Goal: Task Accomplishment & Management: Complete application form

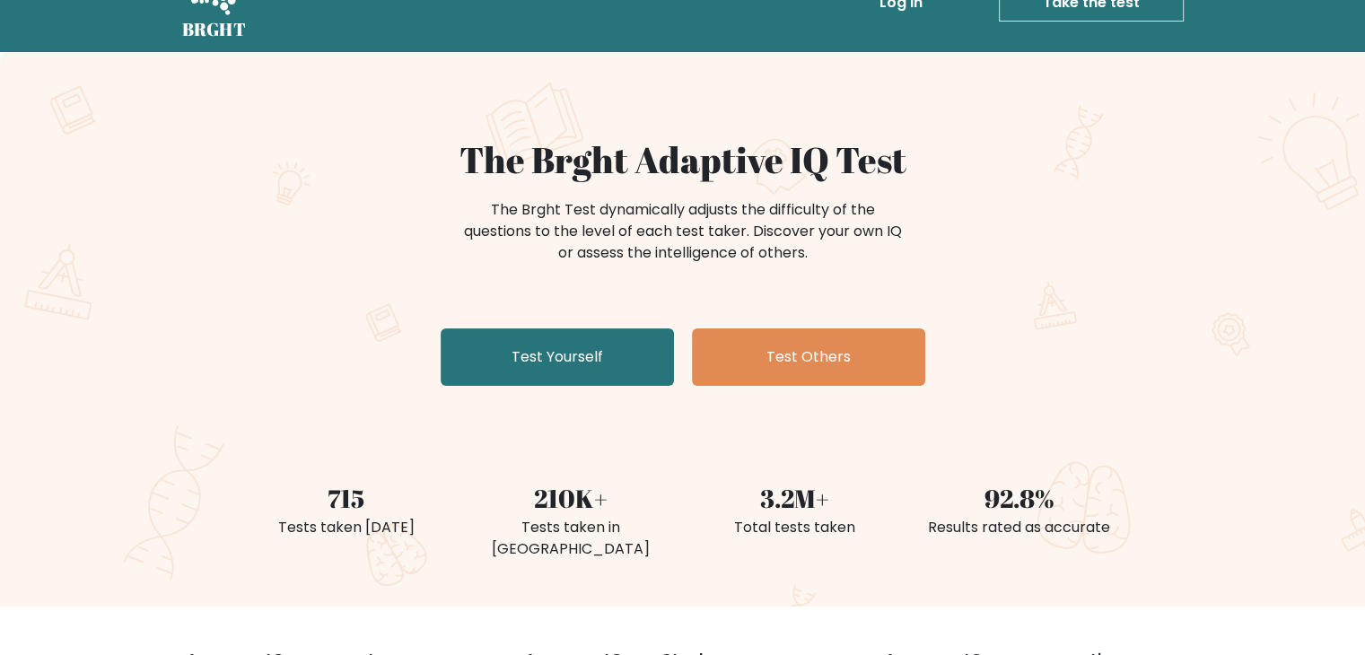
scroll to position [90, 0]
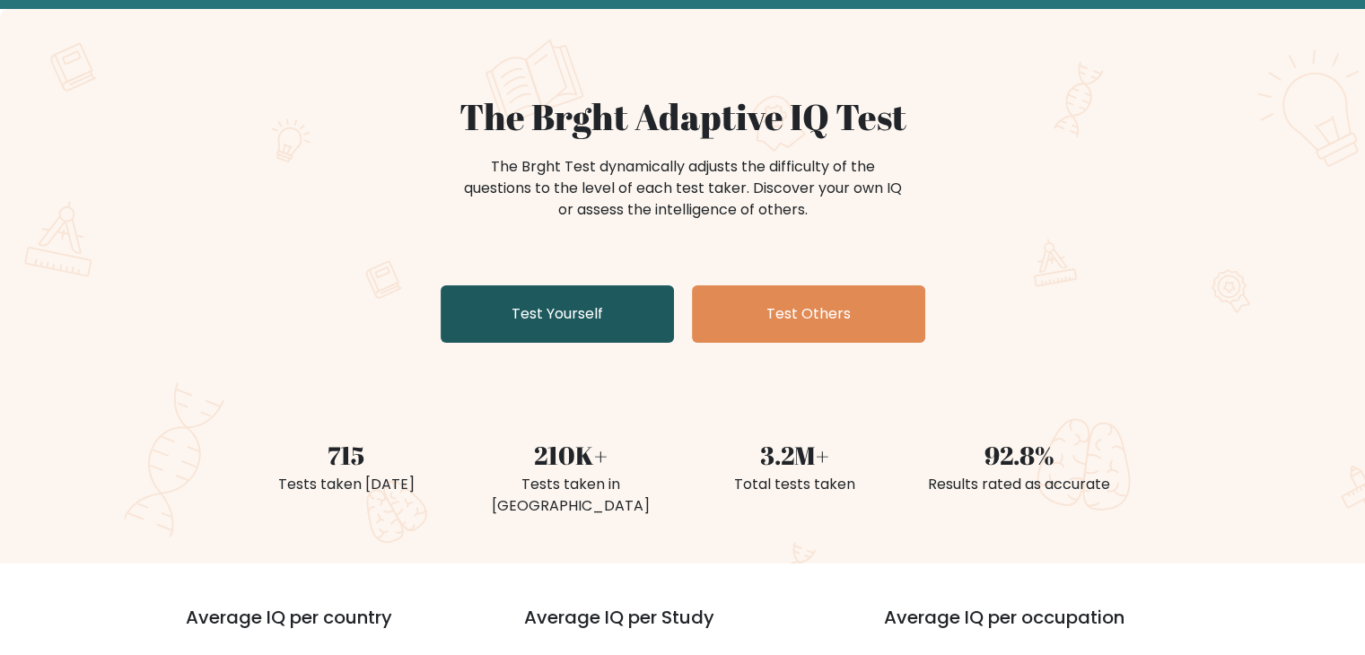
click at [591, 308] on link "Test Yourself" at bounding box center [557, 313] width 233 height 57
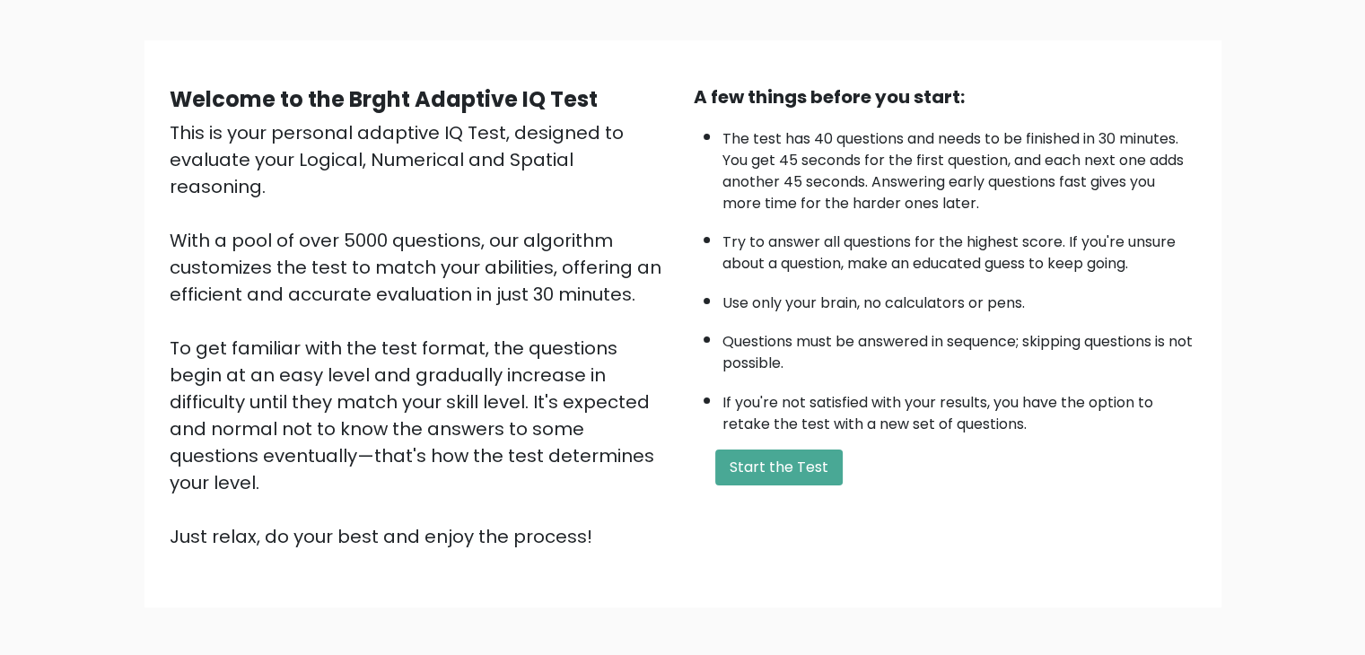
scroll to position [167, 0]
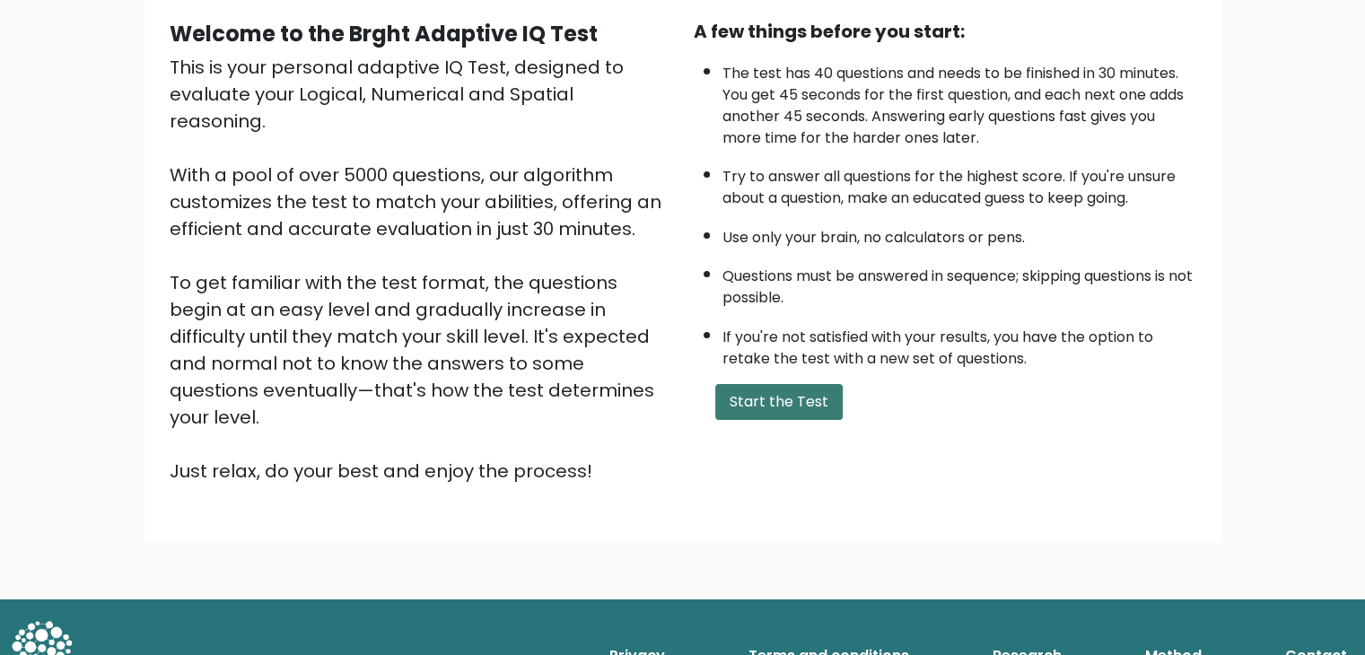
click at [732, 392] on button "Start the Test" at bounding box center [778, 402] width 127 height 36
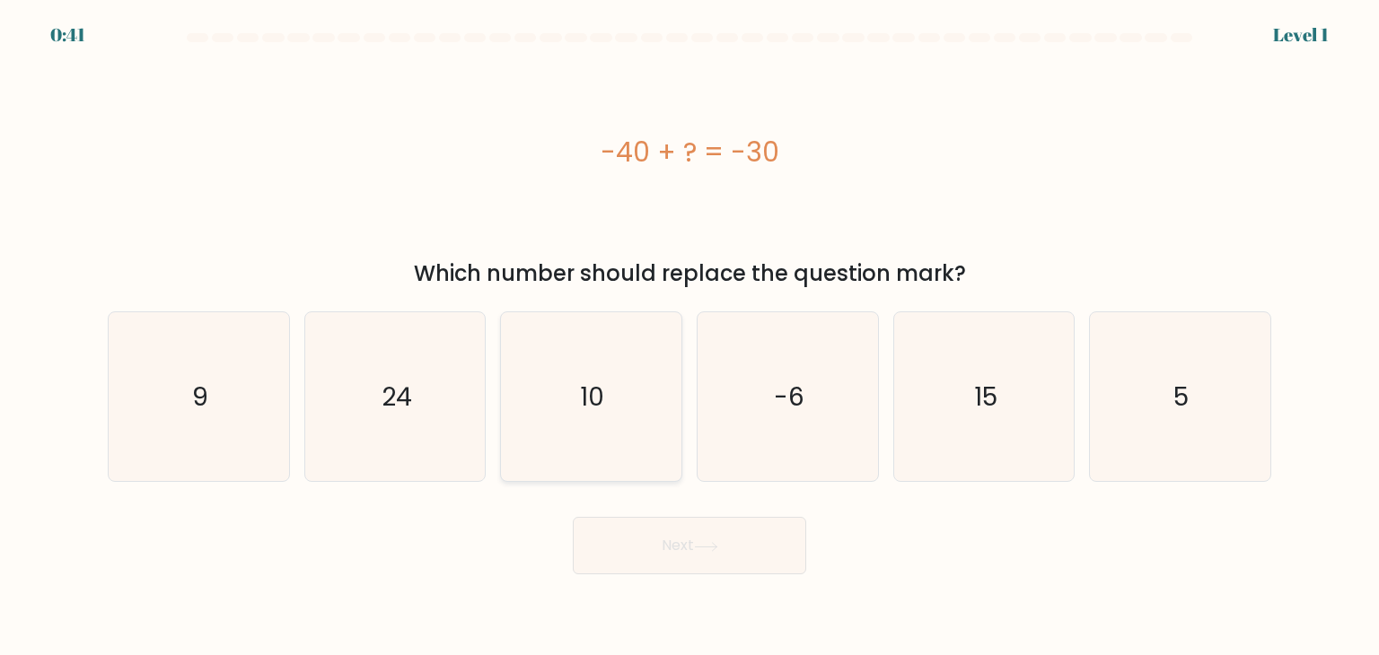
click at [575, 380] on icon "10" at bounding box center [590, 396] width 169 height 169
click at [689, 337] on input "c. 10" at bounding box center [689, 332] width 1 height 9
radio input "true"
click at [696, 531] on button "Next" at bounding box center [689, 545] width 233 height 57
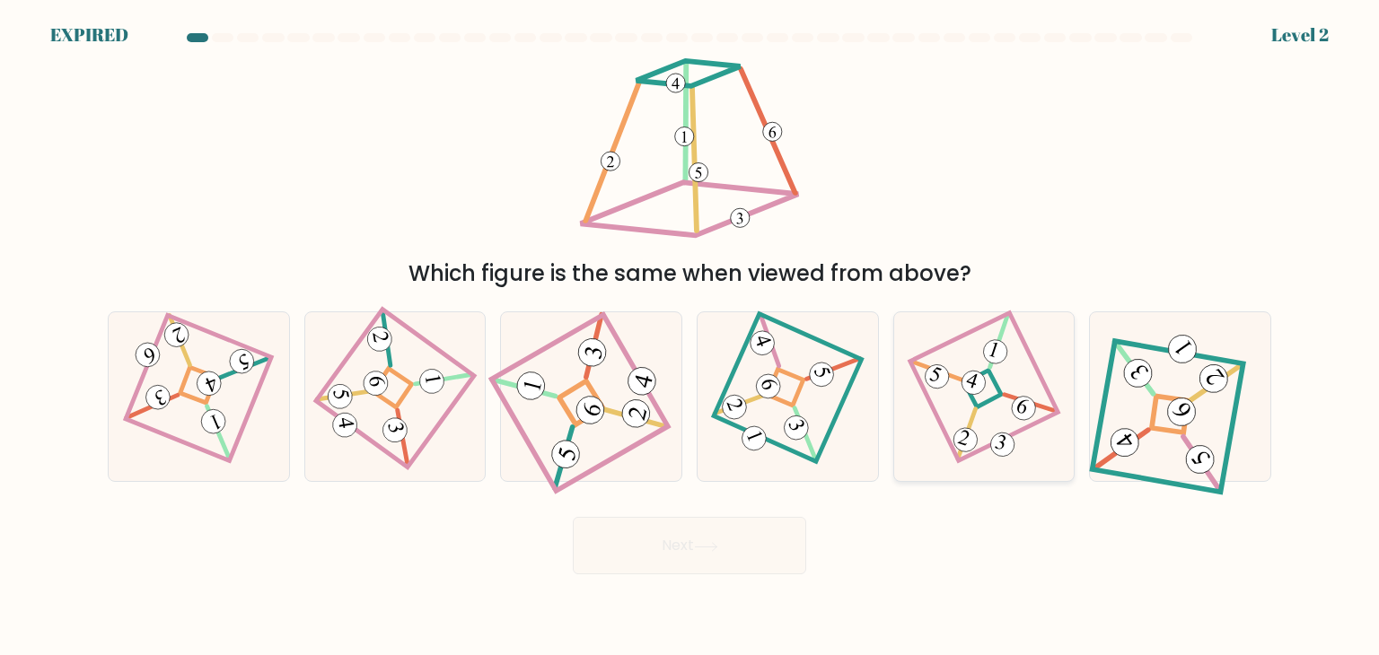
click at [926, 399] on 117 at bounding box center [983, 386] width 148 height 148
click at [690, 337] on input "e." at bounding box center [689, 332] width 1 height 9
radio input "true"
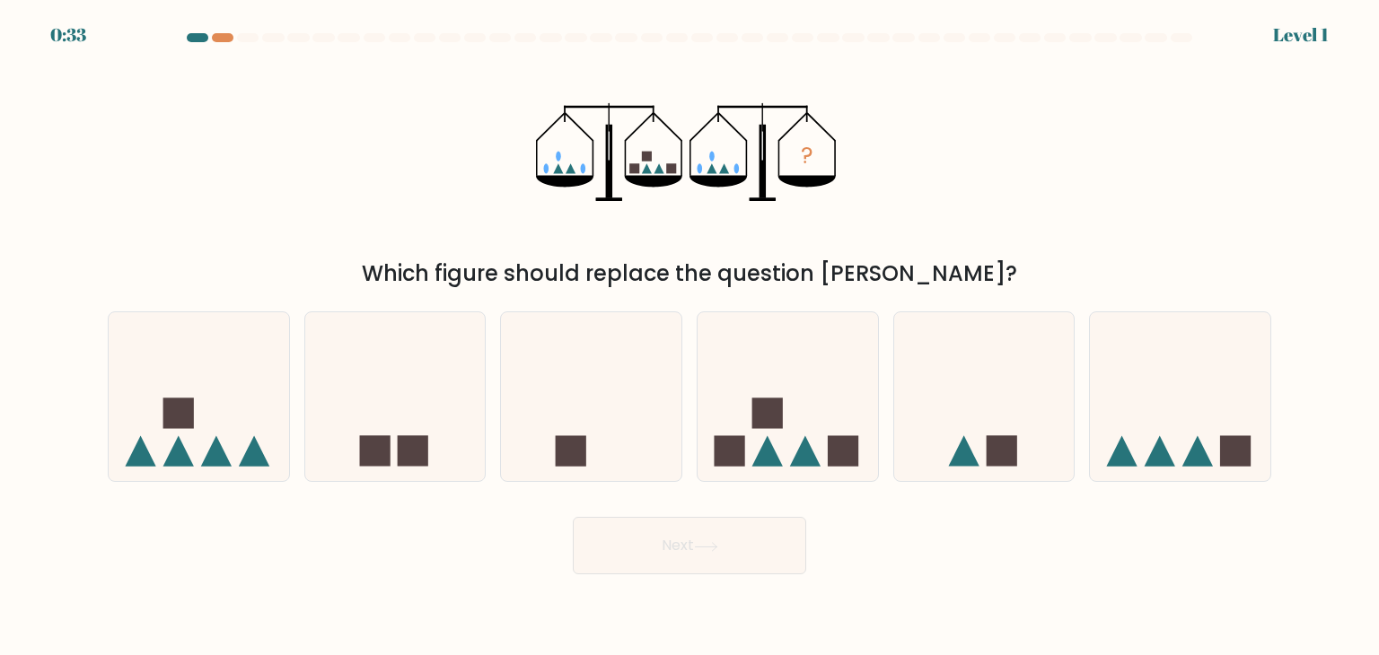
drag, startPoint x: 921, startPoint y: 460, endPoint x: 1206, endPoint y: 633, distance: 333.9
click at [1206, 633] on body "0:33 Level 1" at bounding box center [689, 327] width 1379 height 655
click at [817, 424] on icon at bounding box center [787, 396] width 180 height 149
click at [690, 337] on input "d." at bounding box center [689, 332] width 1 height 9
radio input "true"
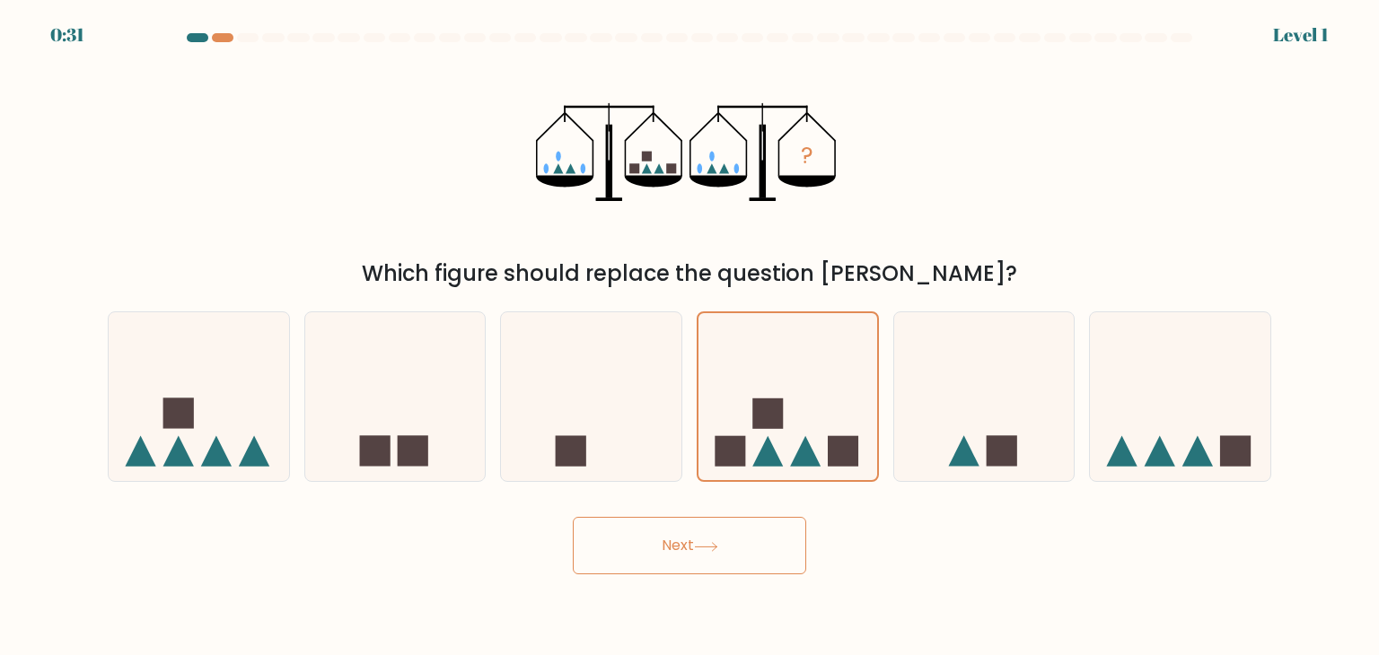
click at [768, 536] on button "Next" at bounding box center [689, 545] width 233 height 57
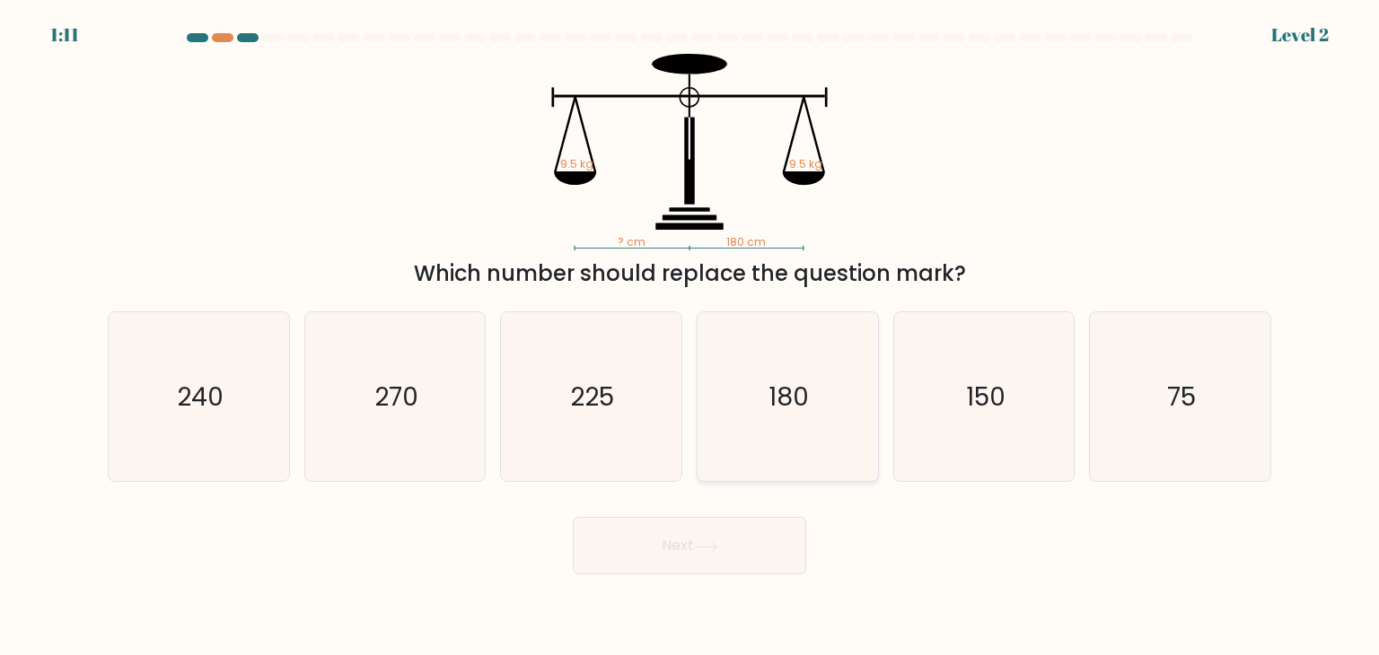
click at [792, 389] on text "180" at bounding box center [789, 397] width 40 height 36
click at [690, 337] on input "d. 180" at bounding box center [689, 332] width 1 height 9
radio input "true"
click at [758, 536] on button "Next" at bounding box center [689, 545] width 233 height 57
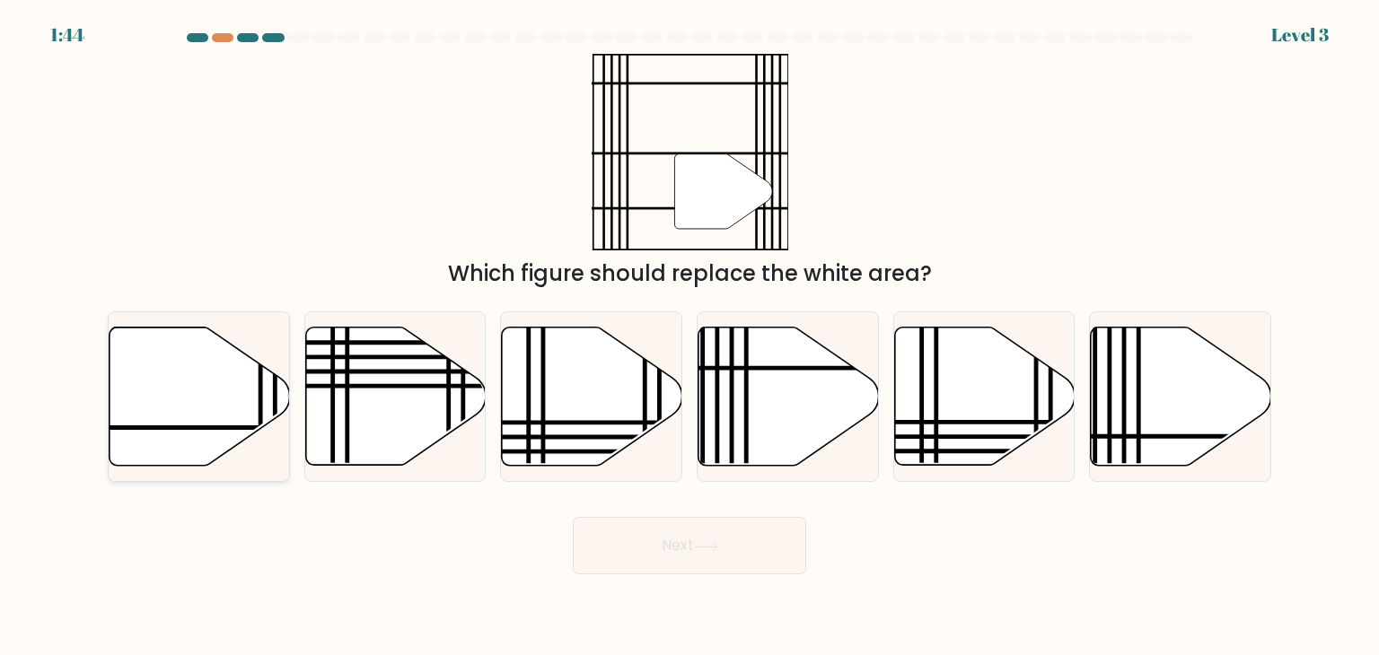
click at [169, 383] on icon at bounding box center [200, 397] width 180 height 138
click at [689, 337] on input "a." at bounding box center [689, 332] width 1 height 9
radio input "true"
click at [744, 539] on button "Next" at bounding box center [689, 545] width 233 height 57
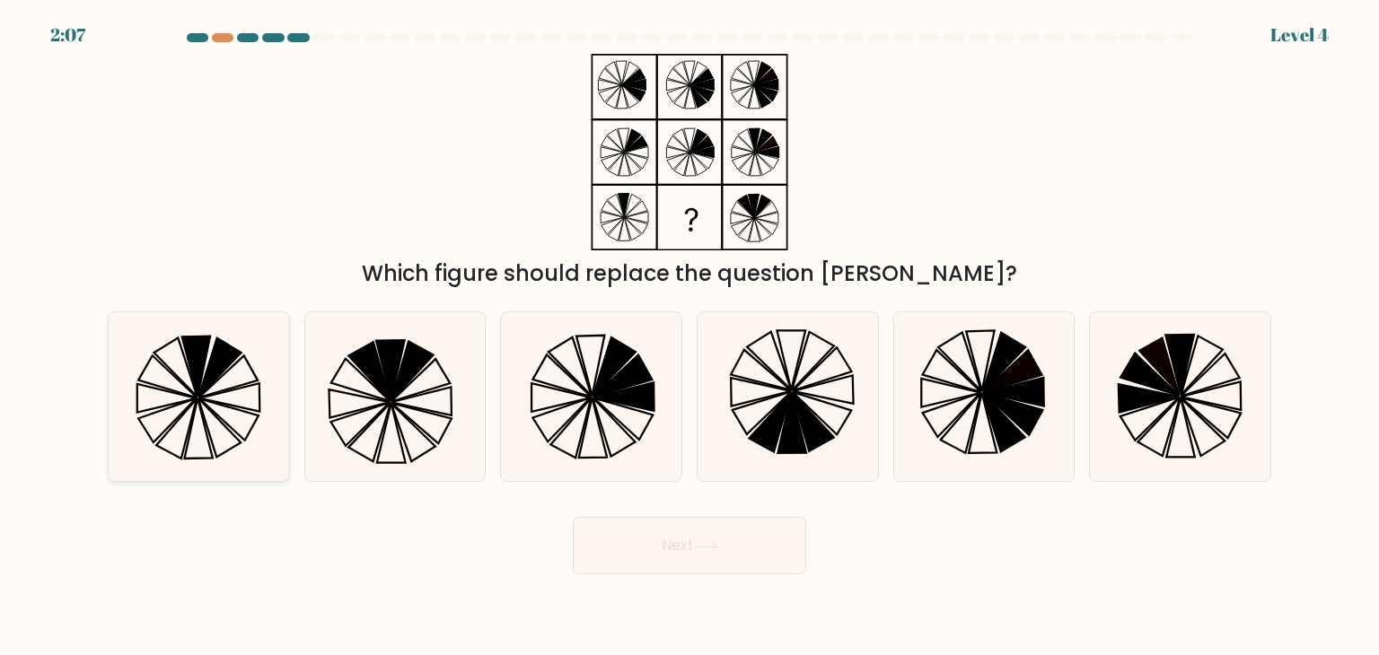
click at [194, 382] on icon at bounding box center [196, 367] width 28 height 61
click at [689, 337] on input "a." at bounding box center [689, 332] width 1 height 9
radio input "true"
click at [743, 539] on button "Next" at bounding box center [689, 545] width 233 height 57
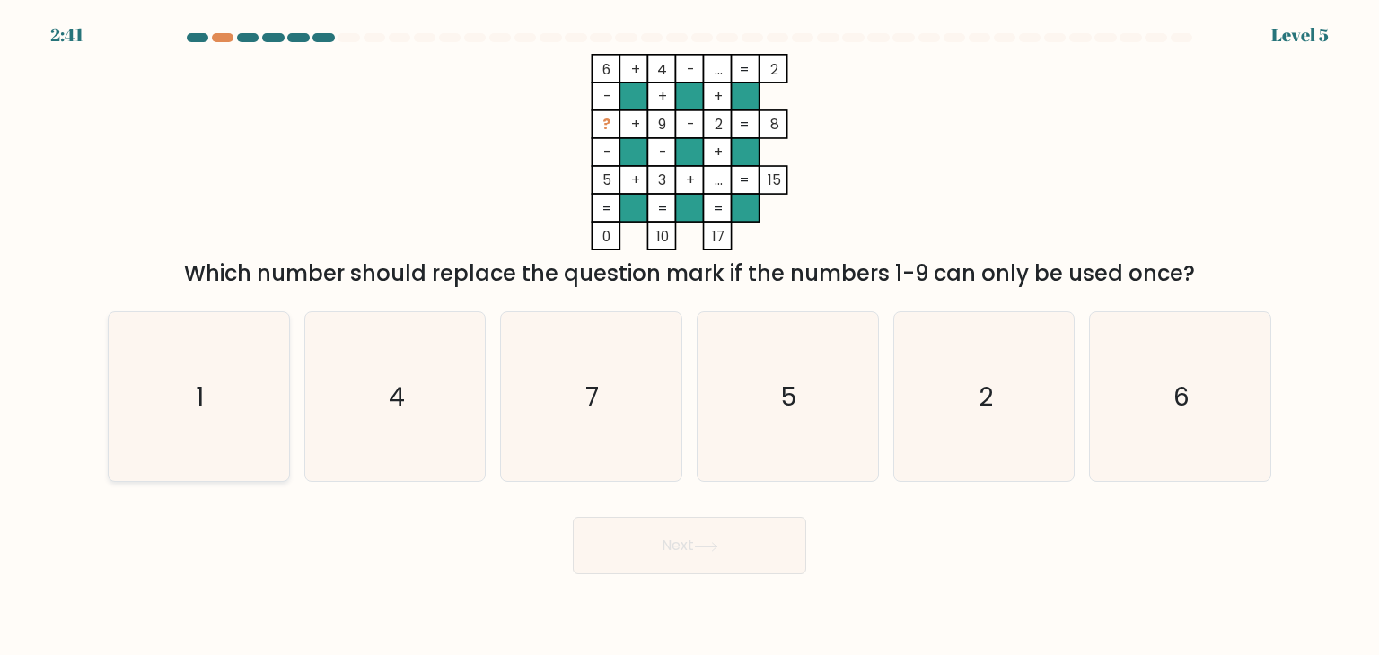
click at [226, 381] on icon "1" at bounding box center [198, 396] width 169 height 169
click at [689, 337] on input "a. 1" at bounding box center [689, 332] width 1 height 9
radio input "true"
click at [743, 543] on button "Next" at bounding box center [689, 545] width 233 height 57
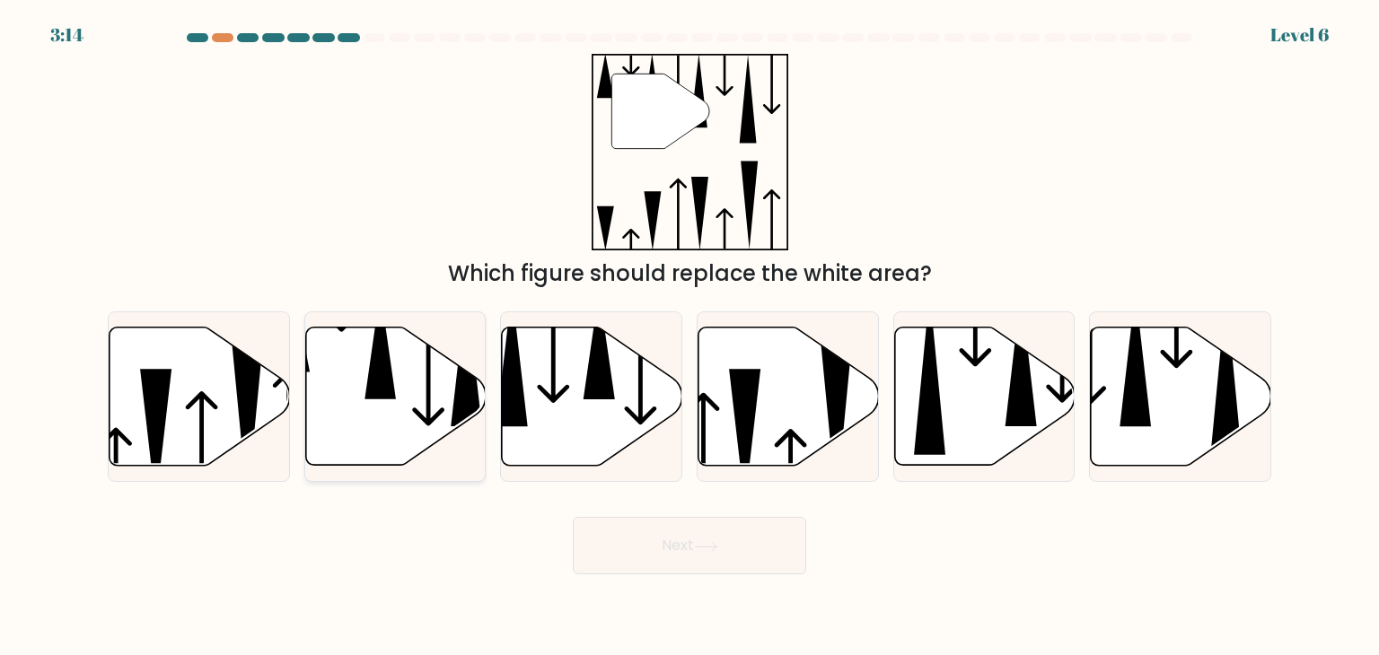
click at [437, 403] on icon at bounding box center [395, 397] width 180 height 138
click at [689, 337] on input "b." at bounding box center [689, 332] width 1 height 9
radio input "true"
click at [734, 547] on button "Next" at bounding box center [689, 545] width 233 height 57
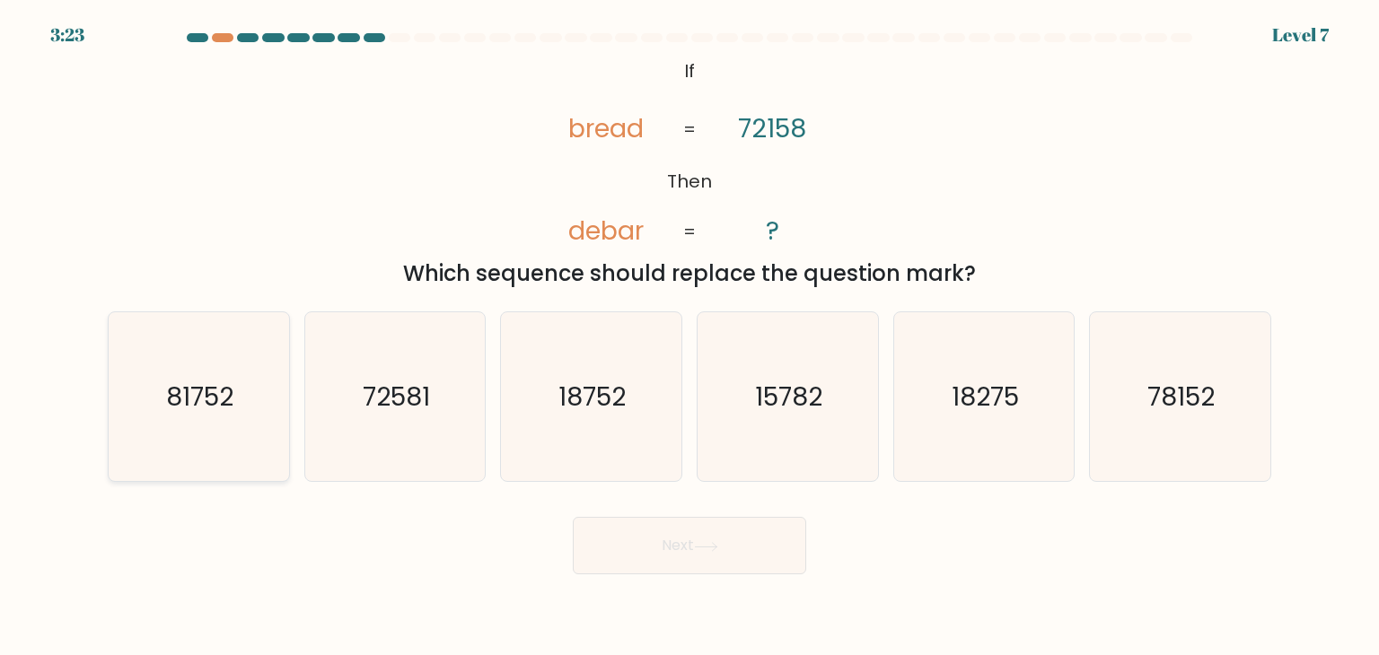
click at [174, 419] on icon "81752" at bounding box center [198, 396] width 169 height 169
click at [689, 337] on input "a. 81752" at bounding box center [689, 332] width 1 height 9
radio input "true"
click at [703, 537] on button "Next" at bounding box center [689, 545] width 233 height 57
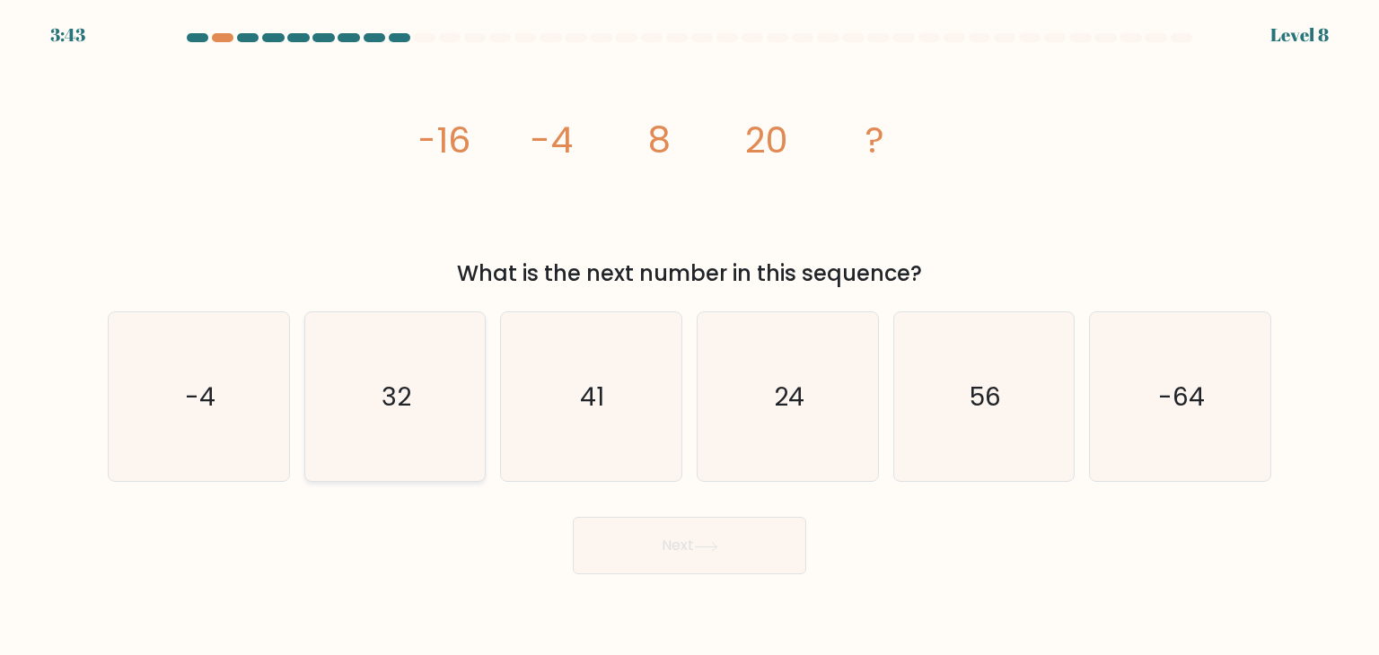
click at [382, 394] on text "32" at bounding box center [396, 397] width 30 height 36
click at [689, 337] on input "b. 32" at bounding box center [689, 332] width 1 height 9
radio input "true"
click at [645, 540] on button "Next" at bounding box center [689, 545] width 233 height 57
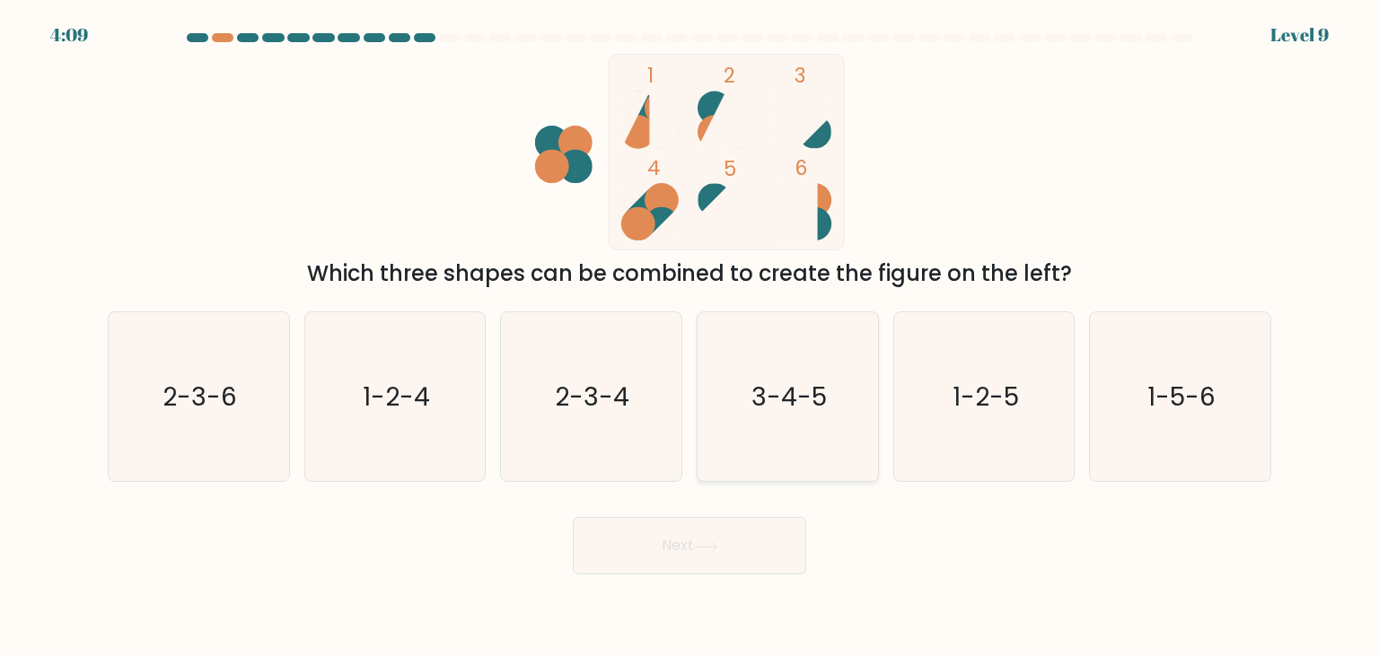
click at [790, 422] on icon "3-4-5" at bounding box center [787, 396] width 169 height 169
click at [690, 337] on input "d. 3-4-5" at bounding box center [689, 332] width 1 height 9
radio input "true"
click at [731, 552] on button "Next" at bounding box center [689, 545] width 233 height 57
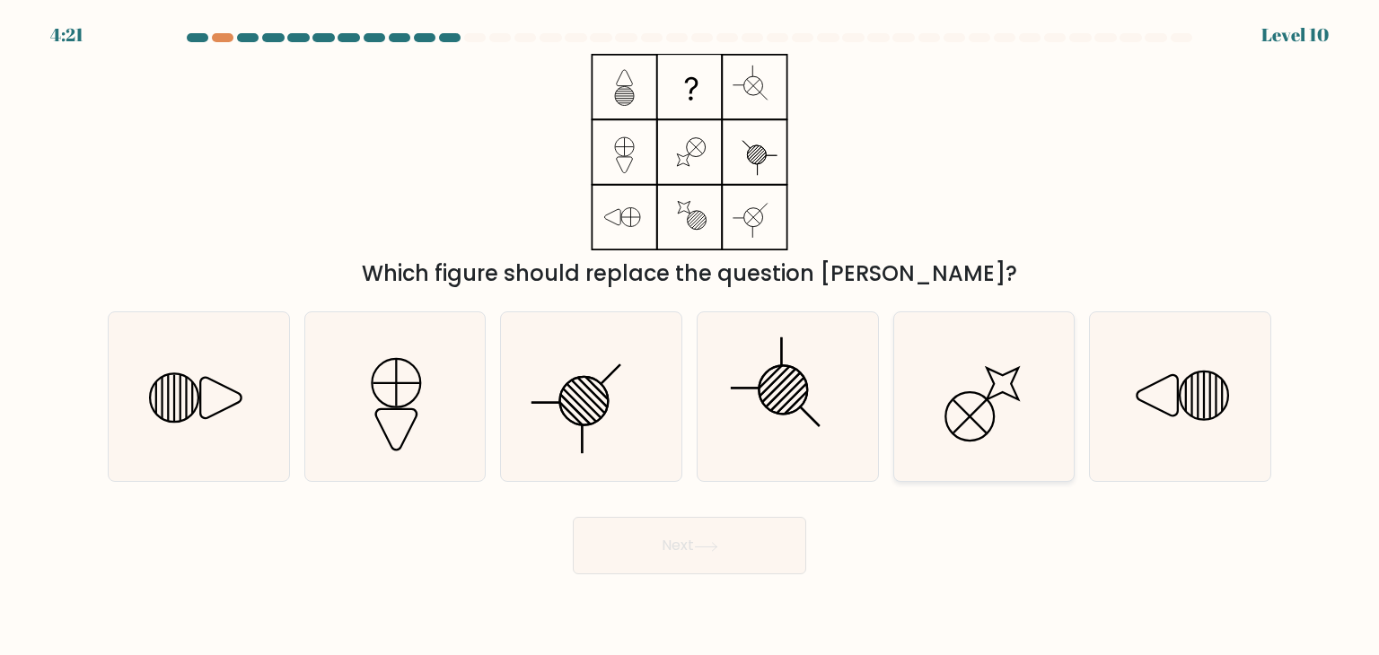
click at [1004, 408] on icon at bounding box center [983, 396] width 169 height 169
click at [690, 337] on input "e." at bounding box center [689, 332] width 1 height 9
radio input "true"
click at [770, 536] on button "Next" at bounding box center [689, 545] width 233 height 57
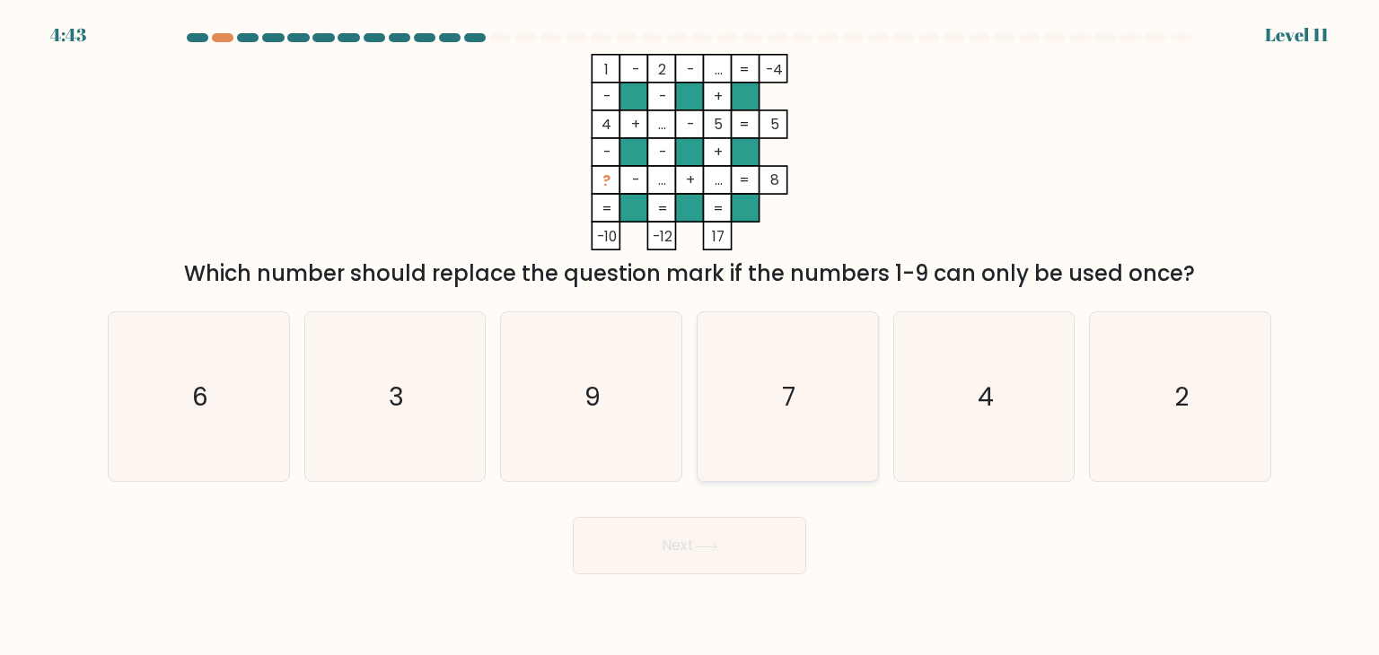
click at [801, 415] on icon "7" at bounding box center [787, 396] width 169 height 169
click at [690, 337] on input "d. 7" at bounding box center [689, 332] width 1 height 9
radio input "true"
click at [732, 530] on button "Next" at bounding box center [689, 545] width 233 height 57
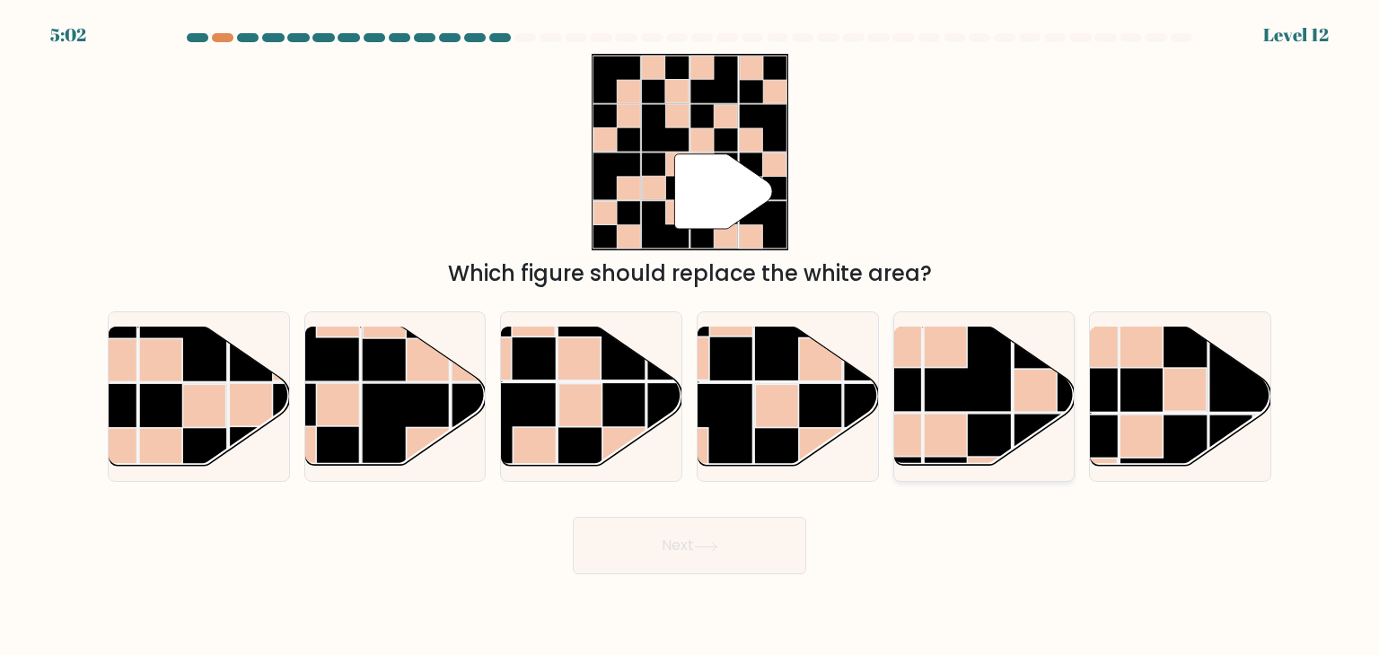
click at [974, 390] on rect at bounding box center [968, 368] width 88 height 88
click at [690, 337] on input "e." at bounding box center [689, 332] width 1 height 9
radio input "true"
click at [768, 529] on button "Next" at bounding box center [689, 545] width 233 height 57
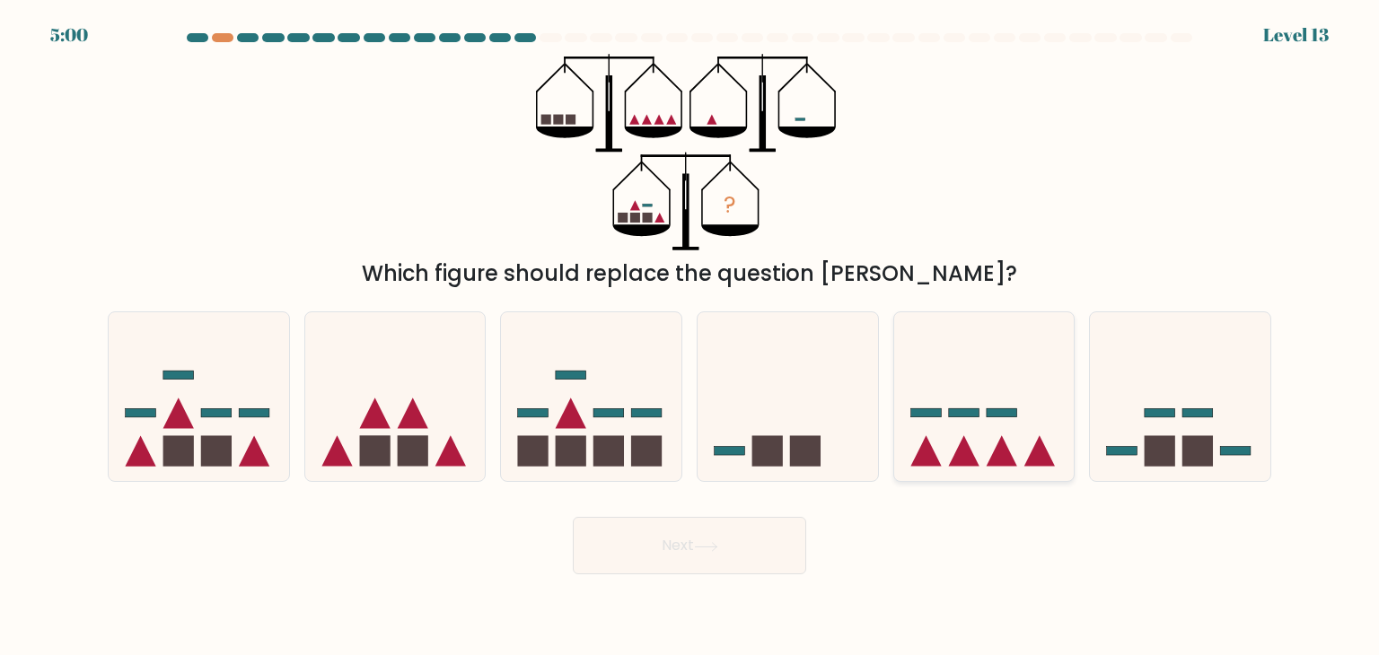
click at [923, 426] on icon at bounding box center [984, 396] width 180 height 149
click at [690, 337] on input "e." at bounding box center [689, 332] width 1 height 9
radio input "true"
click at [688, 548] on button "Next" at bounding box center [689, 545] width 233 height 57
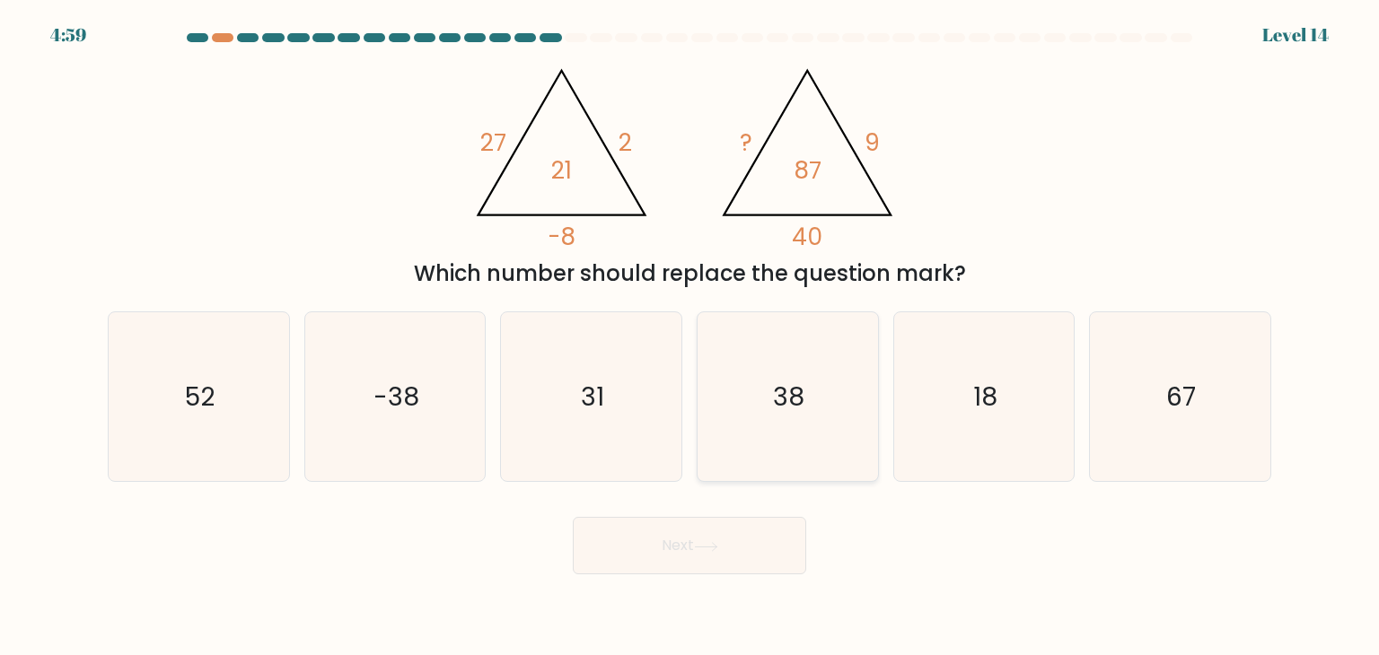
click at [774, 420] on icon "38" at bounding box center [787, 396] width 169 height 169
click at [690, 337] on input "d. 38" at bounding box center [689, 332] width 1 height 9
radio input "true"
click at [718, 537] on button "Next" at bounding box center [689, 545] width 233 height 57
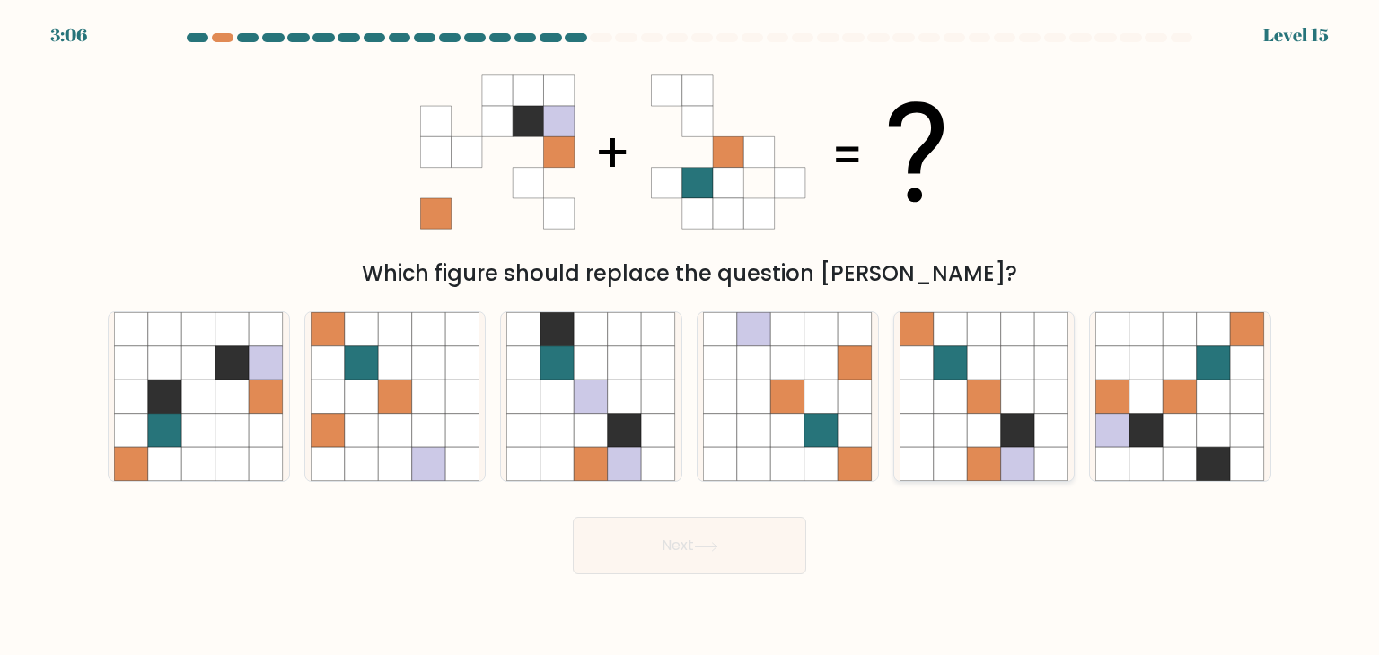
click at [1038, 347] on icon at bounding box center [1051, 363] width 34 height 34
click at [690, 337] on input "e." at bounding box center [689, 332] width 1 height 9
radio input "true"
click at [663, 551] on button "Next" at bounding box center [689, 545] width 233 height 57
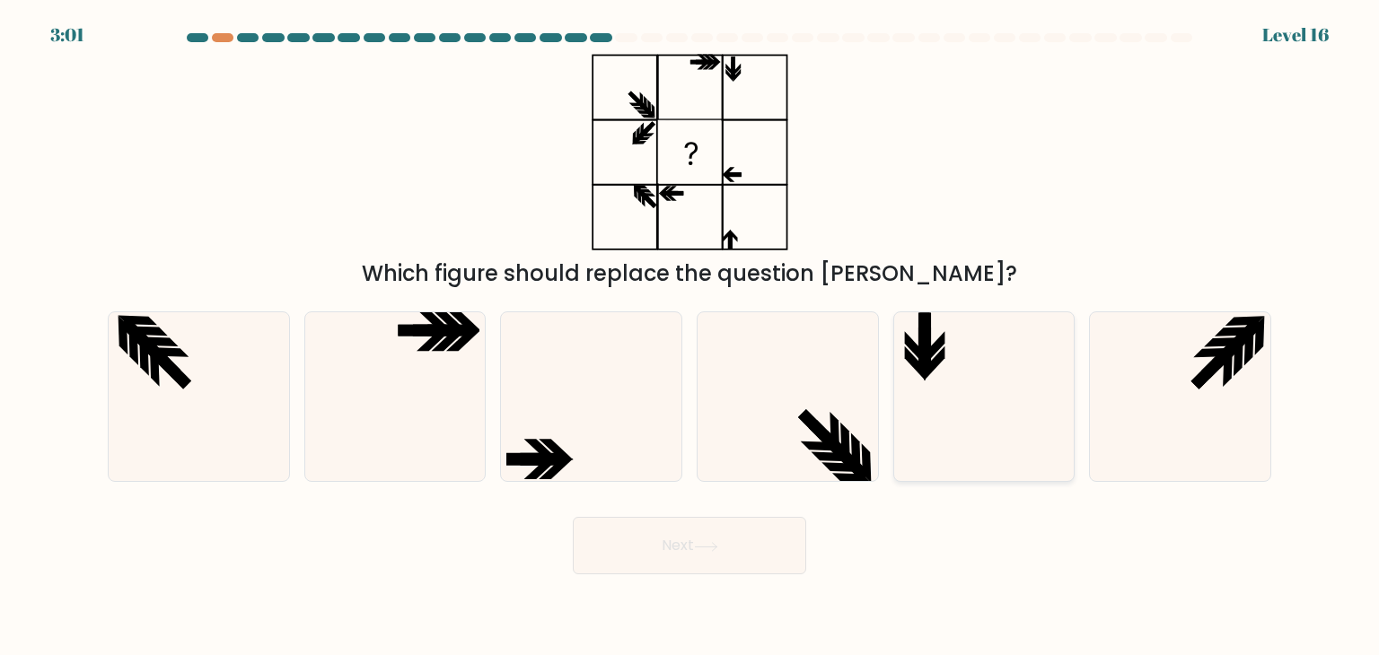
click at [988, 373] on icon at bounding box center [983, 396] width 169 height 169
click at [690, 337] on input "e." at bounding box center [689, 332] width 1 height 9
radio input "true"
click at [759, 531] on button "Next" at bounding box center [689, 545] width 233 height 57
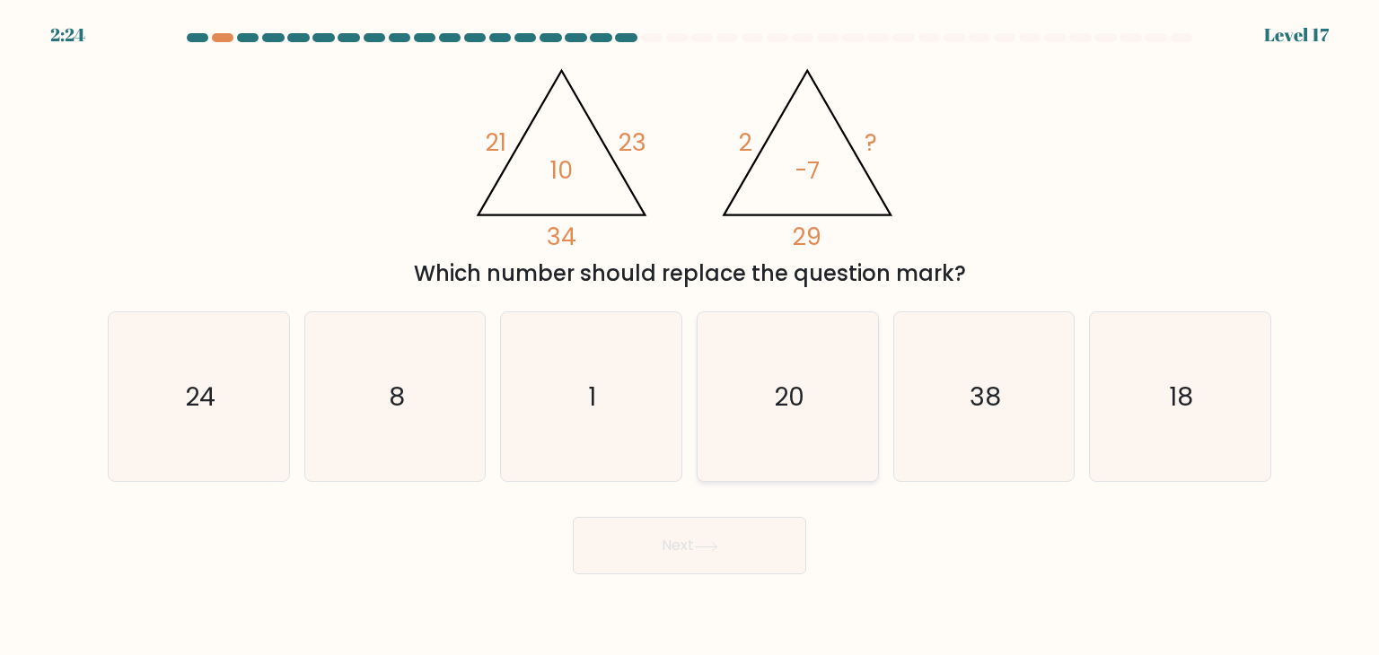
click at [787, 457] on icon "20" at bounding box center [787, 396] width 169 height 169
click at [690, 337] on input "d. 20" at bounding box center [689, 332] width 1 height 9
radio input "true"
click at [743, 554] on button "Next" at bounding box center [689, 545] width 233 height 57
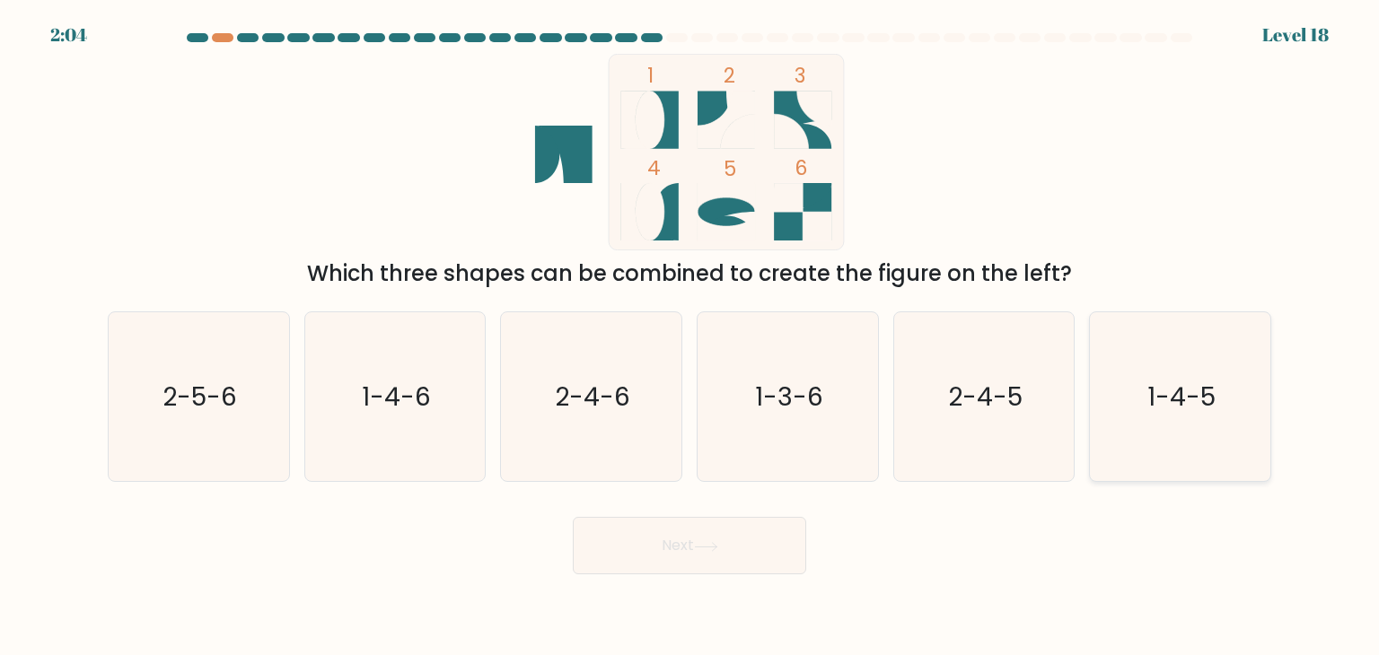
click at [1188, 361] on icon "1-4-5" at bounding box center [1179, 396] width 169 height 169
click at [690, 337] on input "f. 1-4-5" at bounding box center [689, 332] width 1 height 9
radio input "true"
click at [766, 553] on button "Next" at bounding box center [689, 545] width 233 height 57
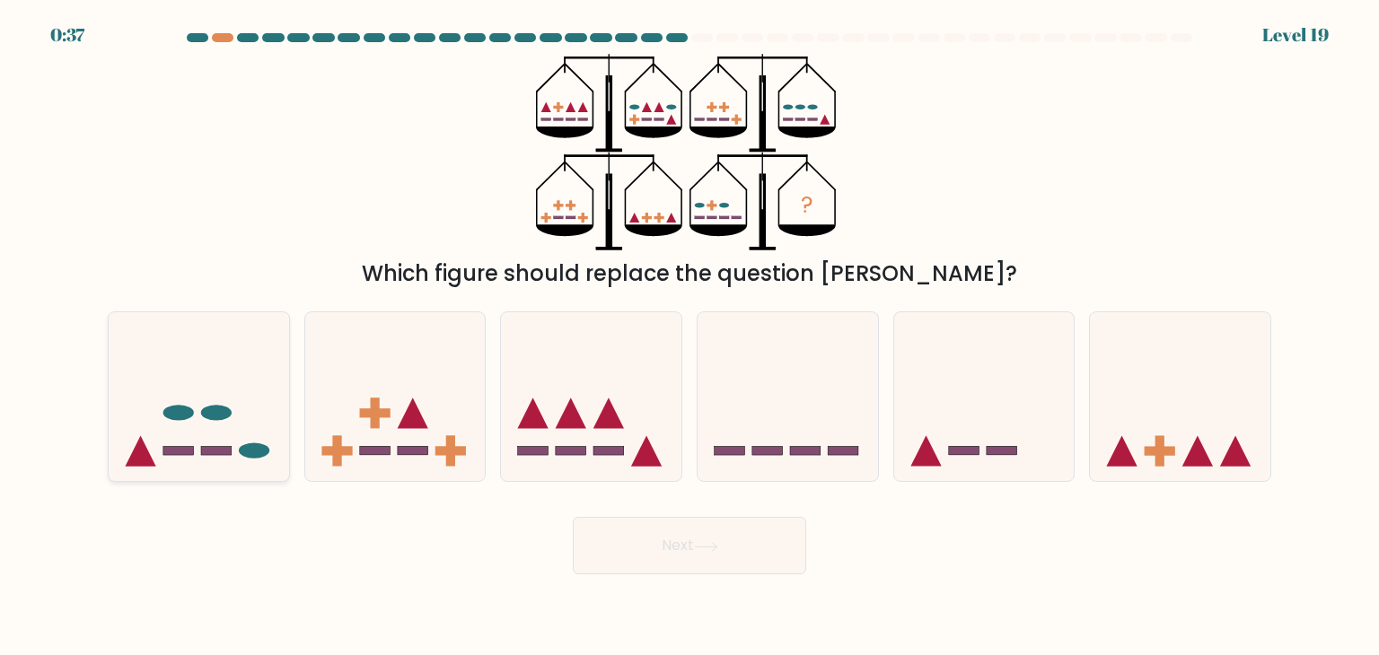
click at [207, 423] on icon at bounding box center [199, 396] width 180 height 149
click at [689, 337] on input "a." at bounding box center [689, 332] width 1 height 9
radio input "true"
click at [704, 544] on icon at bounding box center [706, 547] width 24 height 10
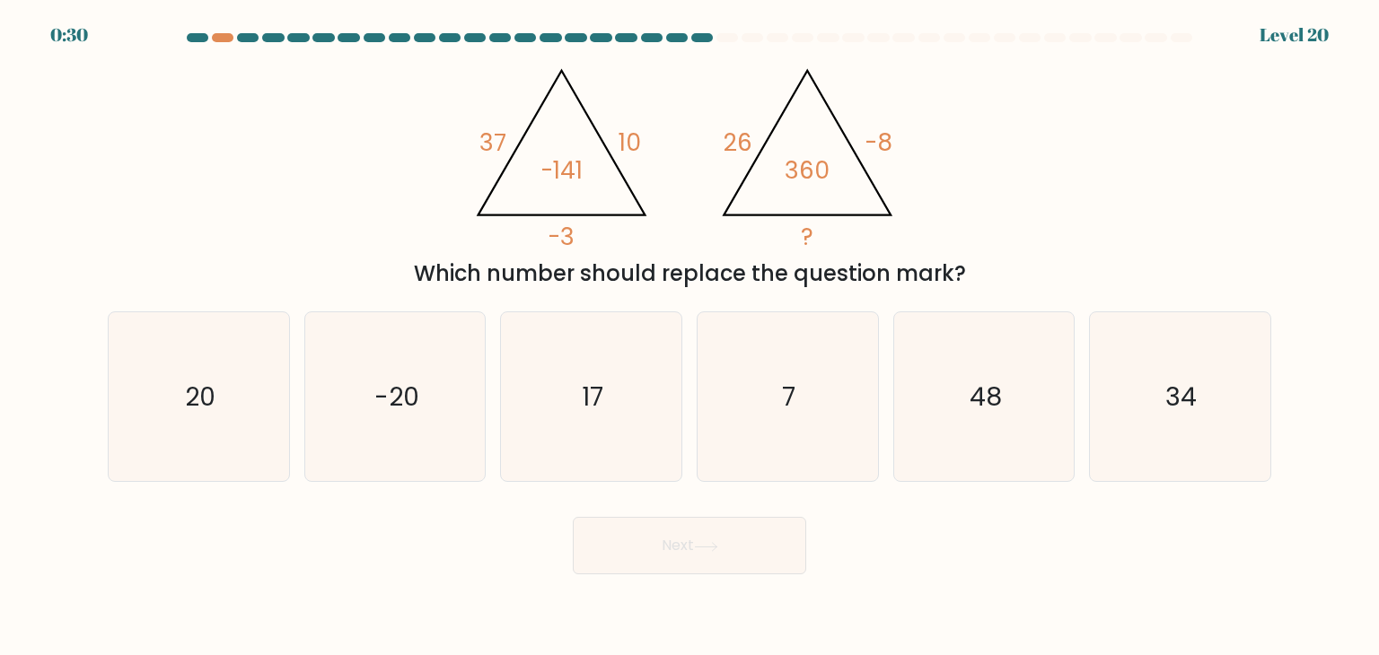
drag, startPoint x: 664, startPoint y: 334, endPoint x: 348, endPoint y: 697, distance: 481.0
drag, startPoint x: 348, startPoint y: 697, endPoint x: 337, endPoint y: 110, distance: 586.3
click at [337, 111] on div "@import url('https://fonts.googleapis.com/css?family=Abril+Fatface:400,100,100i…" at bounding box center [689, 172] width 1185 height 236
click at [376, 147] on div "@import url('https://fonts.googleapis.com/css?family=Abril+Fatface:400,100,100i…" at bounding box center [689, 172] width 1185 height 236
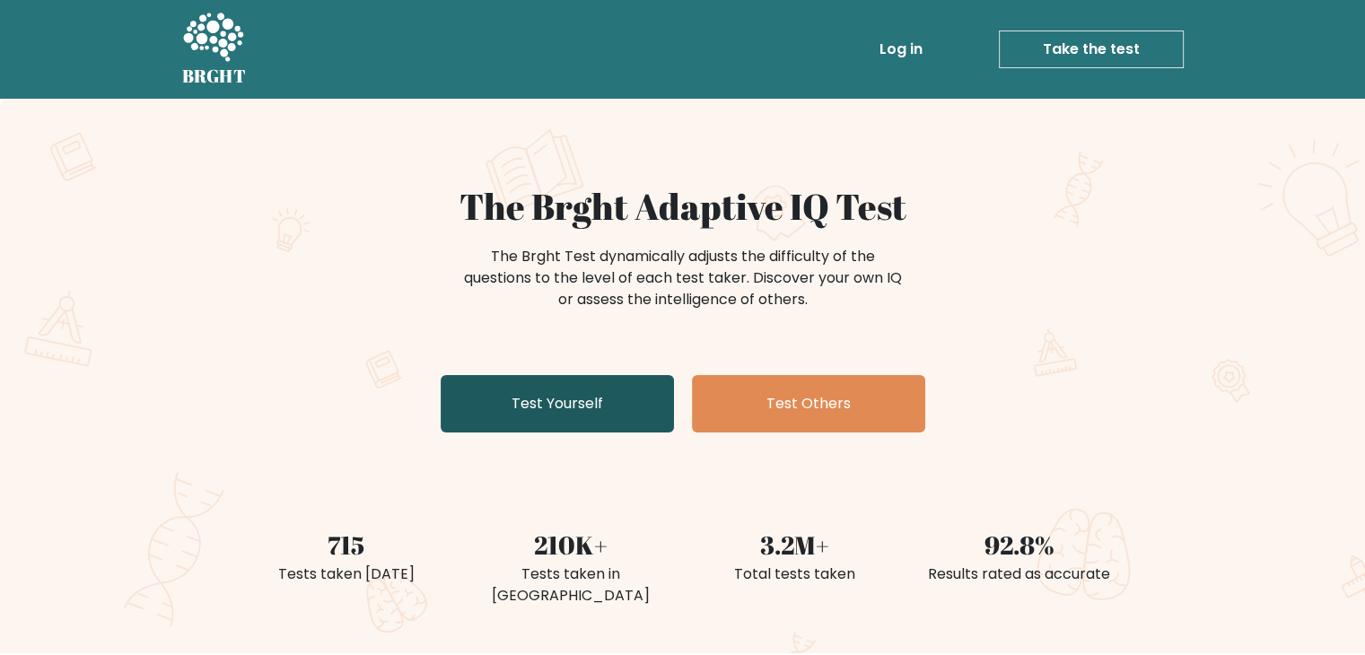
click at [610, 406] on link "Test Yourself" at bounding box center [557, 403] width 233 height 57
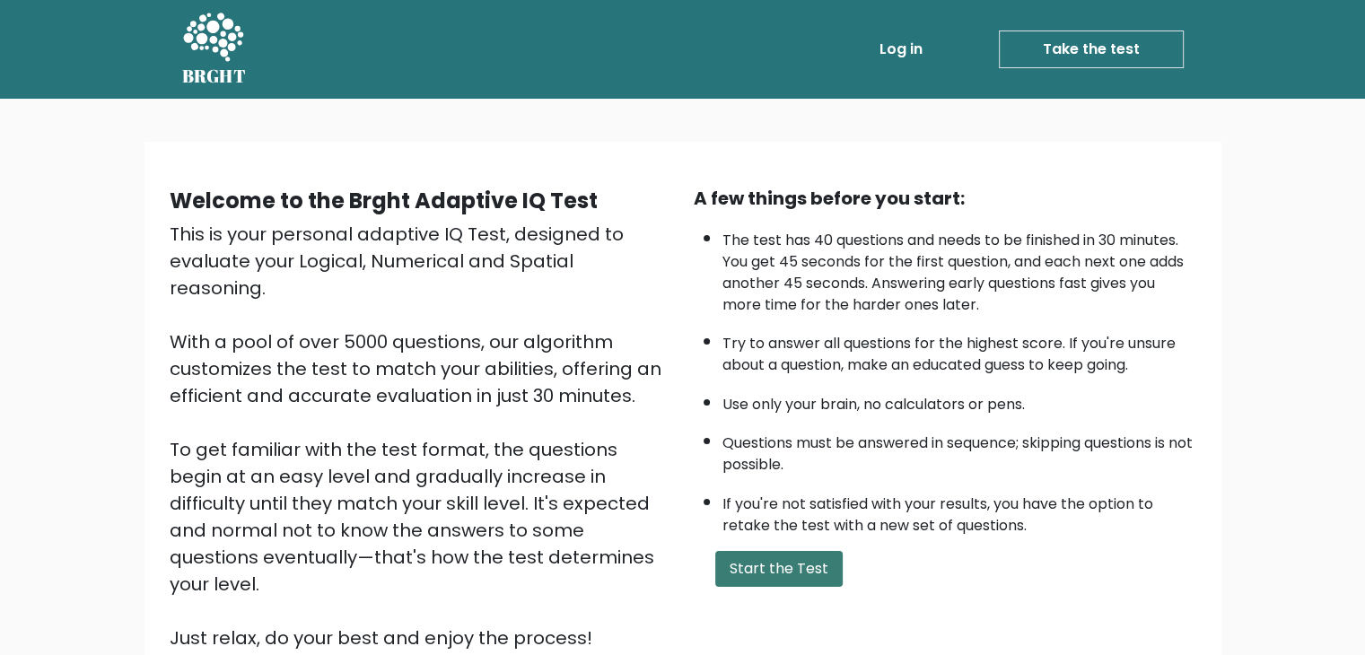
click at [752, 572] on button "Start the Test" at bounding box center [778, 569] width 127 height 36
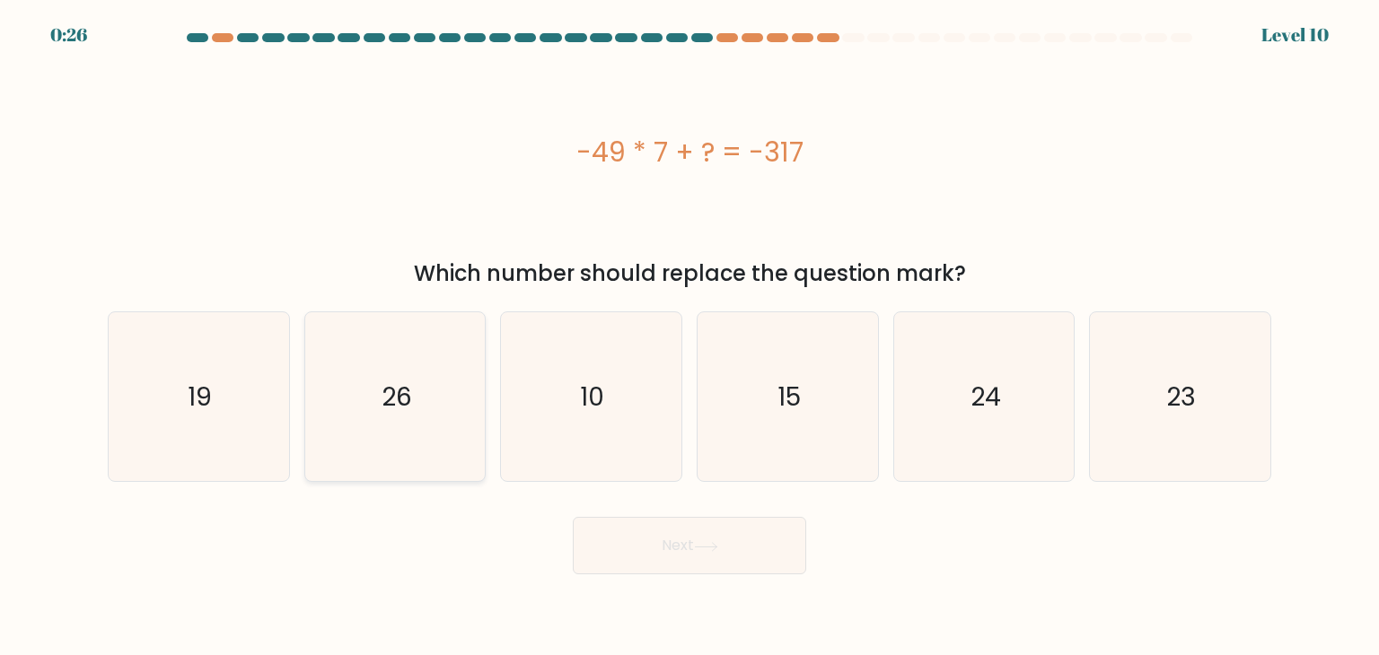
click at [393, 393] on text "26" at bounding box center [396, 397] width 31 height 36
click at [689, 337] on input "b. 26" at bounding box center [689, 332] width 1 height 9
radio input "true"
click at [765, 533] on button "Next" at bounding box center [689, 545] width 233 height 57
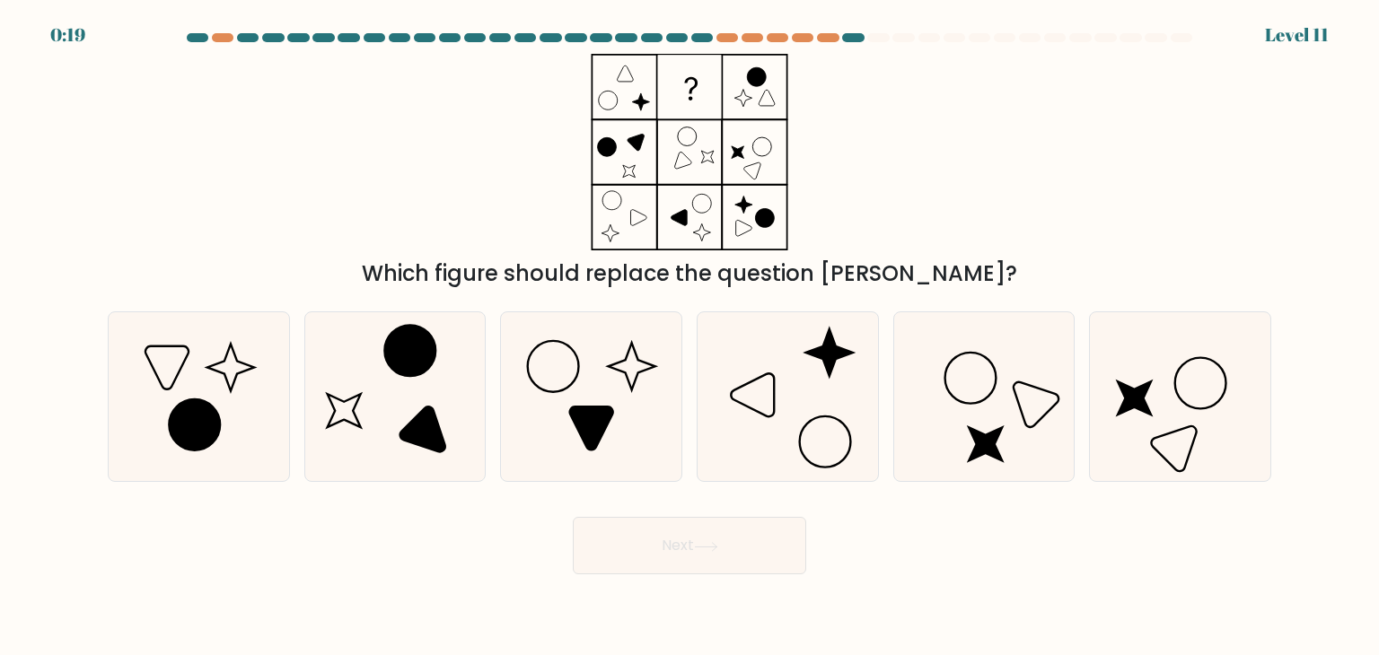
click at [686, 416] on div "c." at bounding box center [591, 396] width 197 height 171
click at [635, 424] on icon at bounding box center [590, 396] width 169 height 169
click at [689, 337] on input "c." at bounding box center [689, 332] width 1 height 9
radio input "true"
click at [664, 543] on button "Next" at bounding box center [689, 545] width 233 height 57
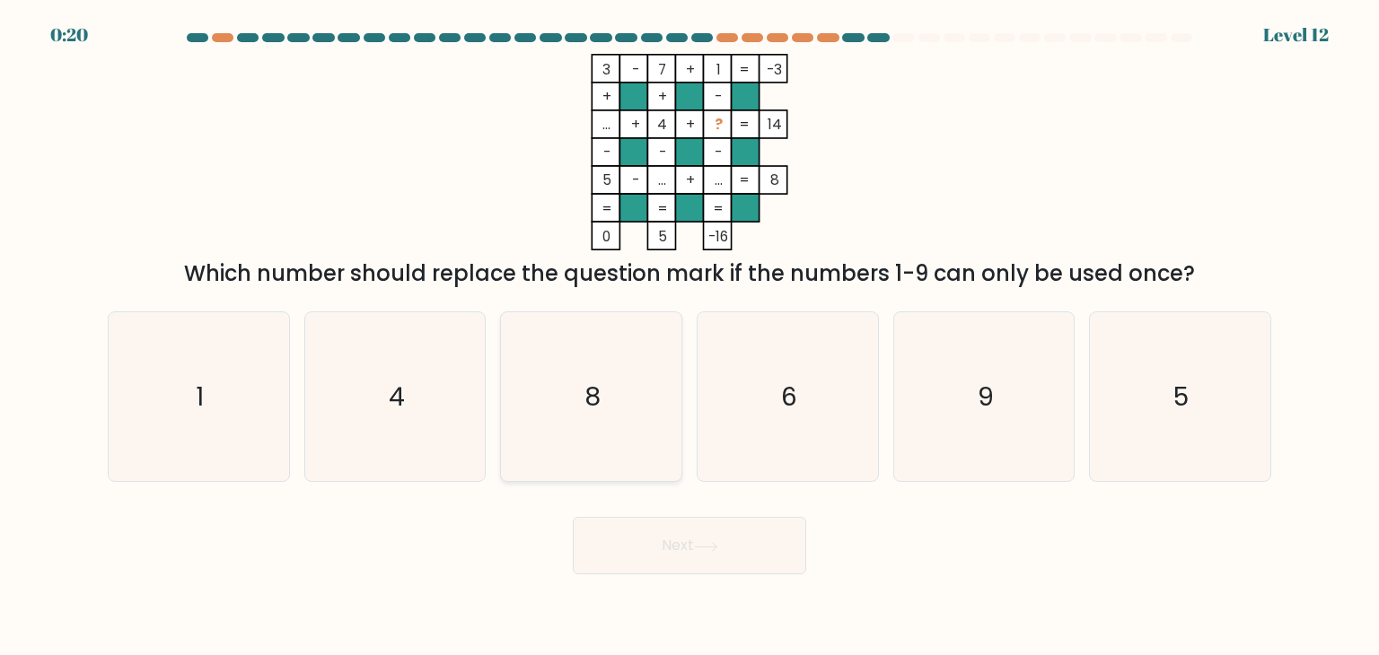
click at [627, 389] on icon "8" at bounding box center [590, 396] width 169 height 169
click at [689, 337] on input "c. 8" at bounding box center [689, 332] width 1 height 9
radio input "true"
click at [719, 567] on button "Next" at bounding box center [689, 545] width 233 height 57
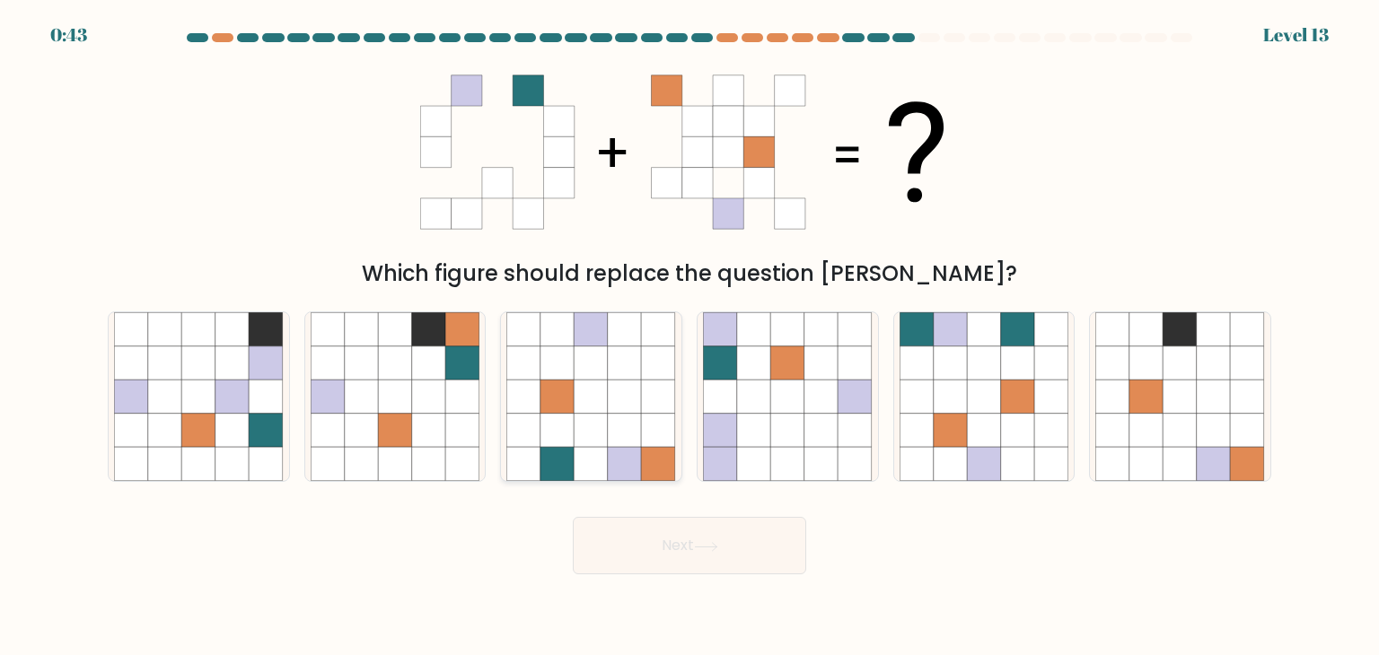
click at [566, 402] on icon at bounding box center [557, 397] width 34 height 34
click at [689, 337] on input "c." at bounding box center [689, 332] width 1 height 9
radio input "true"
click at [750, 547] on button "Next" at bounding box center [689, 545] width 233 height 57
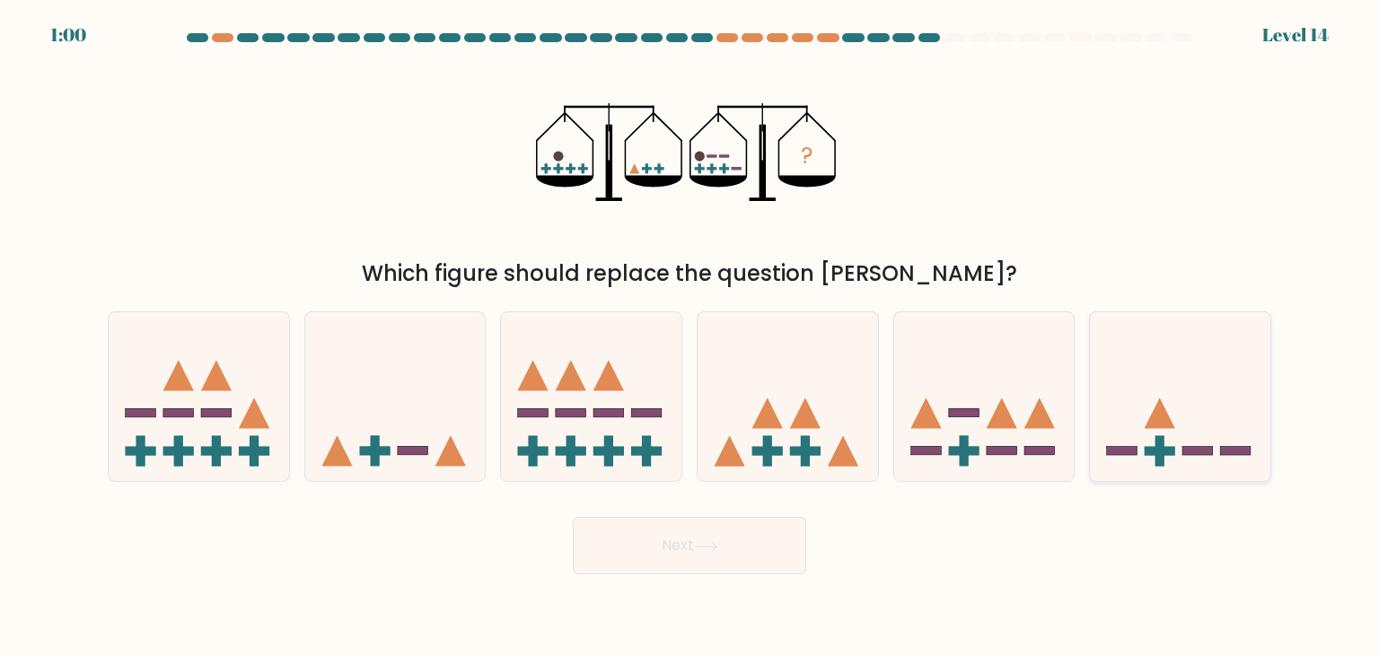
drag, startPoint x: 1182, startPoint y: 417, endPoint x: 1102, endPoint y: 441, distance: 83.2
click at [1182, 417] on icon at bounding box center [1180, 396] width 180 height 149
click at [690, 337] on input "f." at bounding box center [689, 332] width 1 height 9
radio input "true"
click at [740, 532] on button "Next" at bounding box center [689, 545] width 233 height 57
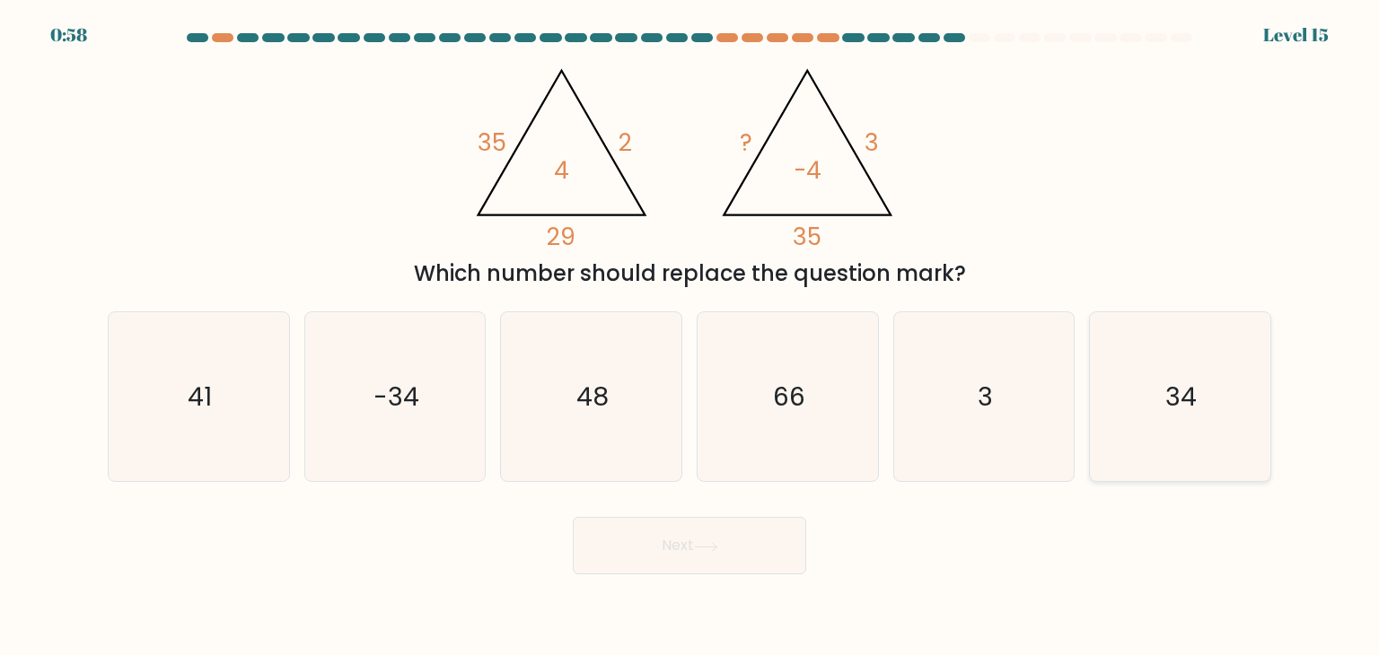
click at [1122, 394] on icon "34" at bounding box center [1179, 396] width 169 height 169
click at [690, 337] on input "f. 34" at bounding box center [689, 332] width 1 height 9
radio input "true"
click at [700, 554] on button "Next" at bounding box center [689, 545] width 233 height 57
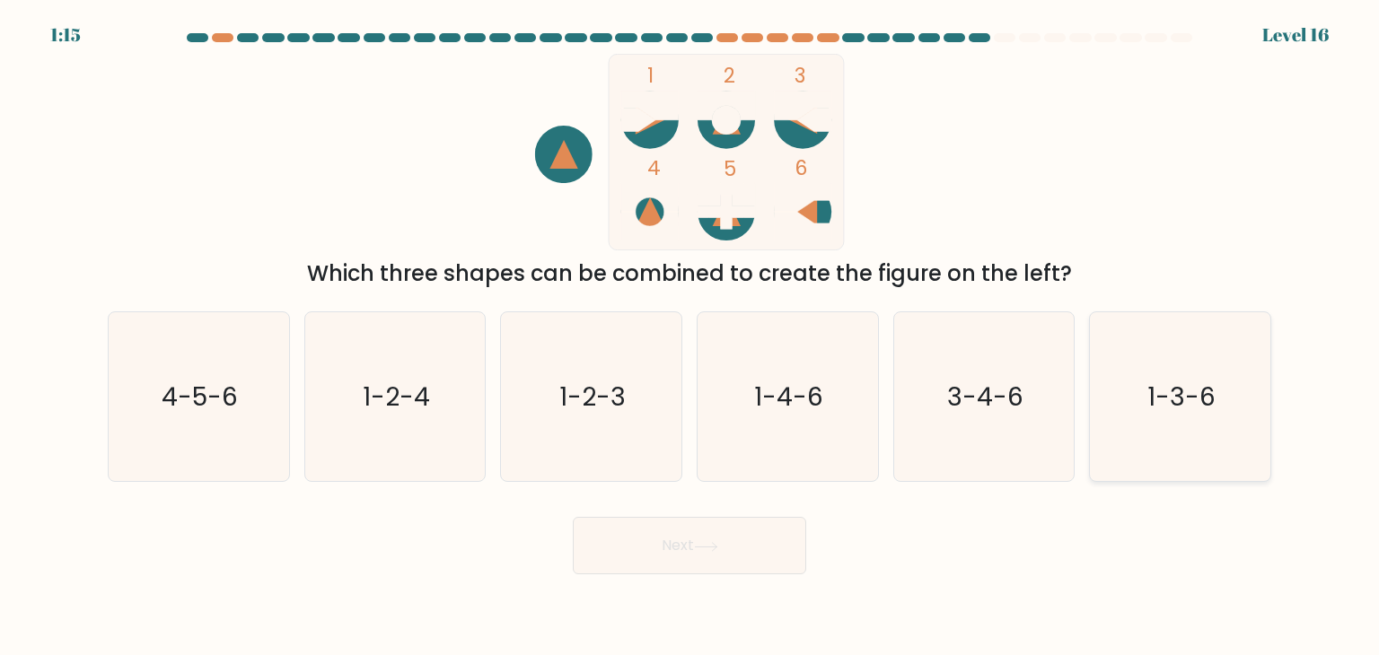
click at [1217, 464] on icon "1-3-6" at bounding box center [1179, 396] width 169 height 169
click at [690, 337] on input "f. 1-3-6" at bounding box center [689, 332] width 1 height 9
radio input "true"
click at [682, 538] on button "Next" at bounding box center [689, 545] width 233 height 57
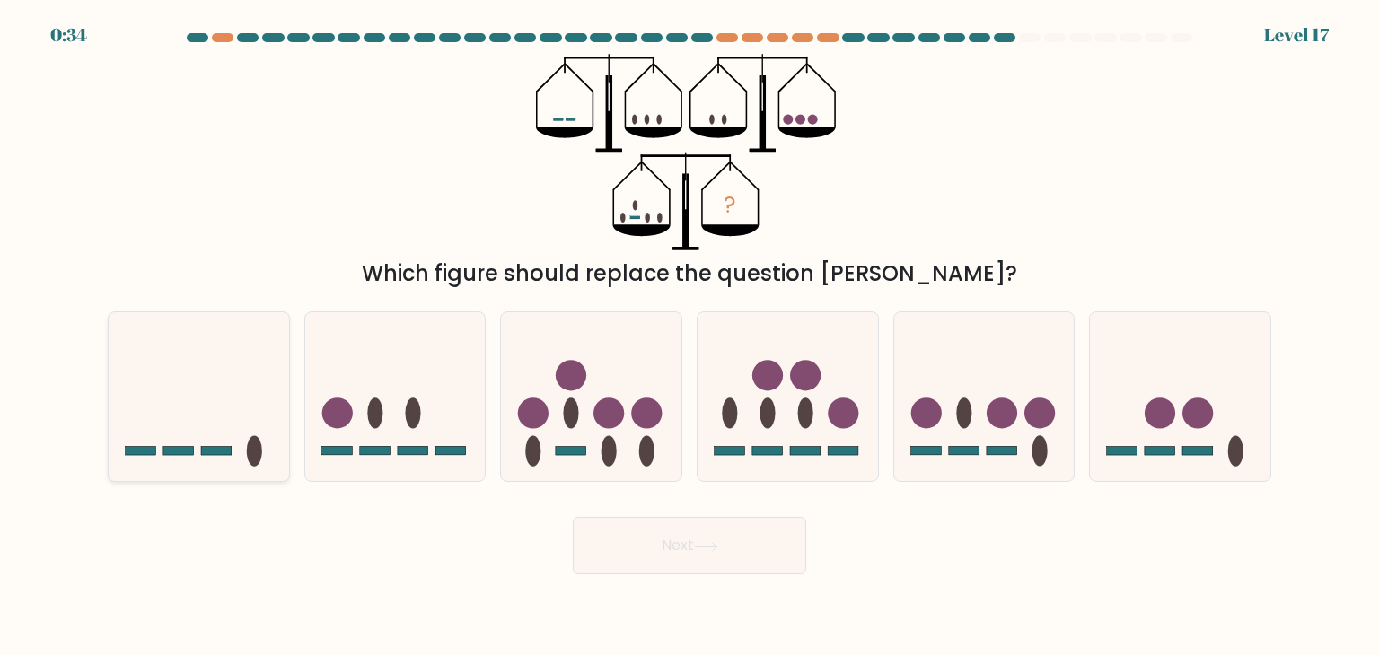
click at [219, 457] on icon at bounding box center [199, 396] width 180 height 149
click at [689, 337] on input "a." at bounding box center [689, 332] width 1 height 9
radio input "true"
click at [636, 540] on button "Next" at bounding box center [689, 545] width 233 height 57
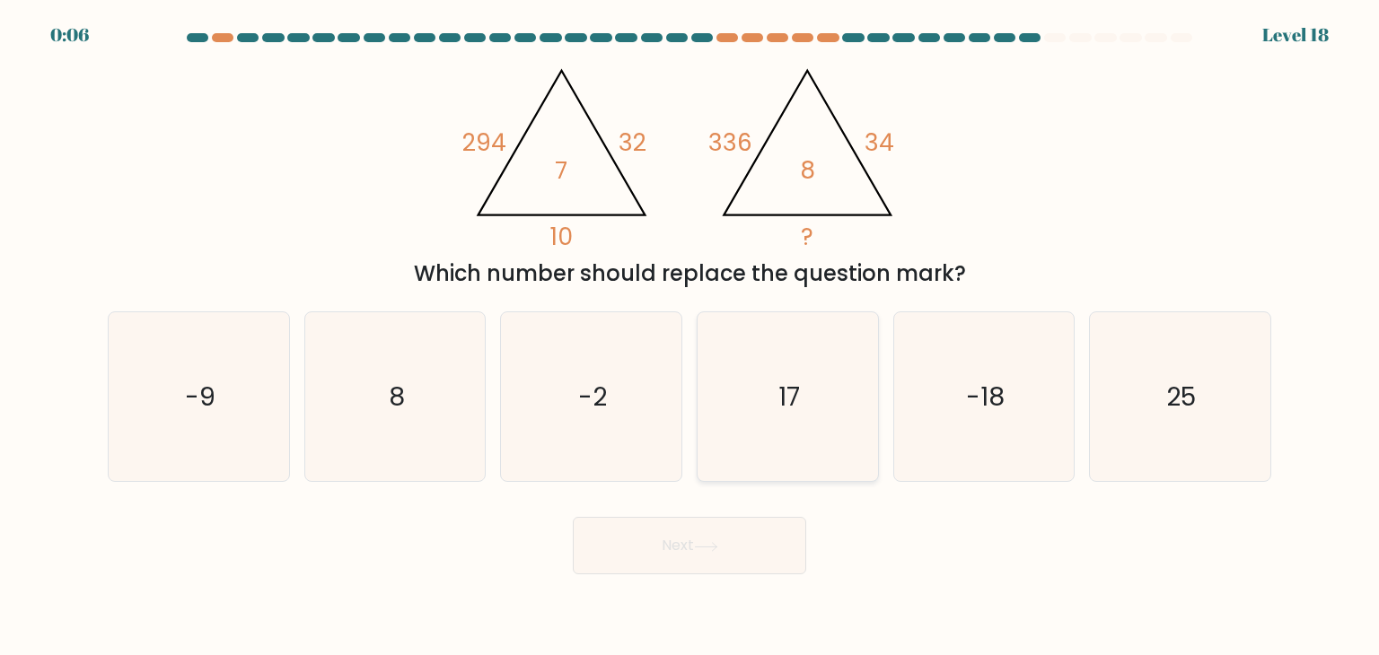
click at [783, 379] on text "17" at bounding box center [789, 397] width 22 height 36
click at [690, 337] on input "d. 17" at bounding box center [689, 332] width 1 height 9
radio input "true"
click at [718, 529] on button "Next" at bounding box center [689, 545] width 233 height 57
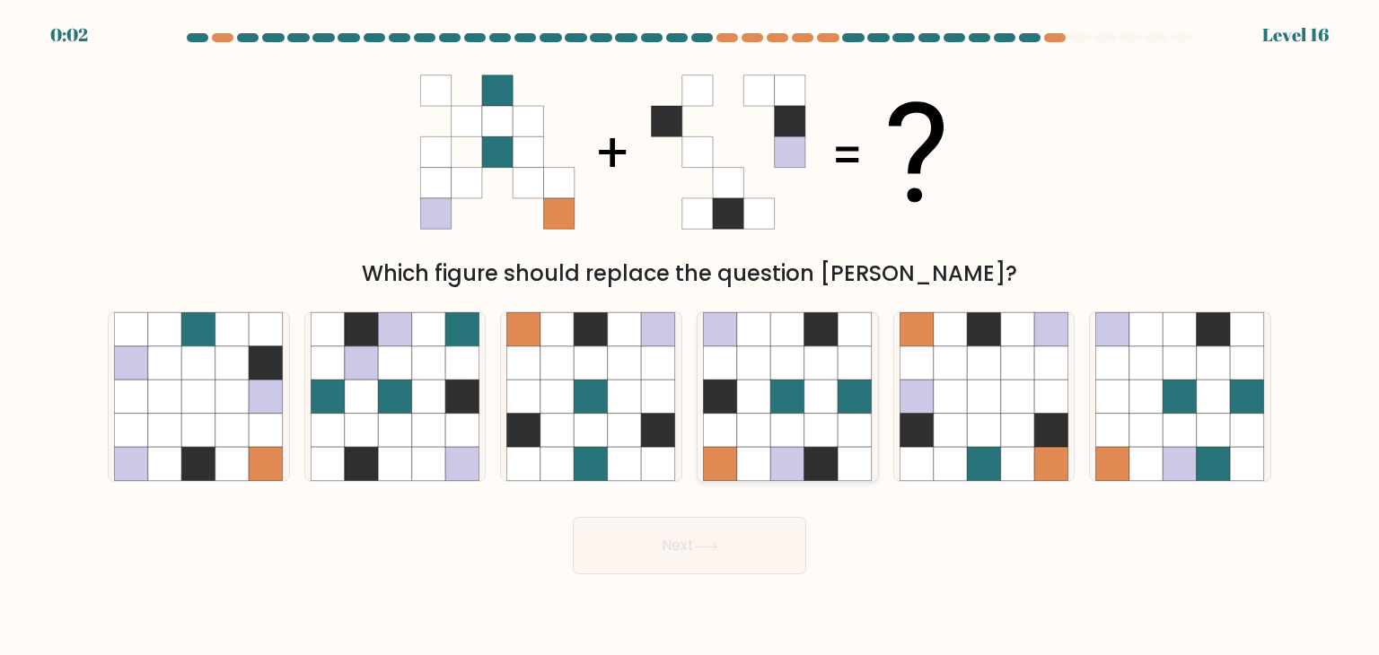
click at [851, 387] on icon at bounding box center [855, 397] width 34 height 34
click at [690, 337] on input "d." at bounding box center [689, 332] width 1 height 9
radio input "true"
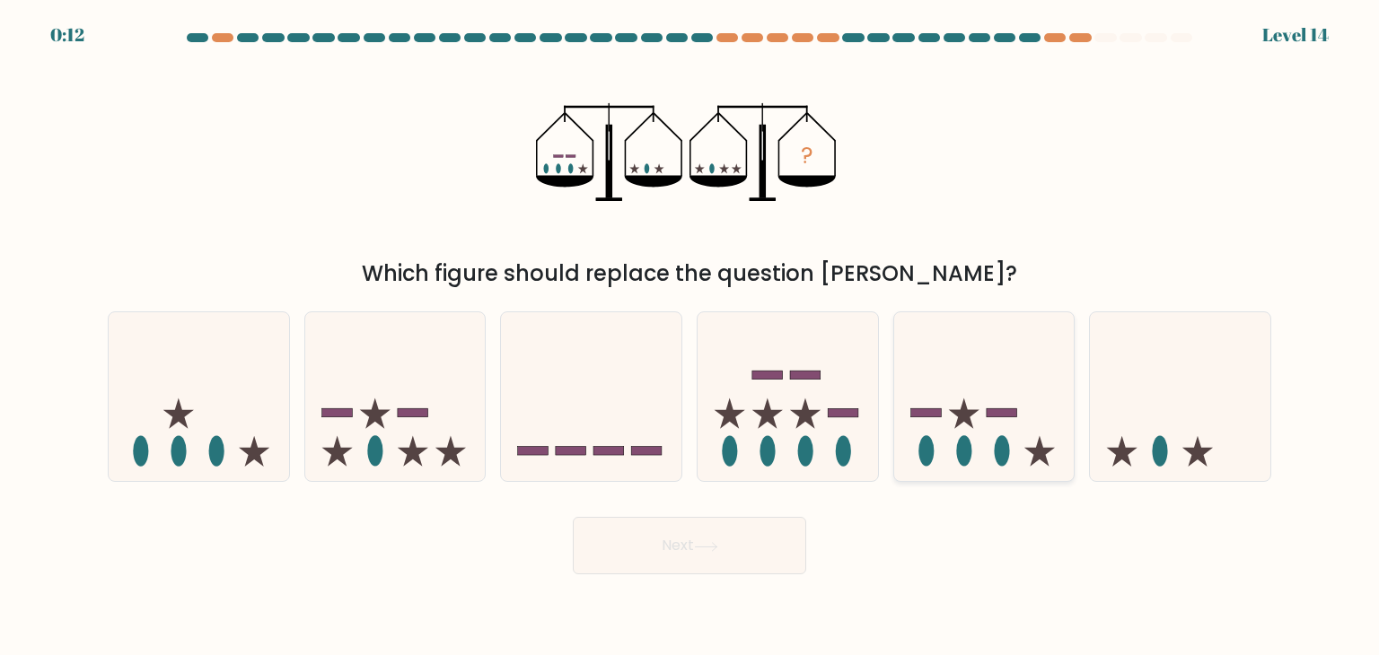
click at [966, 419] on icon at bounding box center [963, 414] width 31 height 31
click at [690, 337] on input "e." at bounding box center [689, 332] width 1 height 9
radio input "true"
click at [700, 542] on icon at bounding box center [706, 547] width 24 height 10
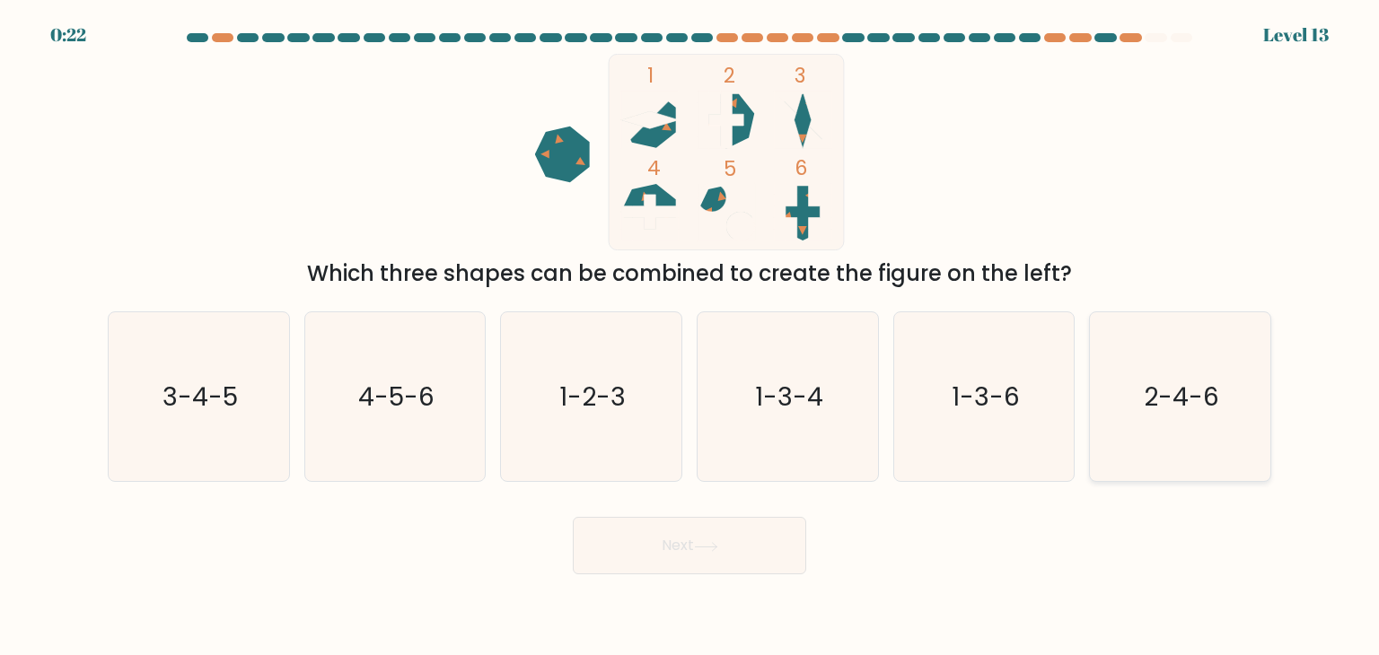
click at [1214, 451] on icon "2-4-6" at bounding box center [1179, 396] width 169 height 169
click at [690, 337] on input "f. 2-4-6" at bounding box center [689, 332] width 1 height 9
radio input "true"
click at [793, 520] on button "Next" at bounding box center [689, 545] width 233 height 57
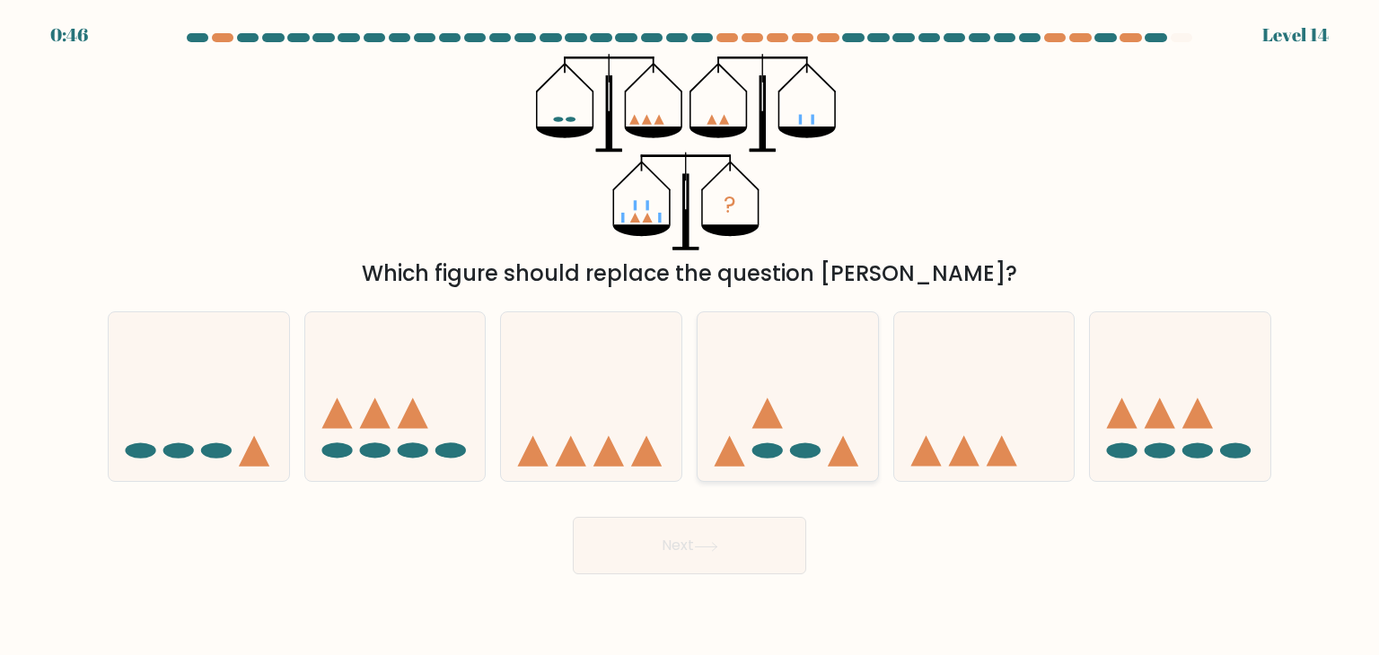
click at [769, 393] on icon at bounding box center [787, 396] width 180 height 149
click at [690, 337] on input "d." at bounding box center [689, 332] width 1 height 9
radio input "true"
click at [752, 524] on button "Next" at bounding box center [689, 545] width 233 height 57
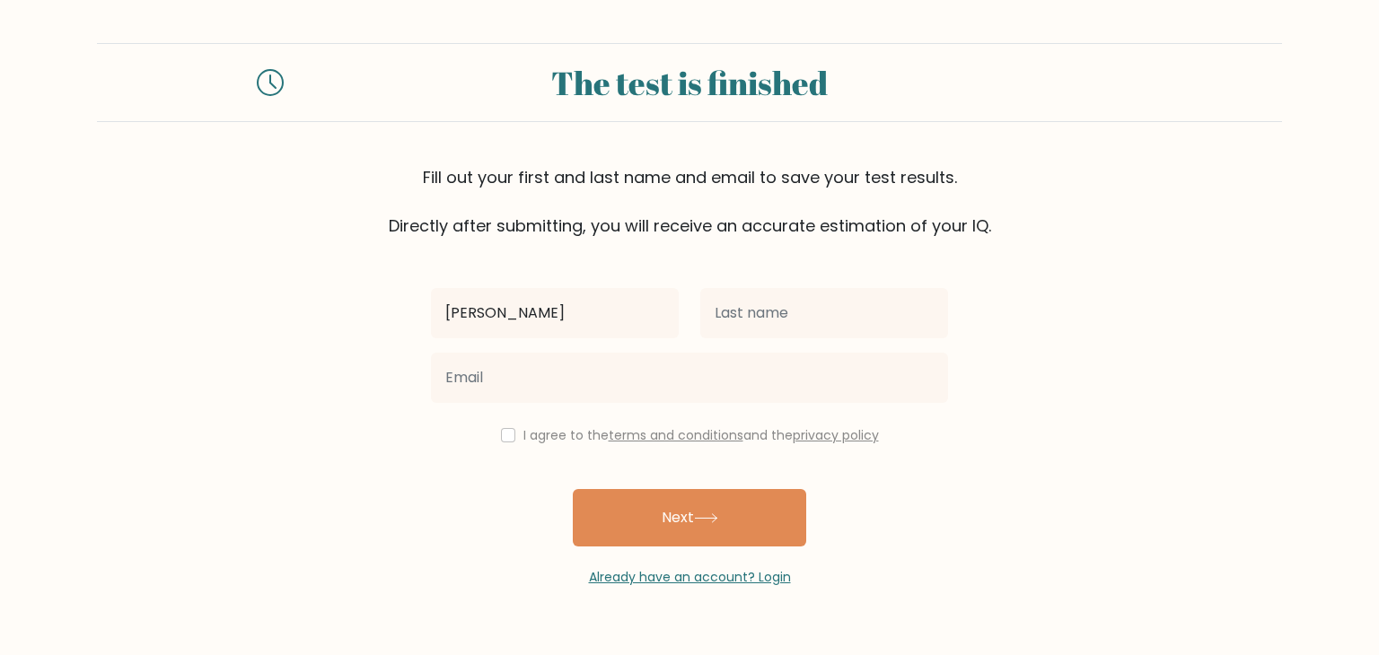
type input "[PERSON_NAME]"
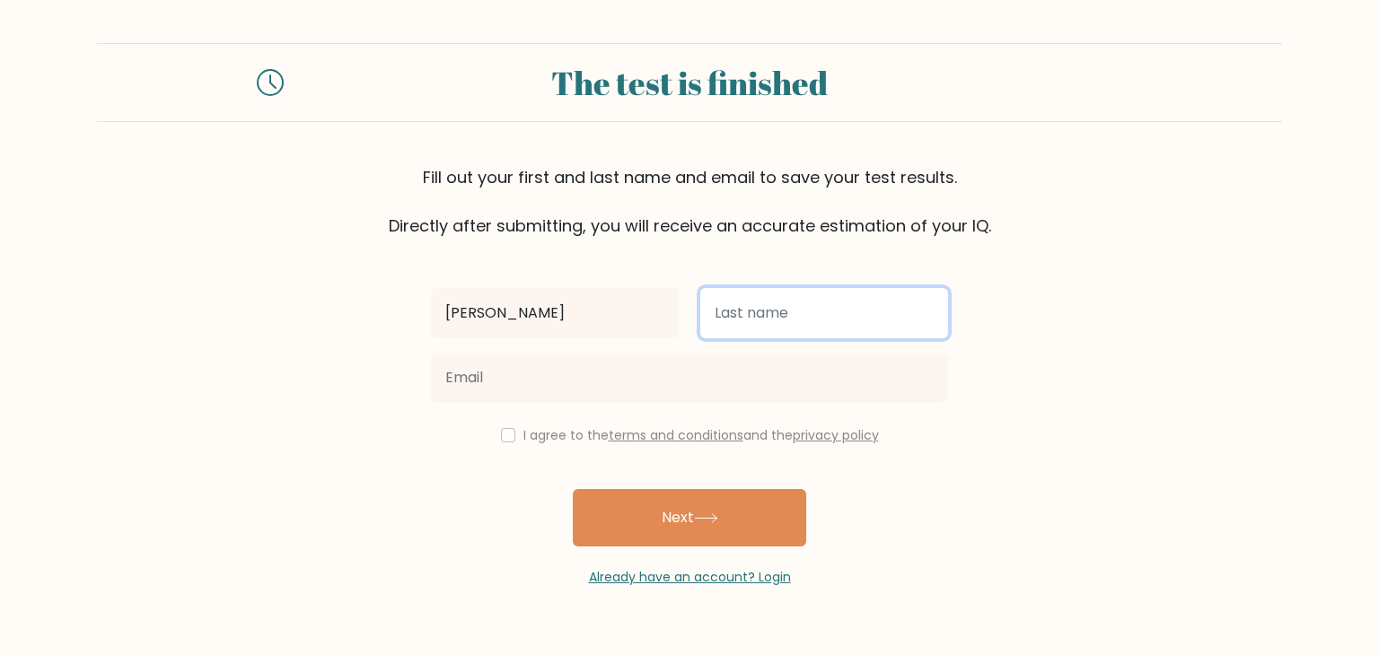
click at [772, 325] on input "text" at bounding box center [824, 313] width 248 height 50
drag, startPoint x: 773, startPoint y: 324, endPoint x: 919, endPoint y: 331, distance: 146.5
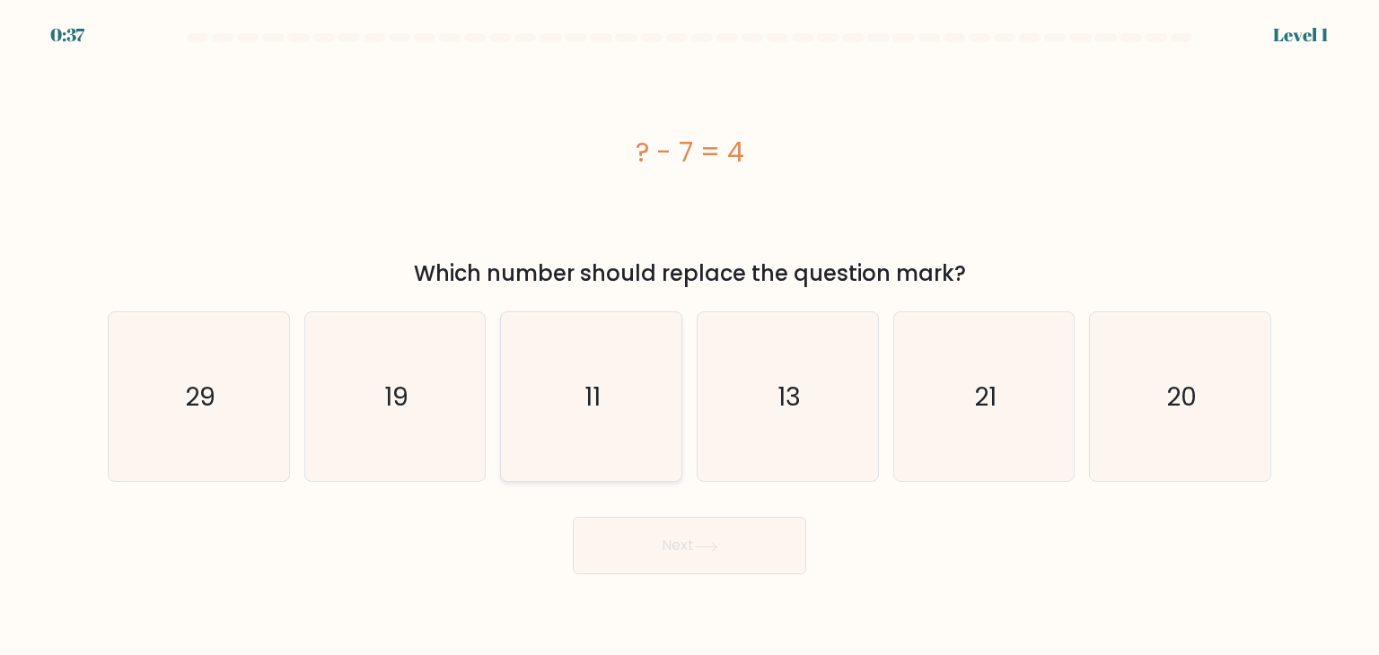
click at [571, 371] on icon "11" at bounding box center [590, 396] width 169 height 169
click at [689, 337] on input "c. 11" at bounding box center [689, 332] width 1 height 9
radio input "true"
click at [646, 533] on button "Next" at bounding box center [689, 545] width 233 height 57
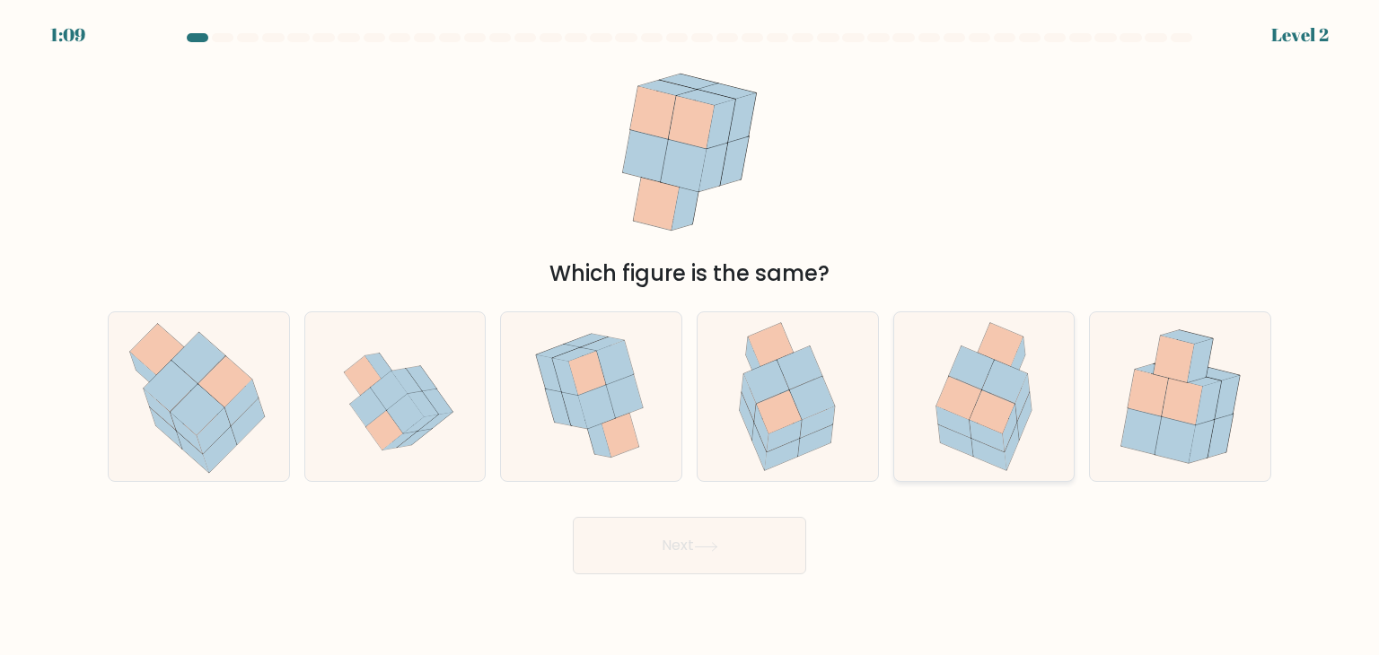
click at [997, 409] on icon at bounding box center [991, 411] width 45 height 43
click at [690, 337] on input "e." at bounding box center [689, 332] width 1 height 9
radio input "true"
click at [761, 536] on button "Next" at bounding box center [689, 545] width 233 height 57
click at [680, 545] on button "Next" at bounding box center [689, 545] width 233 height 57
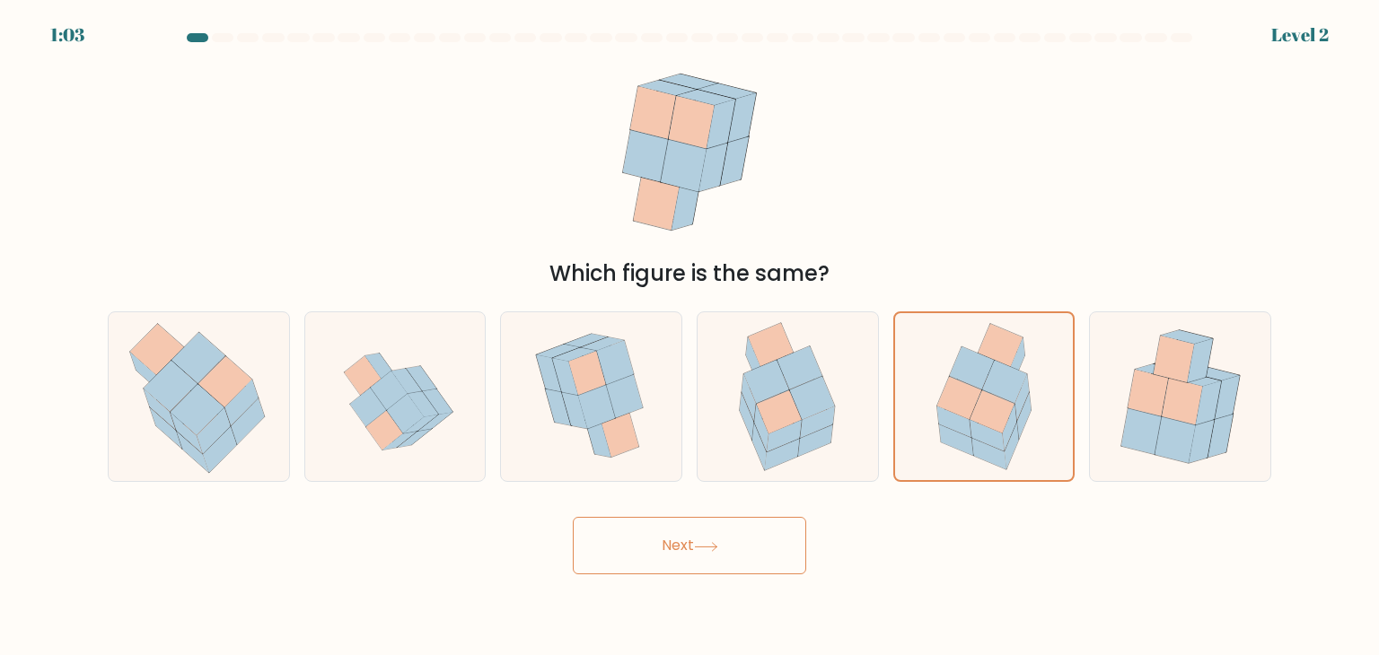
click at [745, 557] on button "Next" at bounding box center [689, 545] width 233 height 57
click at [707, 537] on button "Next" at bounding box center [689, 545] width 233 height 57
click at [969, 387] on icon at bounding box center [958, 398] width 45 height 43
click at [690, 337] on input "e." at bounding box center [689, 332] width 1 height 9
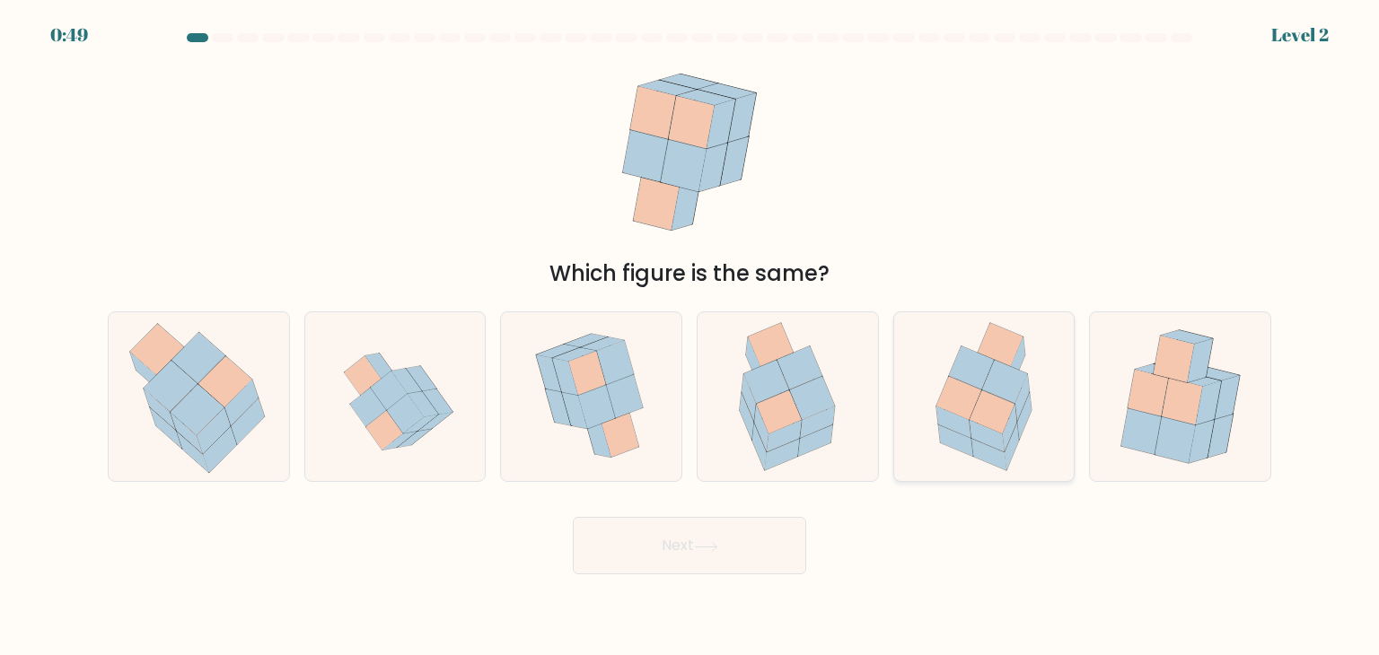
radio input "true"
click at [764, 544] on button "Next" at bounding box center [689, 545] width 233 height 57
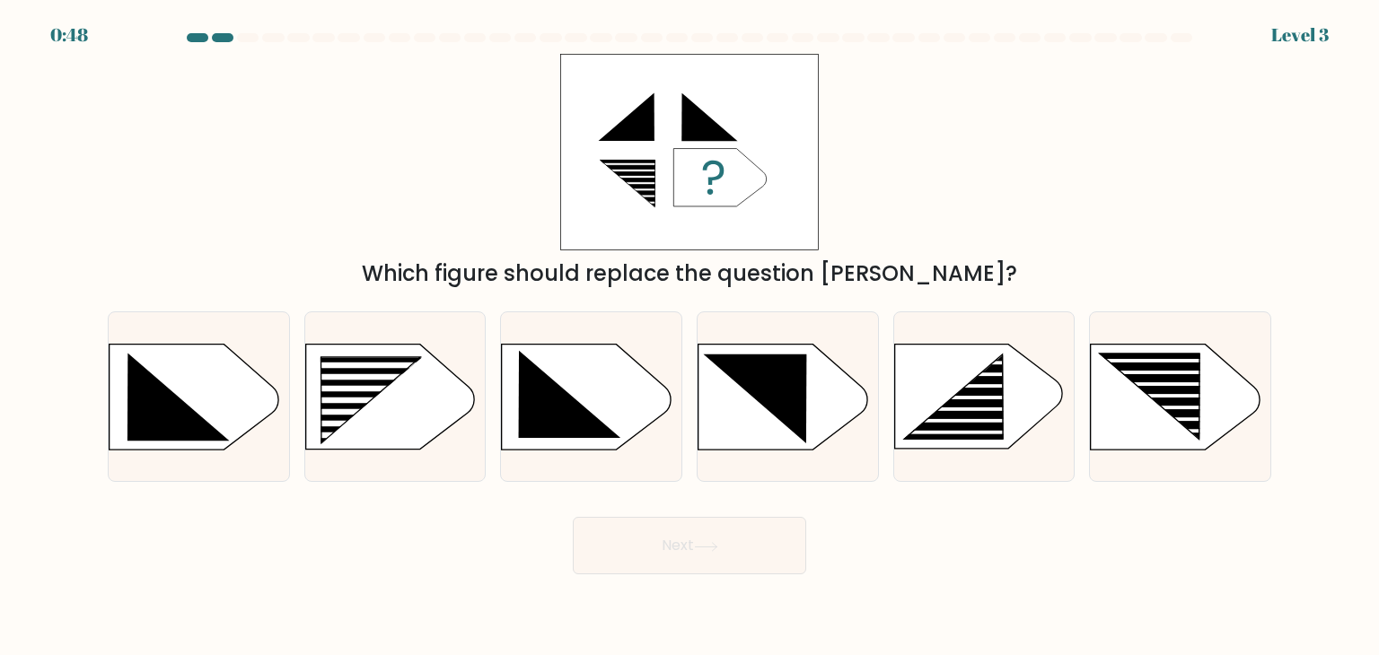
click at [696, 536] on button "Next" at bounding box center [689, 545] width 233 height 57
click at [958, 211] on div "Which figure should replace the question mark?" at bounding box center [689, 172] width 1185 height 236
click at [953, 151] on div "Which figure should replace the question mark?" at bounding box center [689, 172] width 1185 height 236
click at [384, 393] on rect at bounding box center [313, 358] width 469 height 356
click at [689, 337] on input "b." at bounding box center [689, 332] width 1 height 9
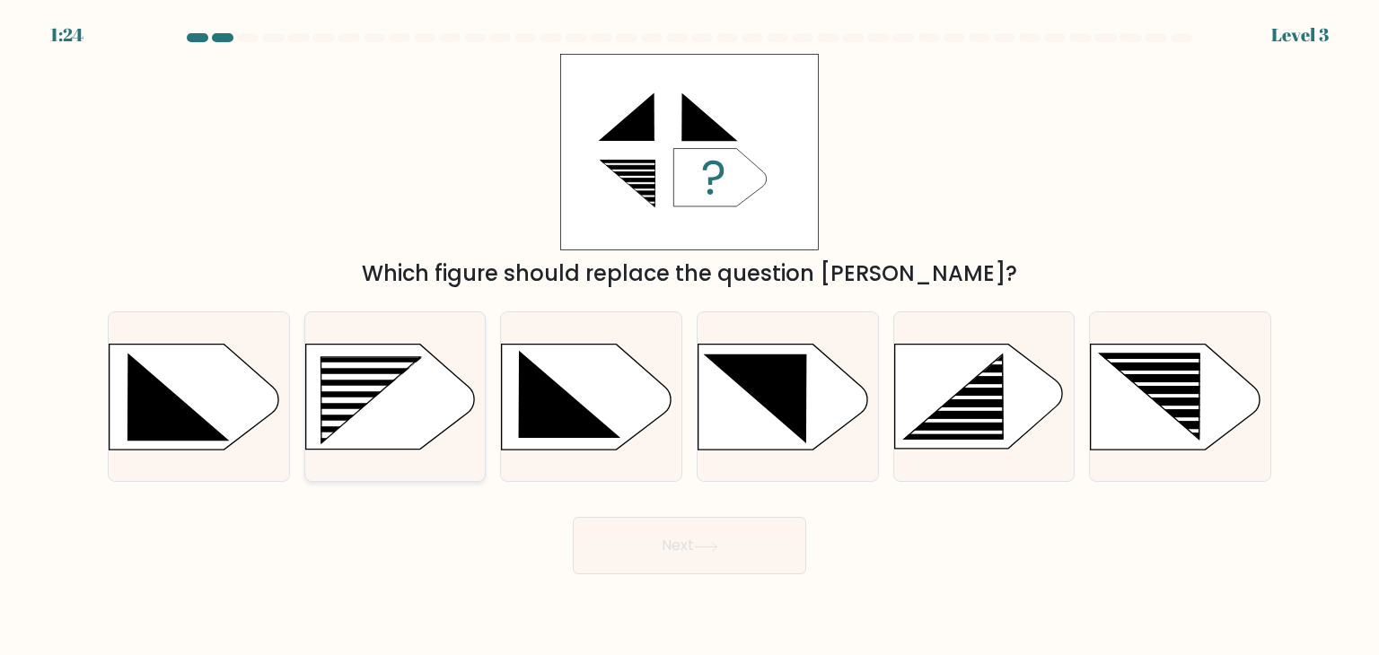
radio input "true"
click at [715, 536] on button "Next" at bounding box center [689, 545] width 233 height 57
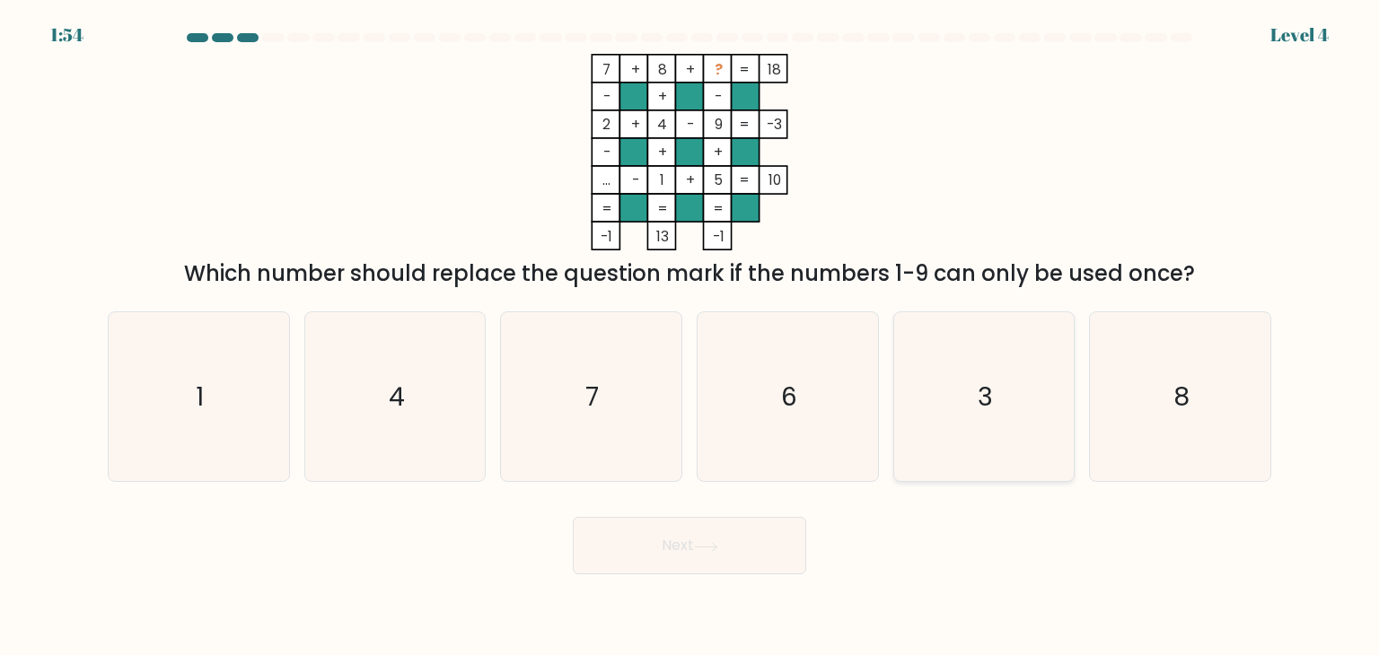
click at [1012, 396] on icon "3" at bounding box center [983, 396] width 169 height 169
click at [690, 337] on input "e. 3" at bounding box center [689, 332] width 1 height 9
radio input "true"
click at [757, 538] on button "Next" at bounding box center [689, 545] width 233 height 57
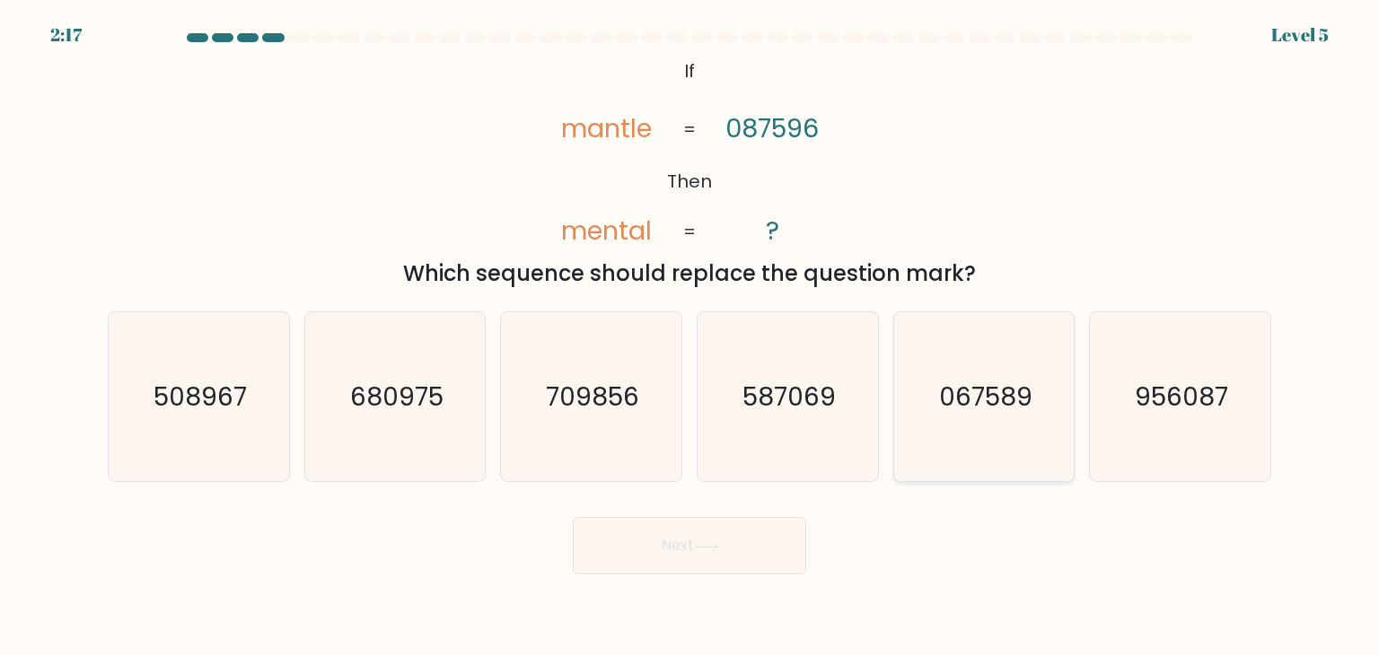
click at [1014, 416] on icon "067589" at bounding box center [983, 396] width 169 height 169
click at [690, 337] on input "e. 067589" at bounding box center [689, 332] width 1 height 9
radio input "true"
click at [725, 542] on button "Next" at bounding box center [689, 545] width 233 height 57
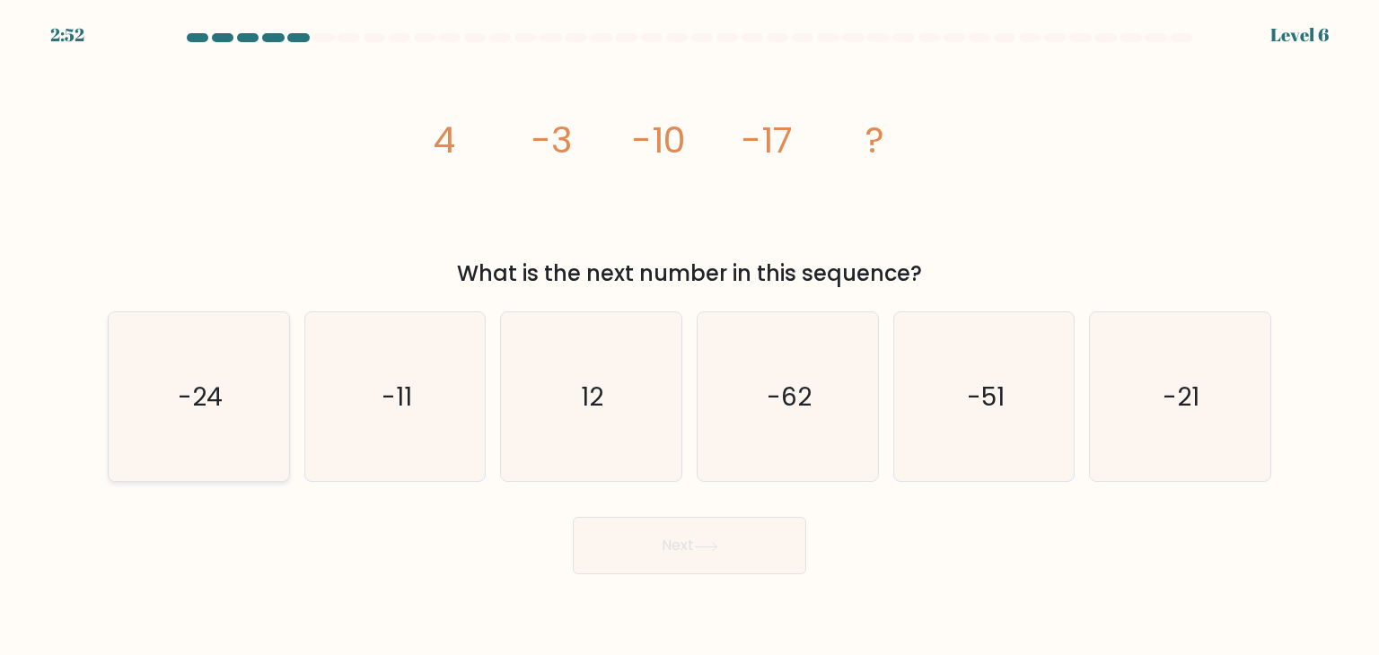
click at [169, 420] on icon "-24" at bounding box center [198, 396] width 169 height 169
click at [689, 337] on input "a. -24" at bounding box center [689, 332] width 1 height 9
radio input "true"
click at [727, 539] on button "Next" at bounding box center [689, 545] width 233 height 57
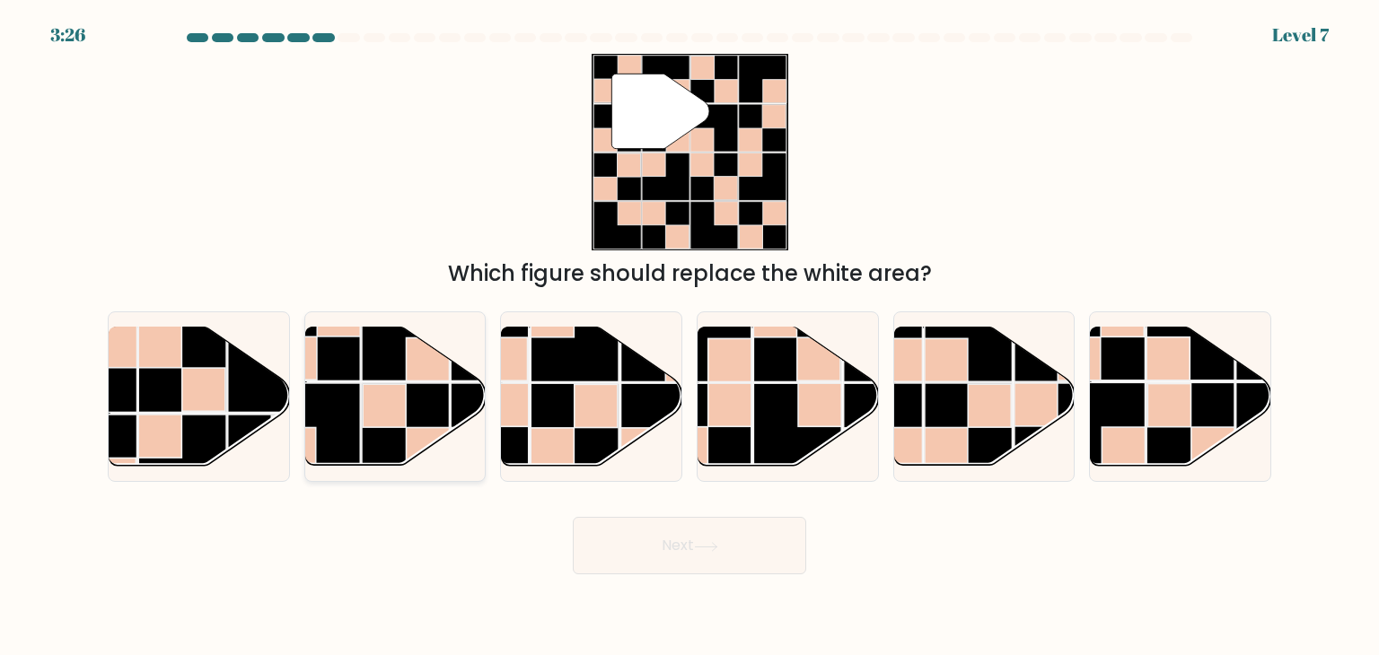
click at [429, 402] on rect at bounding box center [406, 427] width 88 height 88
click at [689, 337] on input "b." at bounding box center [689, 332] width 1 height 9
radio input "true"
click at [655, 529] on button "Next" at bounding box center [689, 545] width 233 height 57
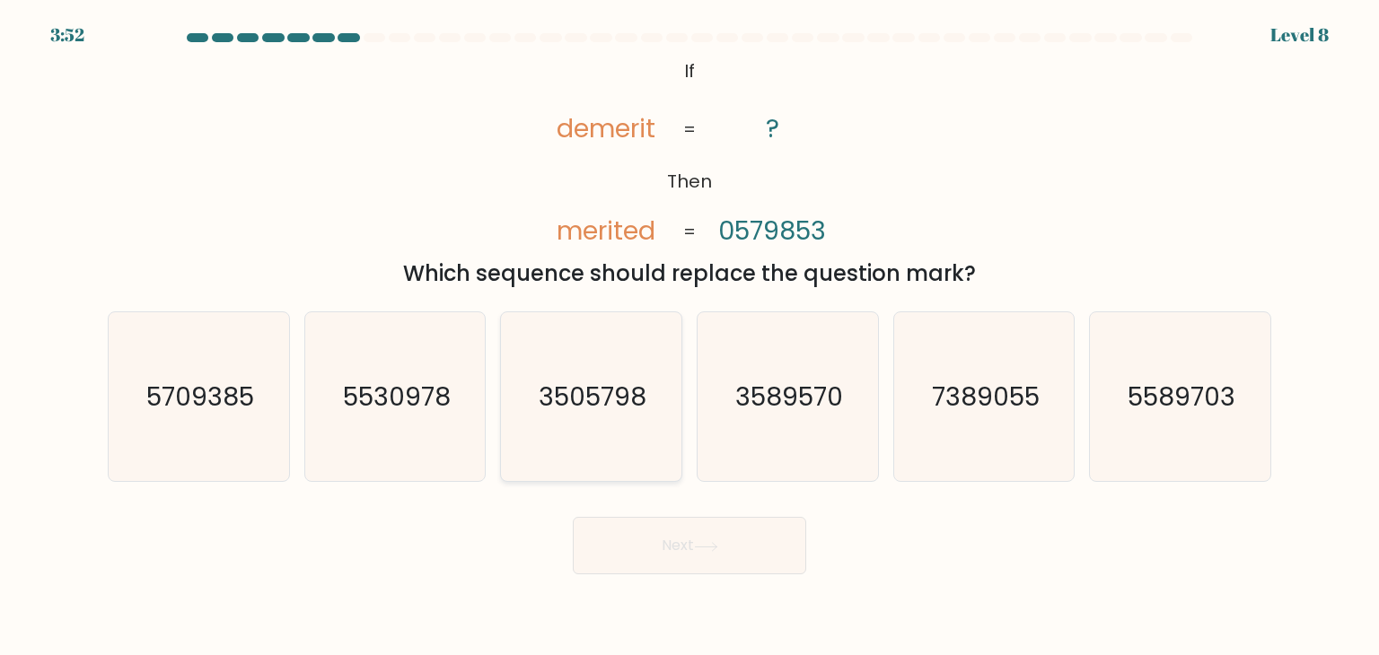
click at [646, 373] on icon "3505798" at bounding box center [590, 396] width 169 height 169
click at [689, 337] on input "c. 3505798" at bounding box center [689, 332] width 1 height 9
radio input "true"
click at [683, 530] on button "Next" at bounding box center [689, 545] width 233 height 57
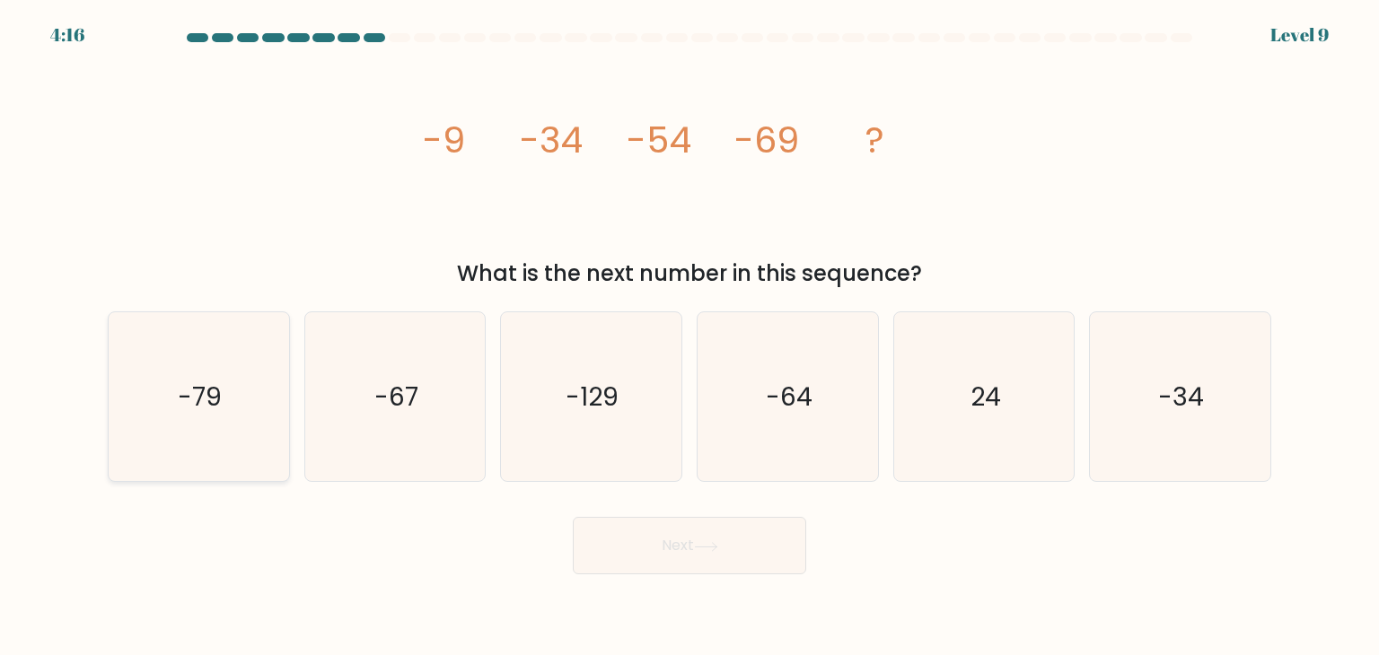
click at [208, 390] on text "-79" at bounding box center [201, 397] width 44 height 36
click at [689, 337] on input "a. -79" at bounding box center [689, 332] width 1 height 9
radio input "true"
click at [632, 519] on button "Next" at bounding box center [689, 545] width 233 height 57
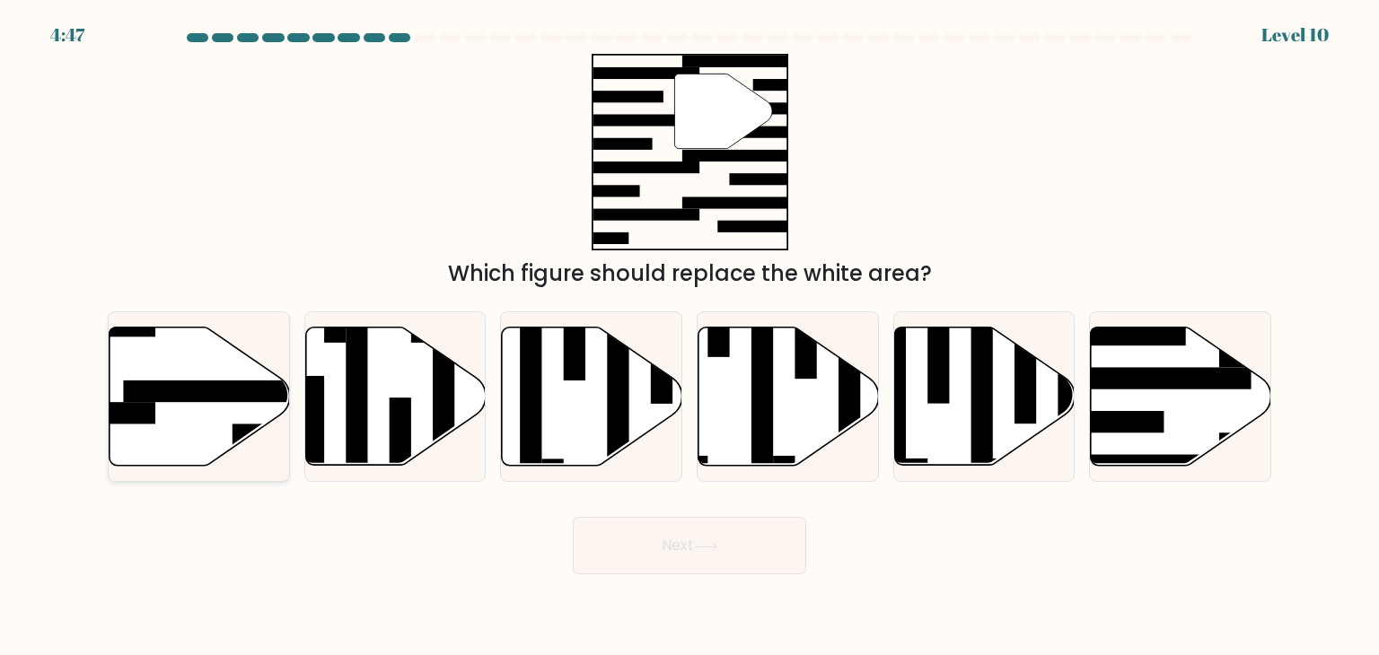
click at [242, 404] on icon at bounding box center [200, 397] width 180 height 138
click at [689, 337] on input "a." at bounding box center [689, 332] width 1 height 9
radio input "true"
click at [708, 534] on button "Next" at bounding box center [689, 545] width 233 height 57
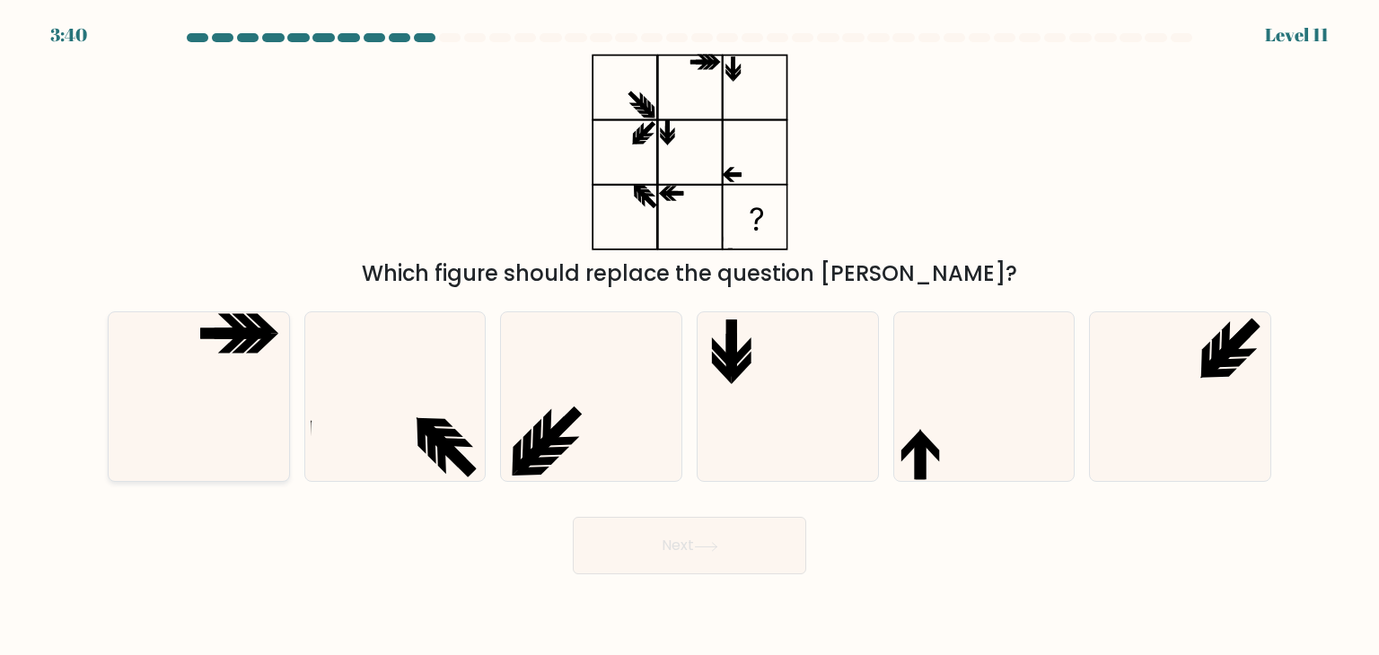
click at [203, 425] on icon at bounding box center [198, 396] width 169 height 169
click at [689, 337] on input "a." at bounding box center [689, 332] width 1 height 9
radio input "true"
click at [756, 552] on button "Next" at bounding box center [689, 545] width 233 height 57
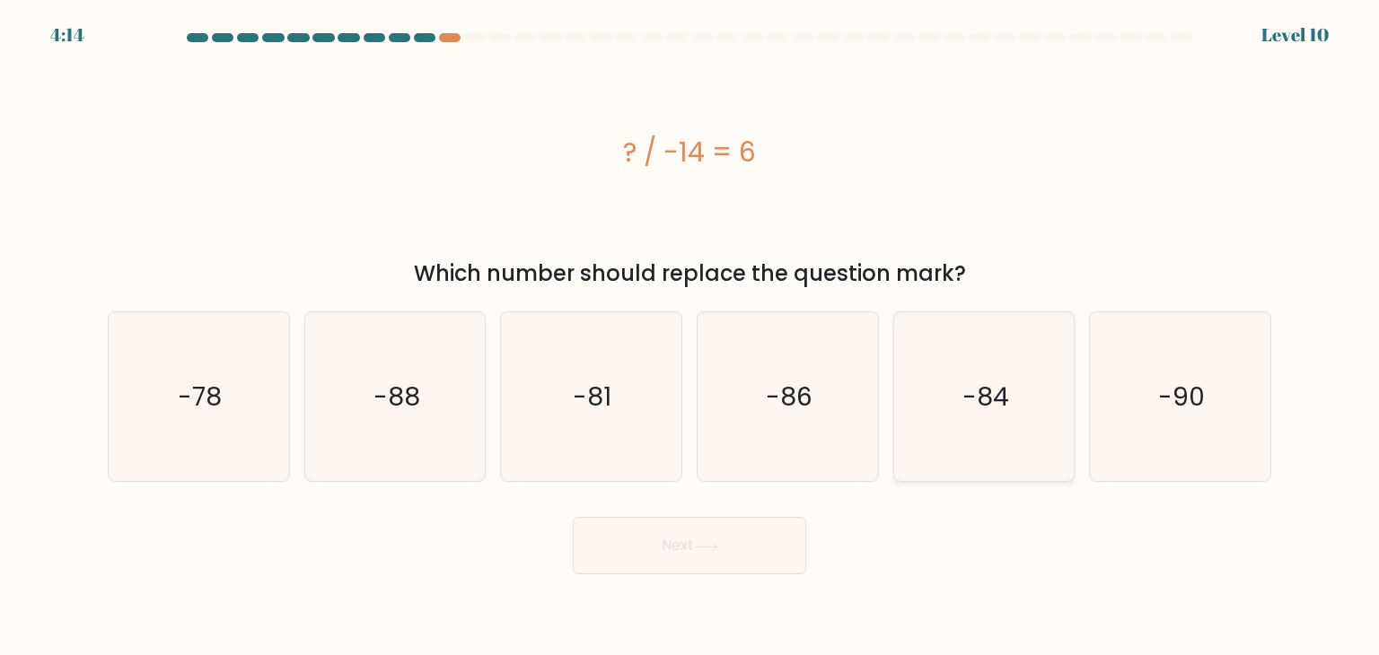
click at [1035, 417] on icon "-84" at bounding box center [983, 396] width 169 height 169
click at [690, 337] on input "e. -84" at bounding box center [689, 332] width 1 height 9
radio input "true"
click at [778, 523] on button "Next" at bounding box center [689, 545] width 233 height 57
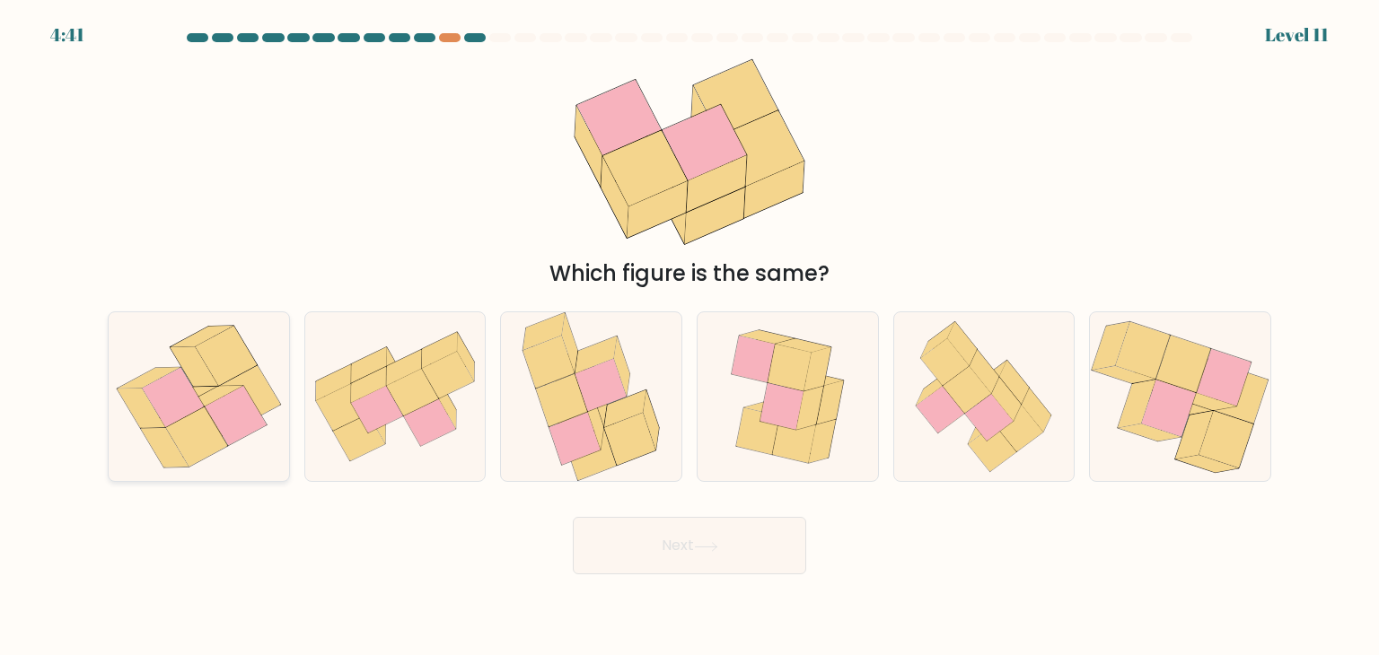
click at [226, 395] on icon at bounding box center [236, 415] width 62 height 59
click at [689, 337] on input "a." at bounding box center [689, 332] width 1 height 9
radio input "true"
click at [725, 552] on button "Next" at bounding box center [689, 545] width 233 height 57
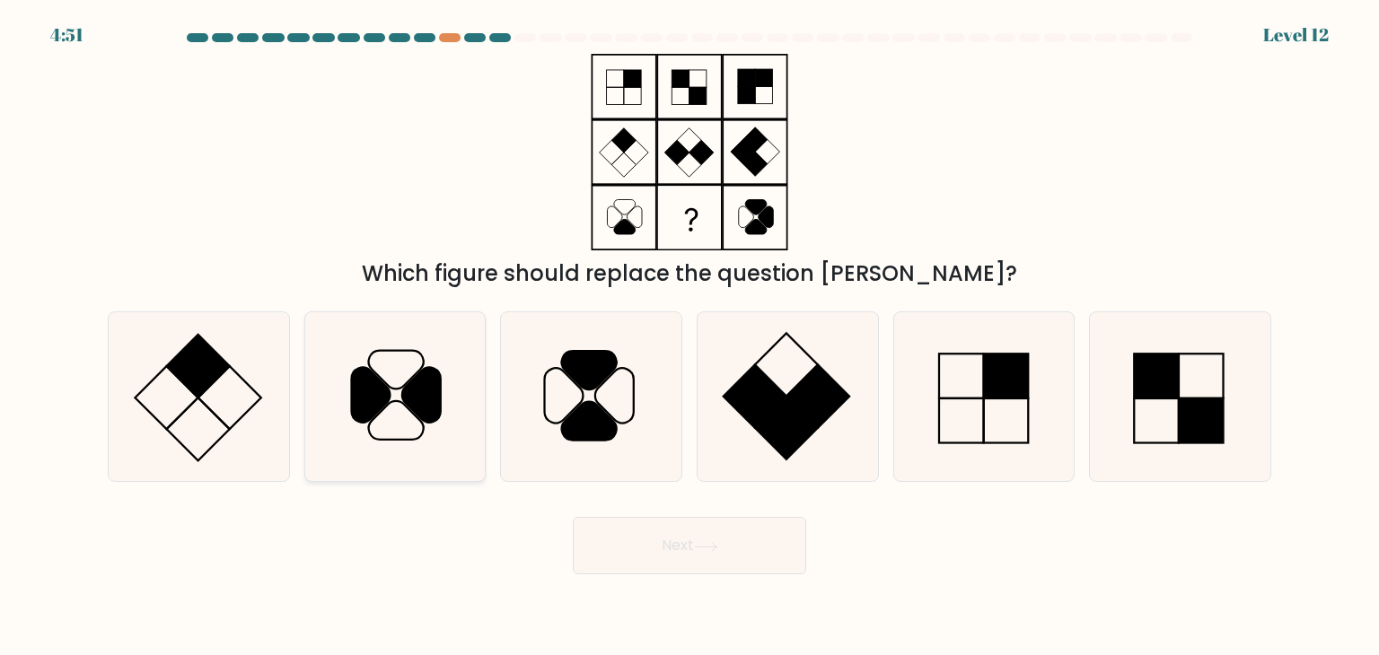
click at [374, 389] on icon at bounding box center [370, 395] width 39 height 55
click at [689, 337] on input "b." at bounding box center [689, 332] width 1 height 9
radio input "true"
click at [672, 536] on button "Next" at bounding box center [689, 545] width 233 height 57
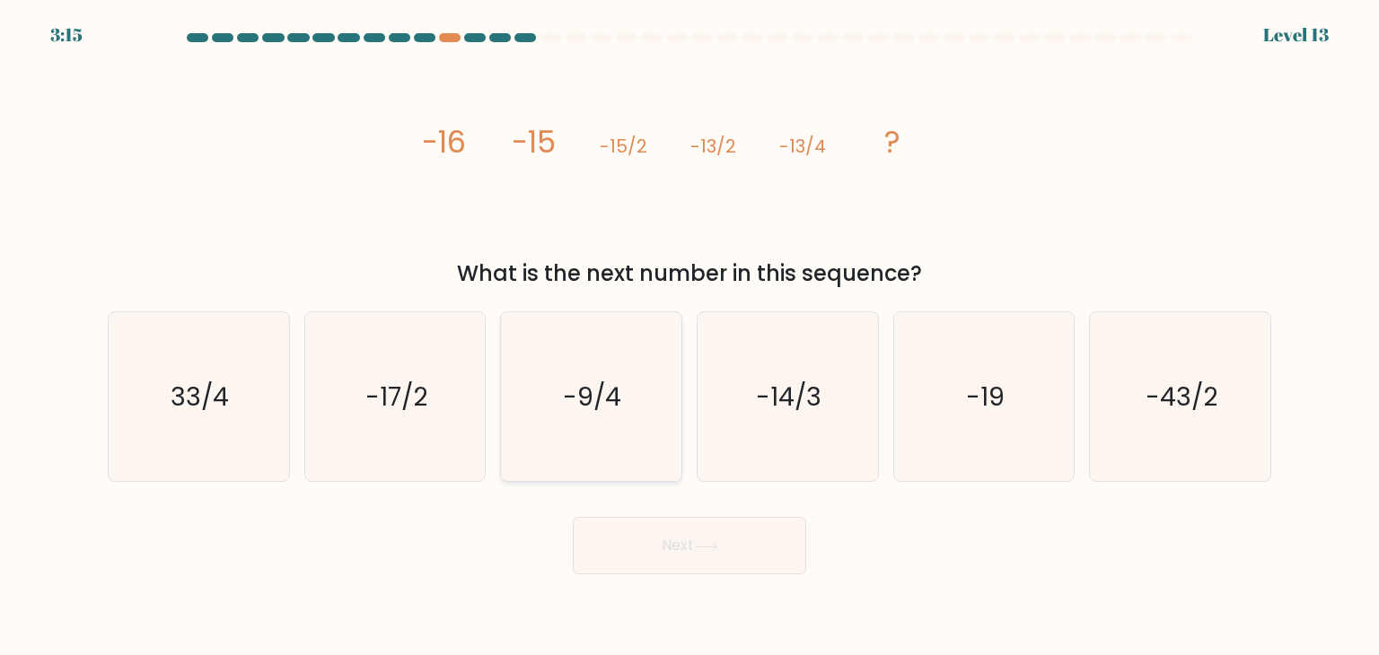
click at [615, 438] on icon "-9/4" at bounding box center [590, 396] width 169 height 169
click at [689, 337] on input "c. -9/4" at bounding box center [689, 332] width 1 height 9
radio input "true"
click at [722, 557] on button "Next" at bounding box center [689, 545] width 233 height 57
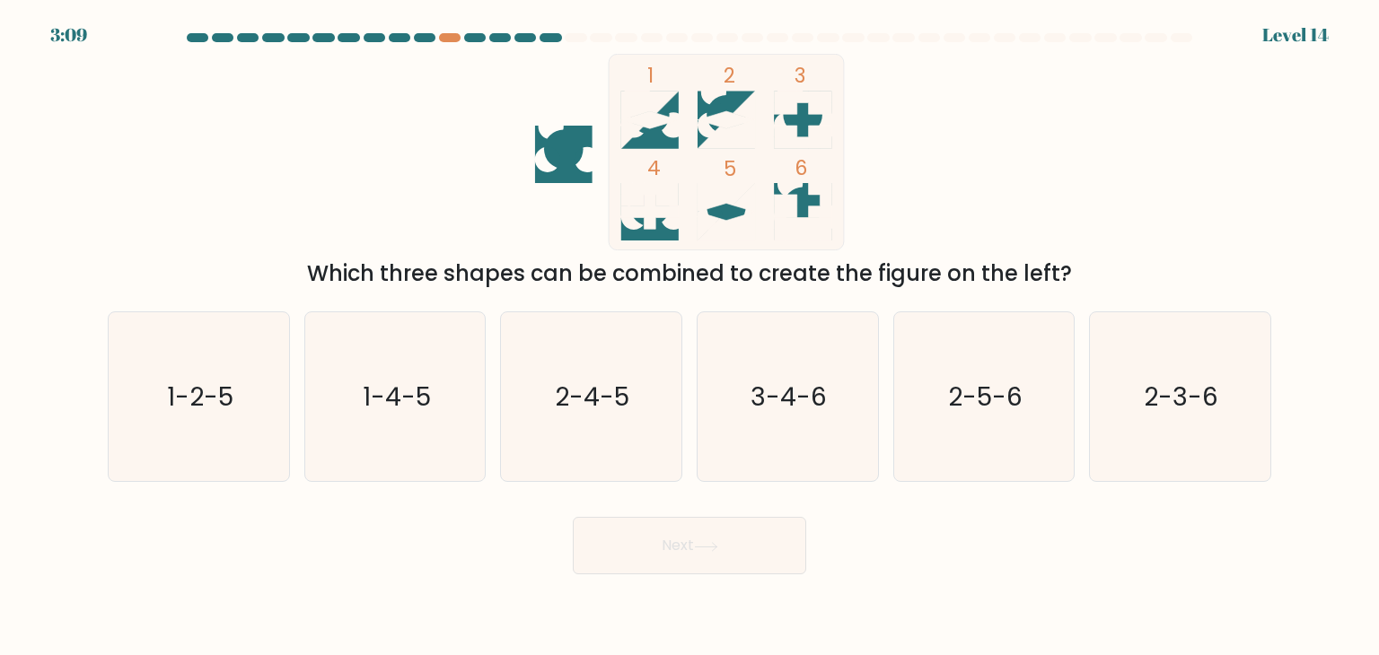
click at [717, 109] on icon at bounding box center [725, 120] width 57 height 57
click at [653, 125] on icon at bounding box center [649, 119] width 57 height 17
click at [258, 421] on icon "1-2-5" at bounding box center [198, 396] width 169 height 169
click at [689, 337] on input "a. 1-2-5" at bounding box center [689, 332] width 1 height 9
radio input "true"
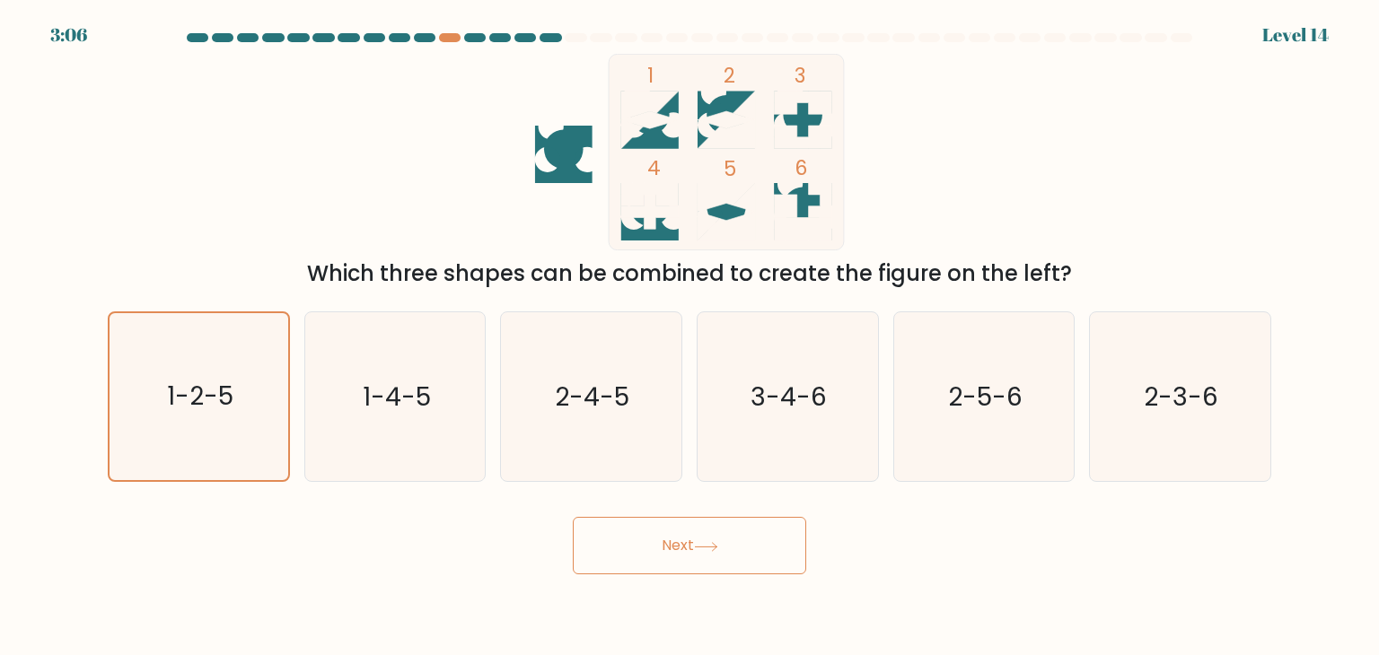
click at [690, 546] on button "Next" at bounding box center [689, 545] width 233 height 57
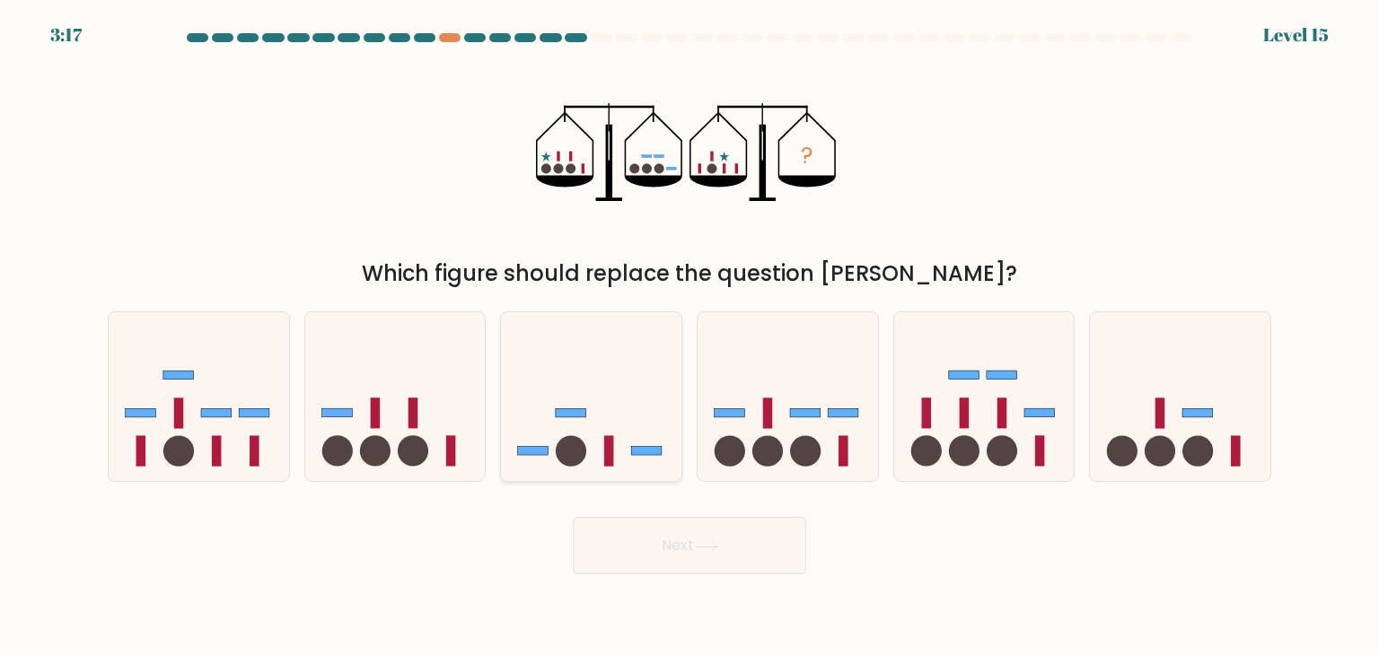
click at [583, 427] on icon at bounding box center [591, 396] width 180 height 149
click at [689, 337] on input "c." at bounding box center [689, 332] width 1 height 9
radio input "true"
click at [680, 530] on button "Next" at bounding box center [689, 545] width 233 height 57
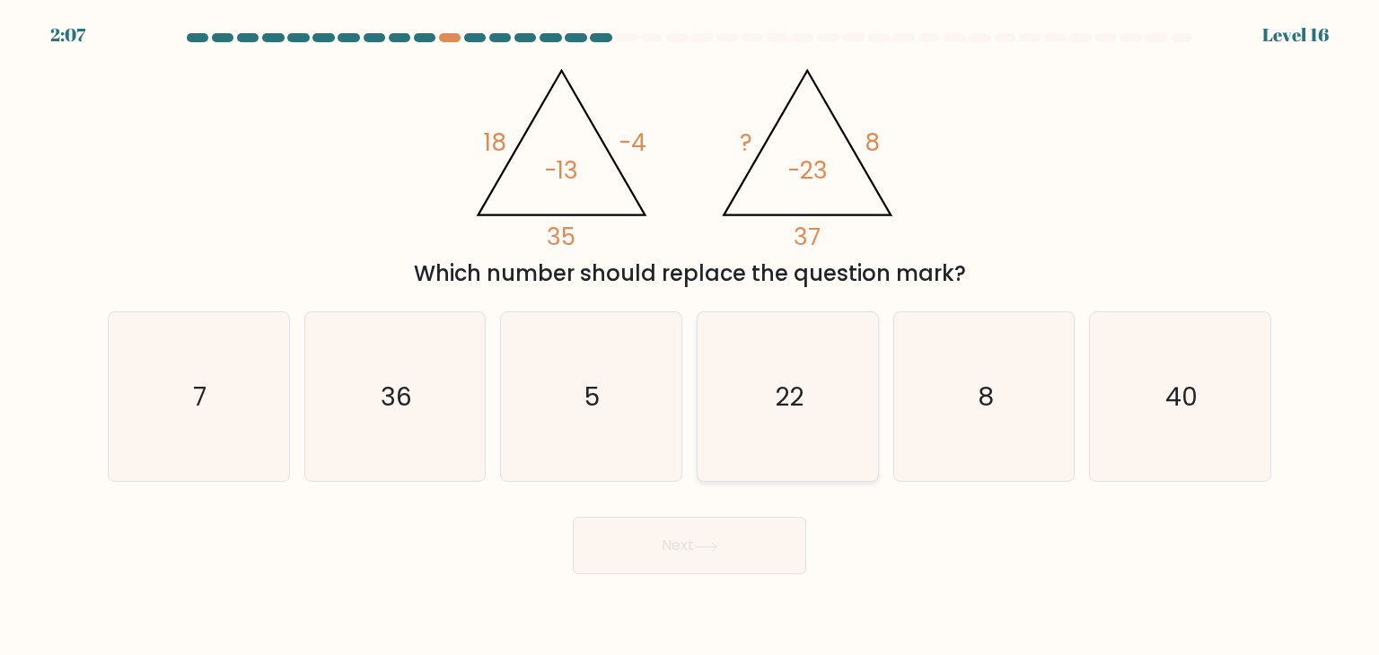
click at [847, 413] on icon "22" at bounding box center [787, 396] width 169 height 169
click at [690, 337] on input "d. 22" at bounding box center [689, 332] width 1 height 9
radio input "true"
click at [733, 535] on button "Next" at bounding box center [689, 545] width 233 height 57
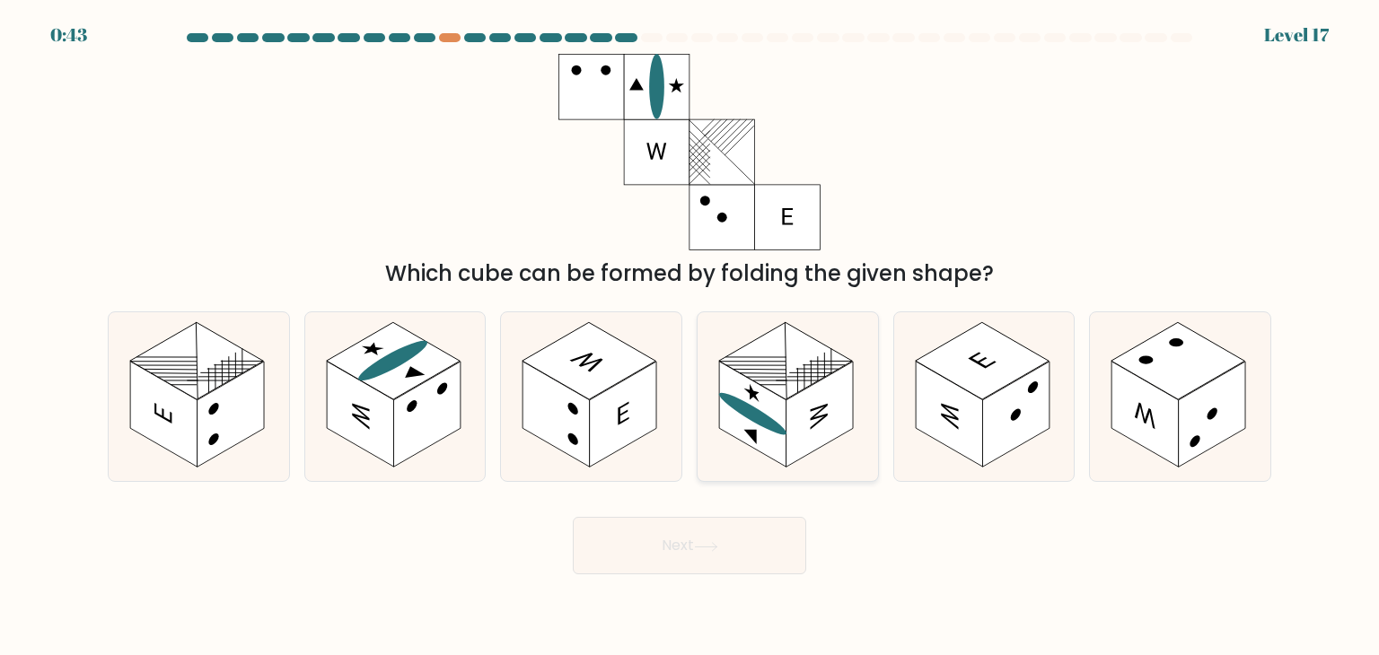
click at [787, 365] on rect at bounding box center [786, 360] width 134 height 77
click at [690, 337] on input "d." at bounding box center [689, 332] width 1 height 9
radio input "true"
click at [718, 543] on icon at bounding box center [706, 547] width 24 height 10
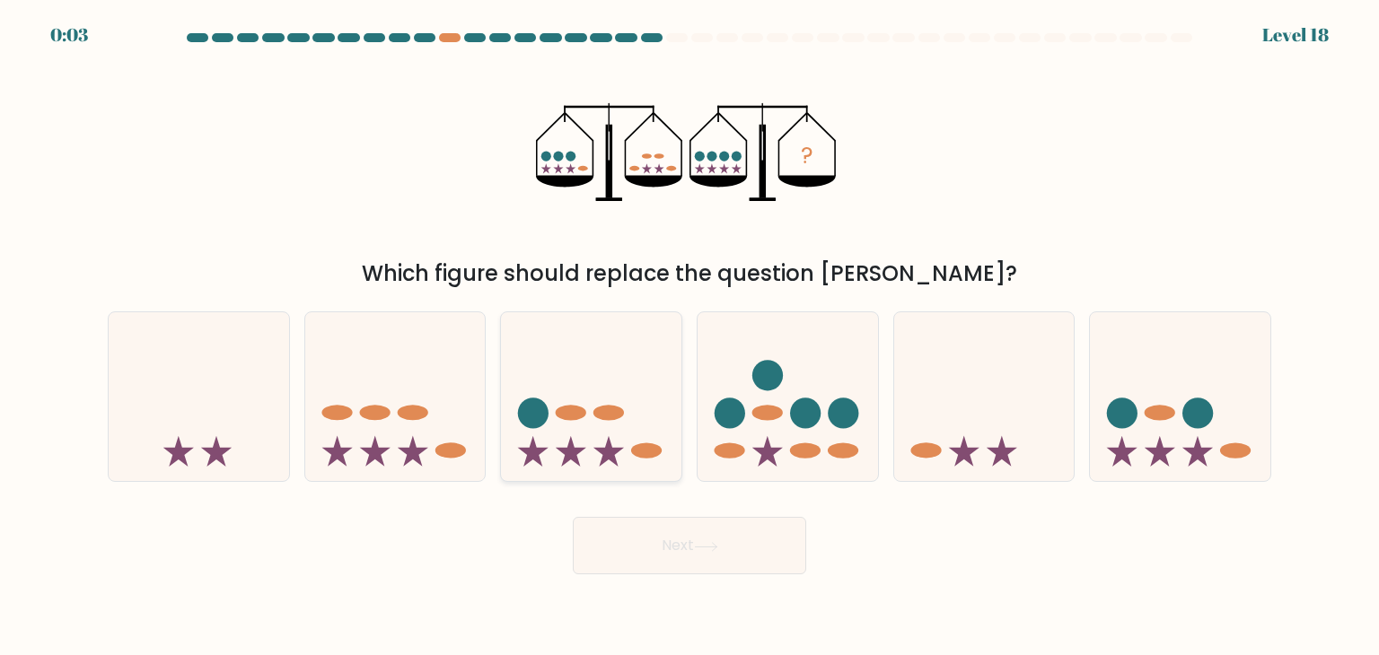
click at [618, 385] on icon at bounding box center [591, 396] width 180 height 149
click at [689, 337] on input "c." at bounding box center [689, 332] width 1 height 9
radio input "true"
click at [723, 533] on button "Next" at bounding box center [689, 545] width 233 height 57
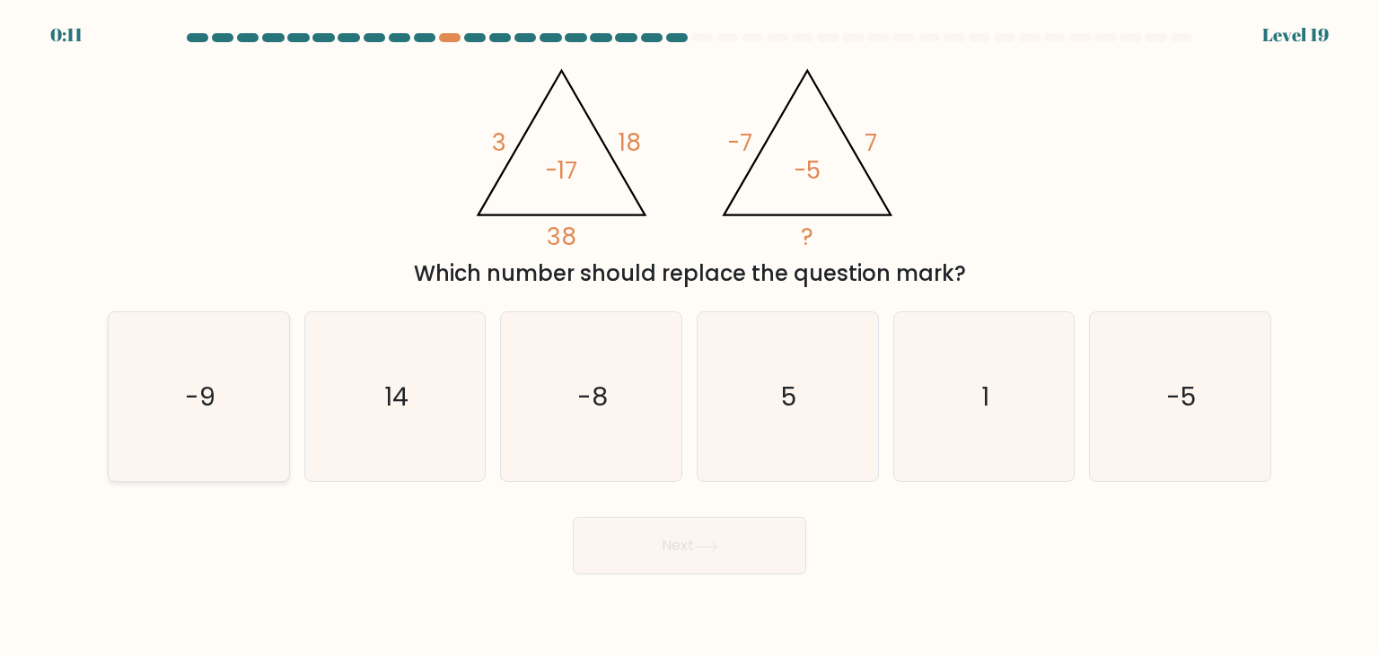
click at [166, 369] on icon "-9" at bounding box center [198, 396] width 169 height 169
click at [689, 337] on input "a. -9" at bounding box center [689, 332] width 1 height 9
radio input "true"
click at [739, 557] on button "Next" at bounding box center [689, 545] width 233 height 57
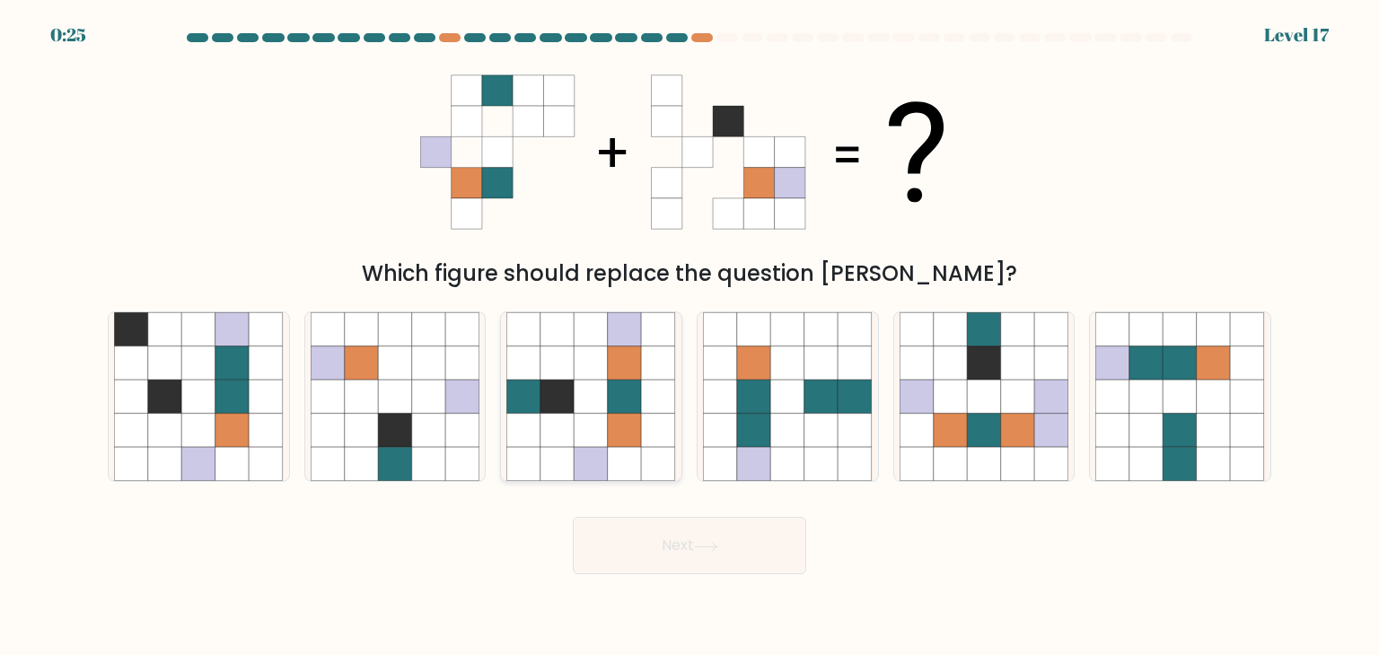
click at [652, 390] on icon at bounding box center [659, 397] width 34 height 34
click at [689, 337] on input "c." at bounding box center [689, 332] width 1 height 9
radio input "true"
click at [715, 548] on icon at bounding box center [706, 547] width 24 height 10
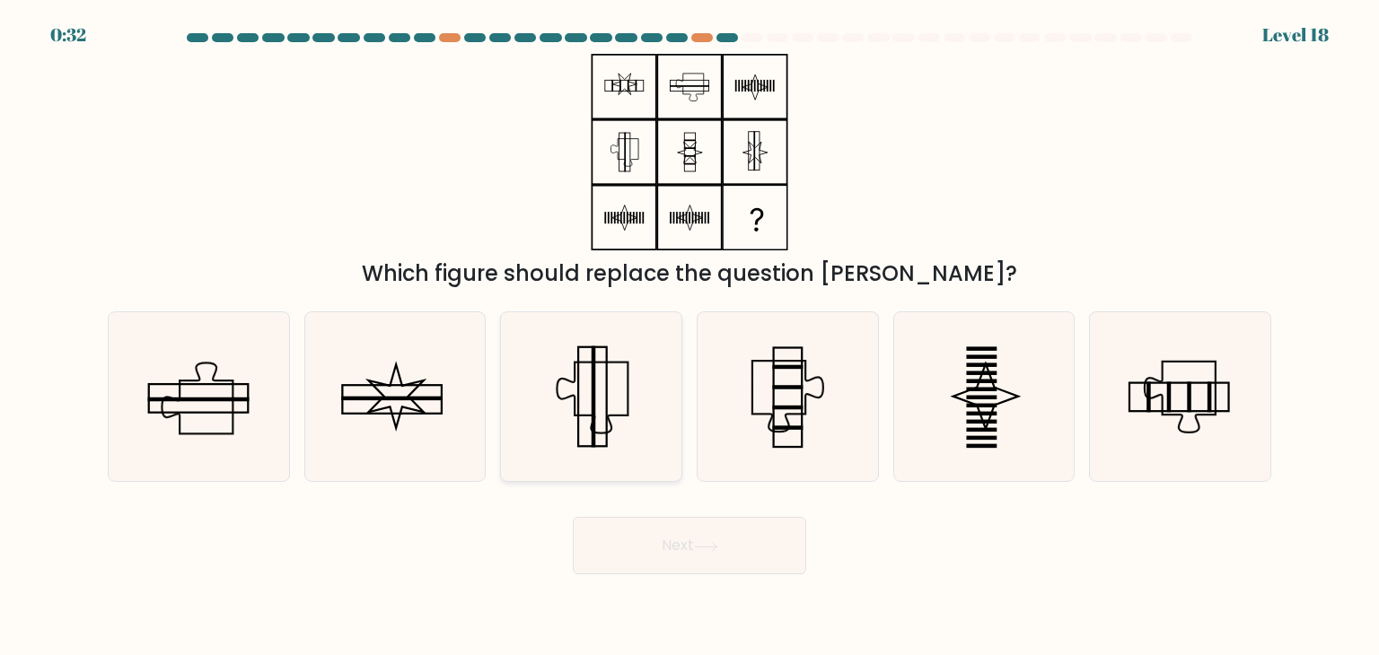
click at [620, 399] on icon at bounding box center [590, 396] width 169 height 169
click at [689, 337] on input "c." at bounding box center [689, 332] width 1 height 9
radio input "true"
click at [672, 535] on button "Next" at bounding box center [689, 545] width 233 height 57
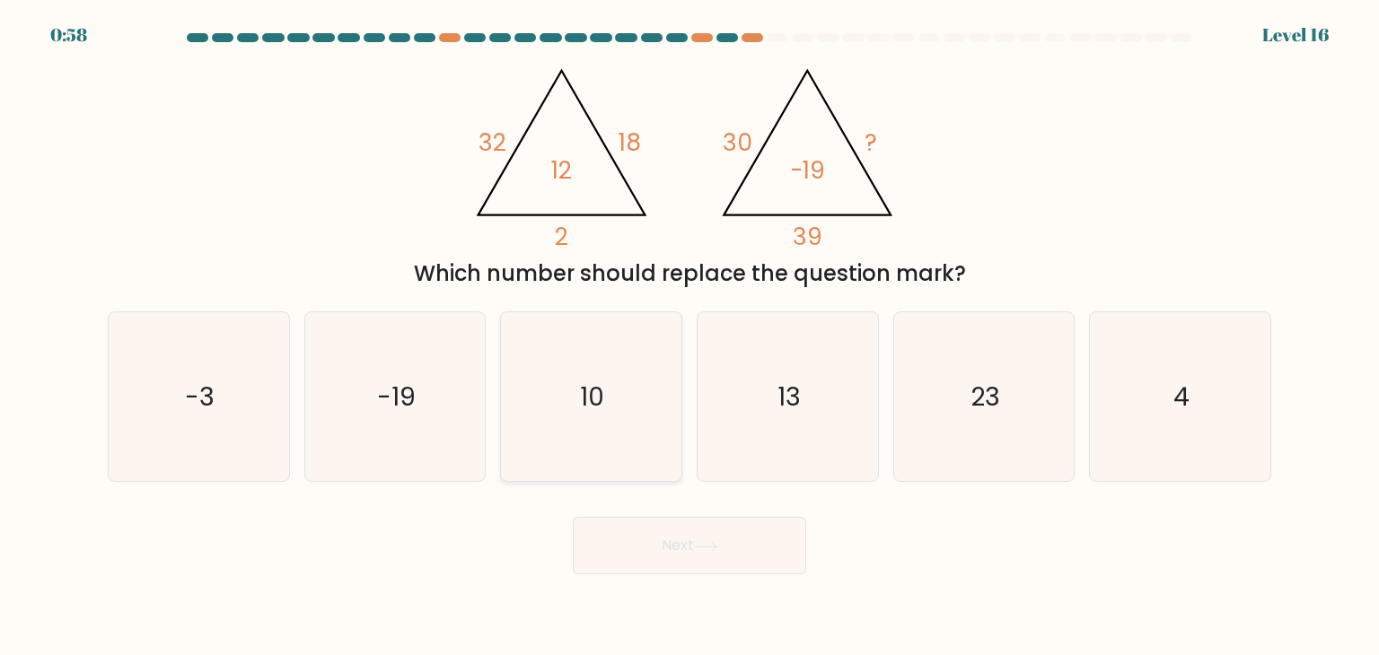
click at [629, 372] on icon "10" at bounding box center [590, 396] width 169 height 169
click at [689, 337] on input "c. 10" at bounding box center [689, 332] width 1 height 9
radio input "true"
click at [694, 545] on button "Next" at bounding box center [689, 545] width 233 height 57
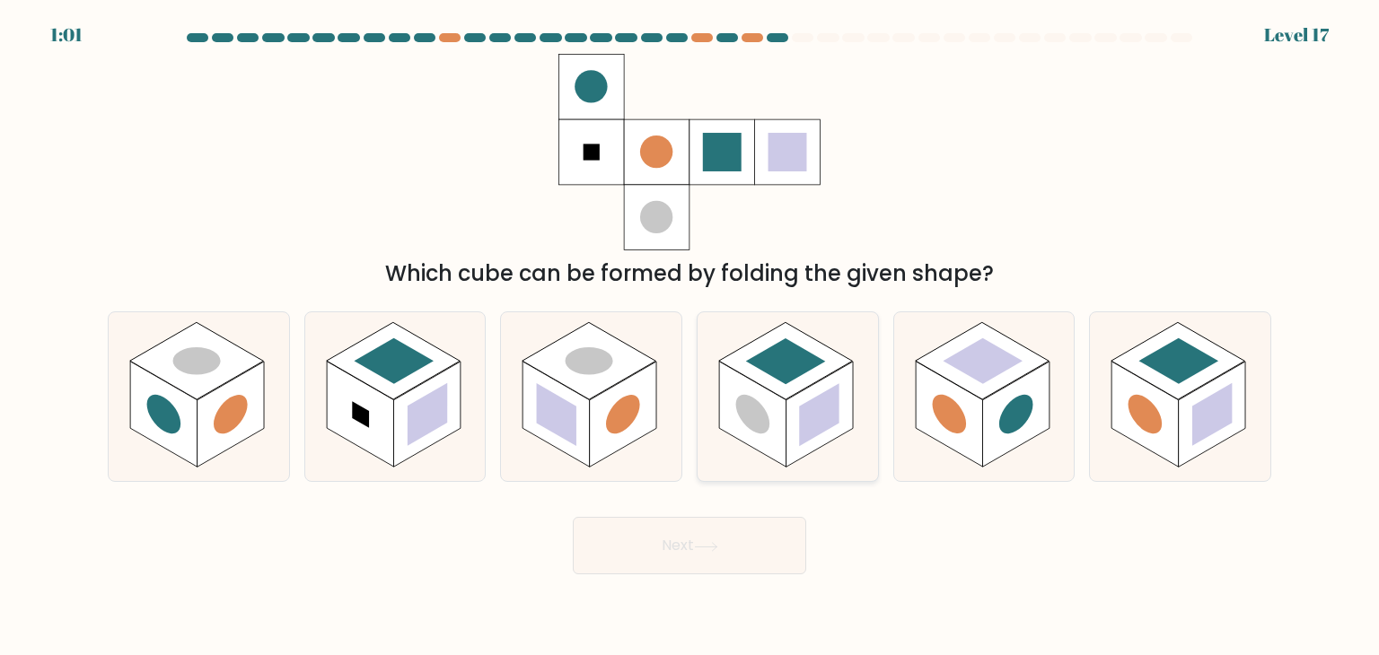
click at [811, 415] on rect at bounding box center [818, 414] width 39 height 63
click at [690, 337] on input "d." at bounding box center [689, 332] width 1 height 9
radio input "true"
click at [736, 531] on button "Next" at bounding box center [689, 545] width 233 height 57
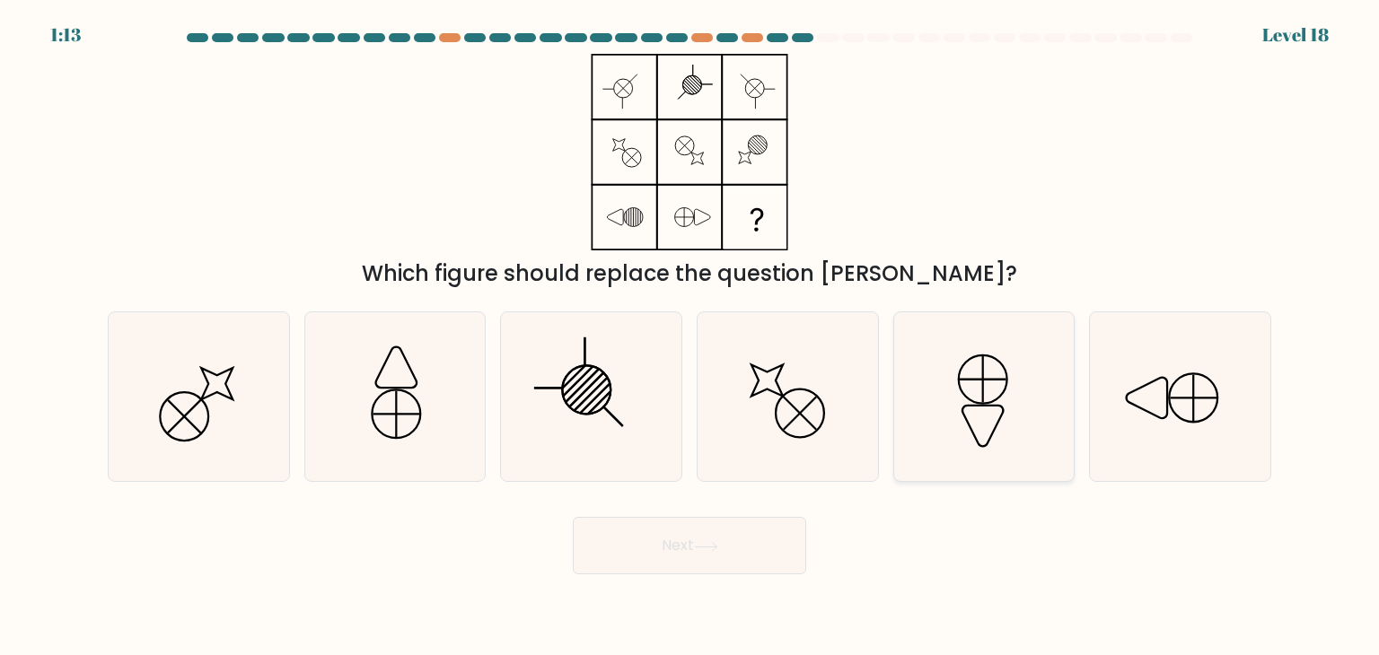
click at [985, 383] on icon at bounding box center [983, 396] width 169 height 169
click at [690, 337] on input "e." at bounding box center [689, 332] width 1 height 9
radio input "true"
click at [685, 545] on button "Next" at bounding box center [689, 545] width 233 height 57
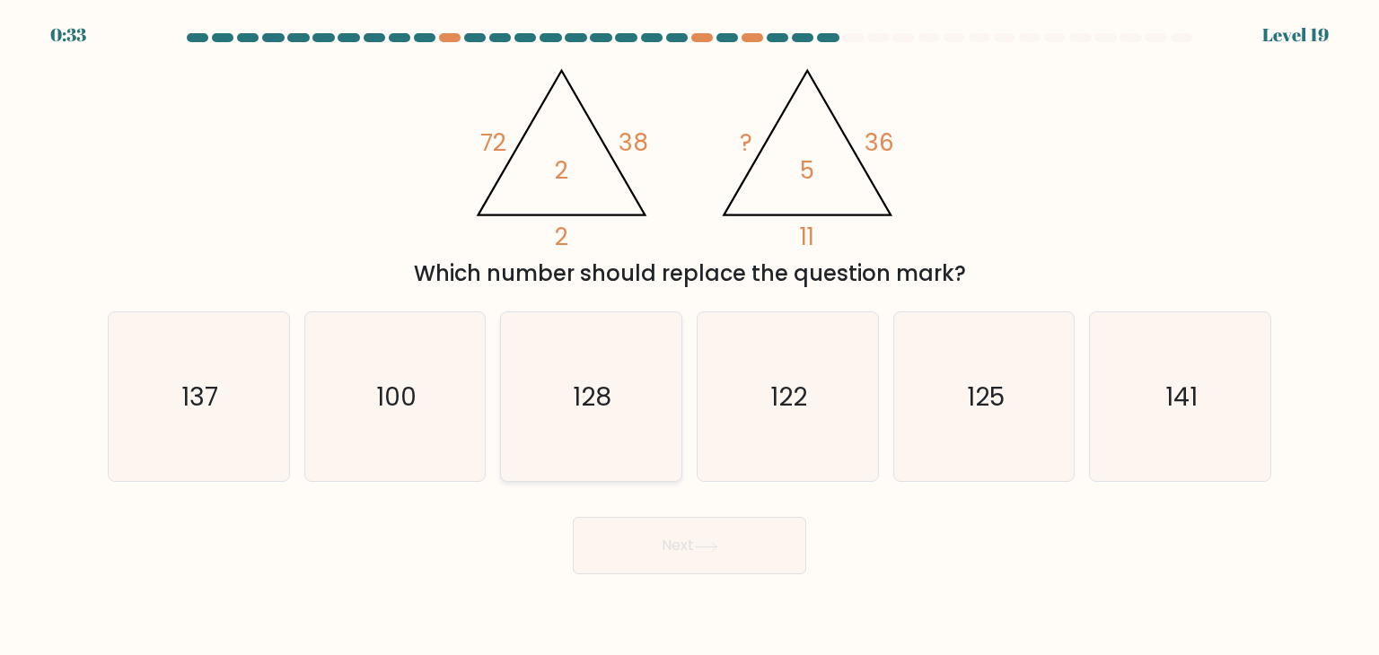
click at [619, 434] on icon "128" at bounding box center [590, 396] width 169 height 169
click at [689, 337] on input "c. 128" at bounding box center [689, 332] width 1 height 9
radio input "true"
click at [683, 543] on button "Next" at bounding box center [689, 545] width 233 height 57
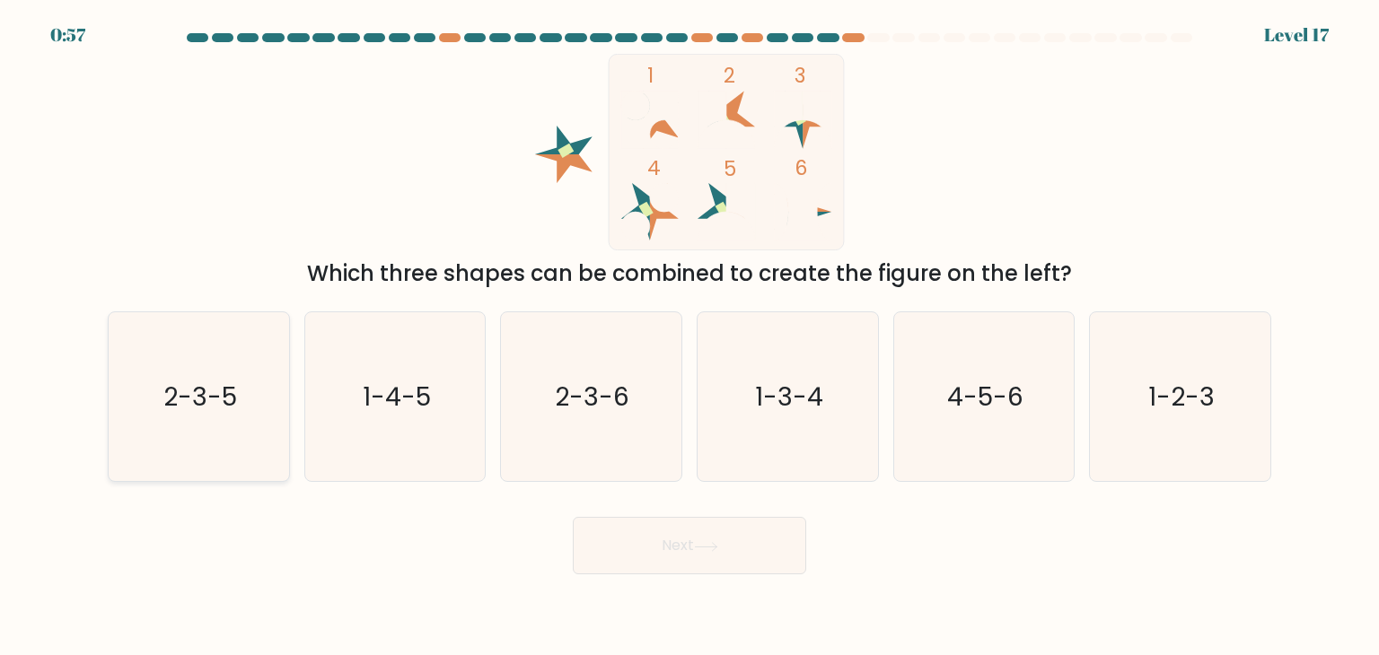
click at [241, 399] on icon "2-3-5" at bounding box center [198, 396] width 169 height 169
click at [689, 337] on input "a. 2-3-5" at bounding box center [689, 332] width 1 height 9
radio input "true"
click at [624, 539] on button "Next" at bounding box center [689, 545] width 233 height 57
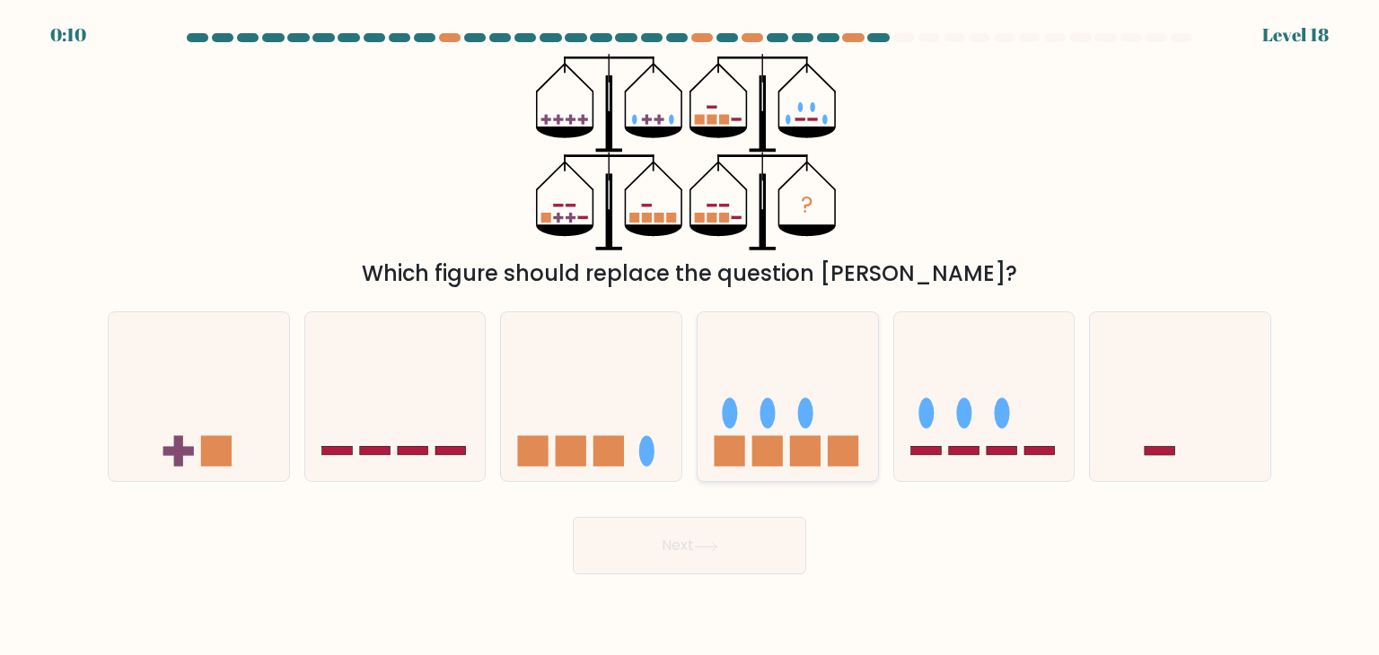
click at [825, 432] on icon at bounding box center [787, 396] width 180 height 149
click at [690, 337] on input "d." at bounding box center [689, 332] width 1 height 9
radio input "true"
click at [747, 541] on button "Next" at bounding box center [689, 545] width 233 height 57
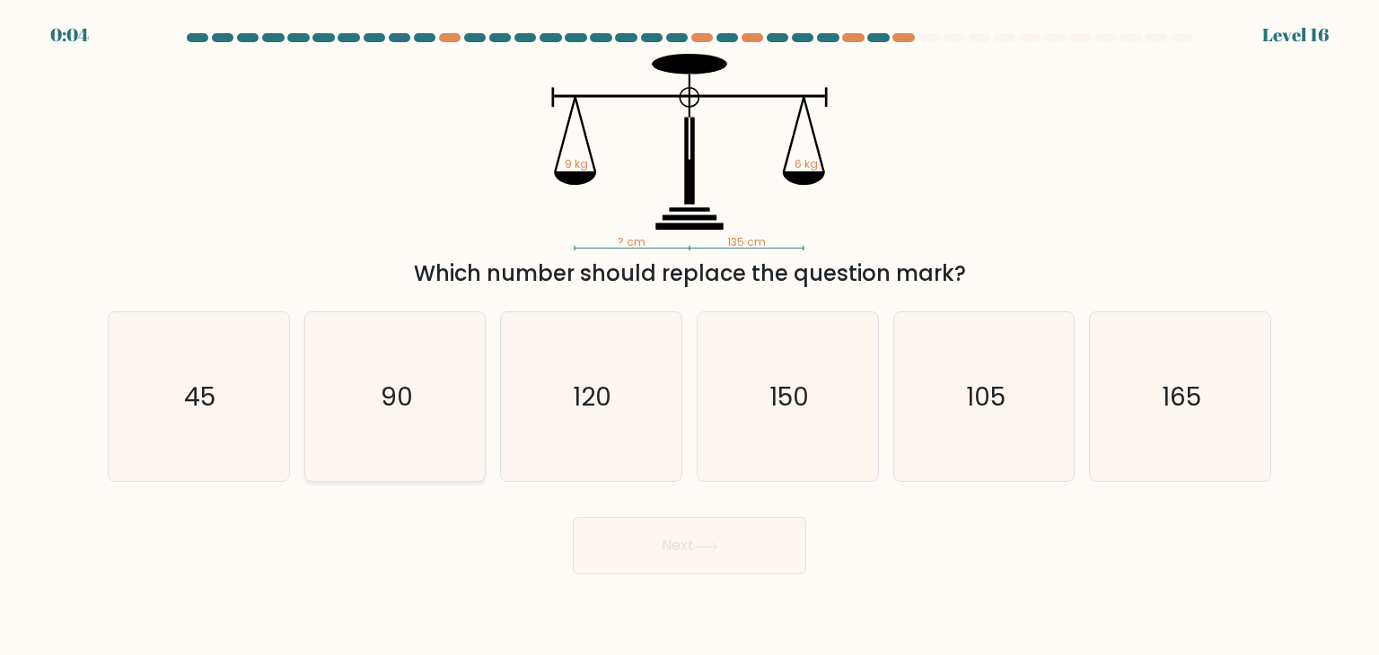
click at [390, 377] on icon "90" at bounding box center [395, 396] width 169 height 169
click at [689, 337] on input "b. 90" at bounding box center [689, 332] width 1 height 9
radio input "true"
click at [703, 535] on button "Next" at bounding box center [689, 545] width 233 height 57
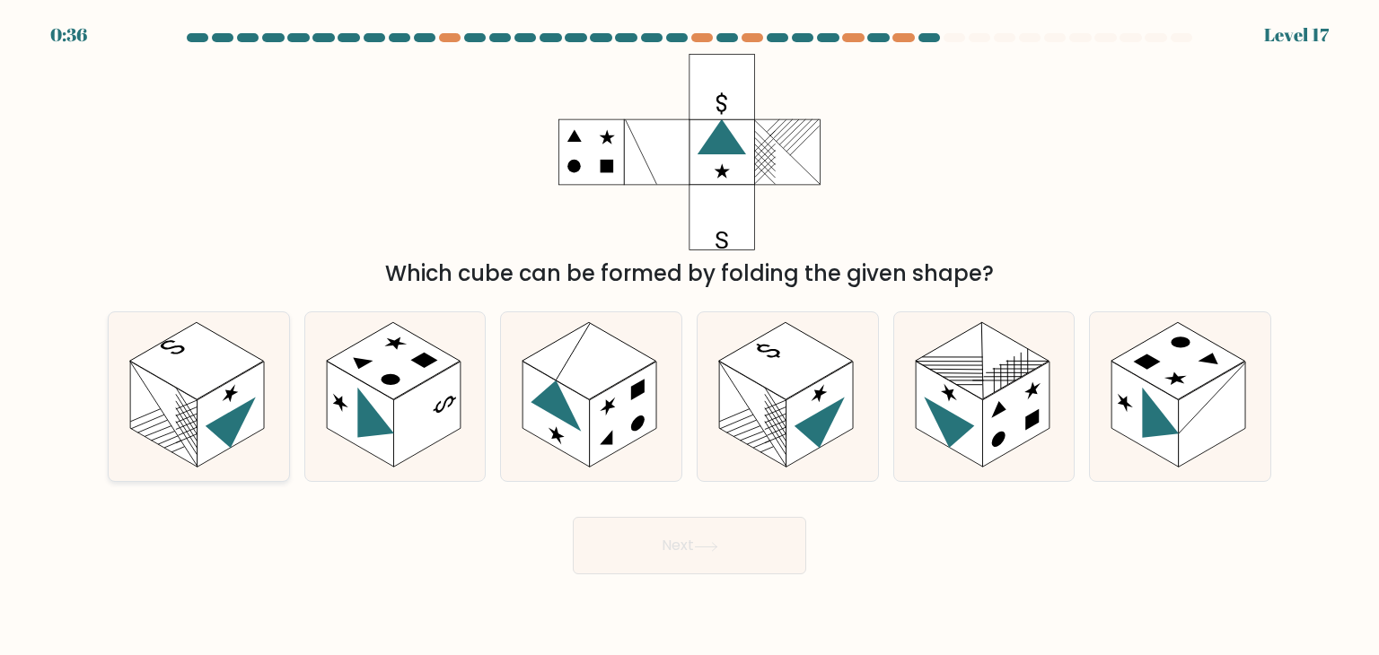
click at [228, 372] on rect at bounding box center [197, 360] width 134 height 77
click at [689, 337] on input "a." at bounding box center [689, 332] width 1 height 9
radio input "true"
click at [709, 527] on button "Next" at bounding box center [689, 545] width 233 height 57
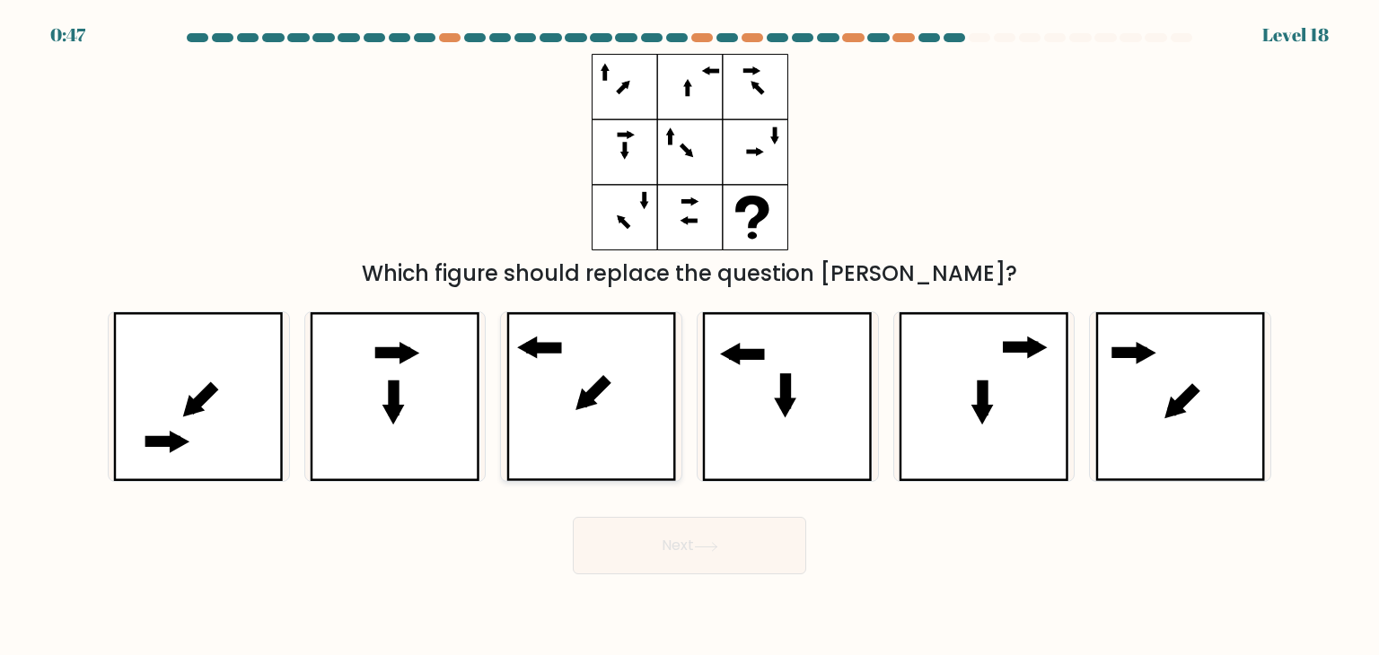
click at [583, 403] on icon at bounding box center [586, 400] width 22 height 22
click at [689, 337] on input "c." at bounding box center [689, 332] width 1 height 9
radio input "true"
click at [736, 536] on button "Next" at bounding box center [689, 545] width 233 height 57
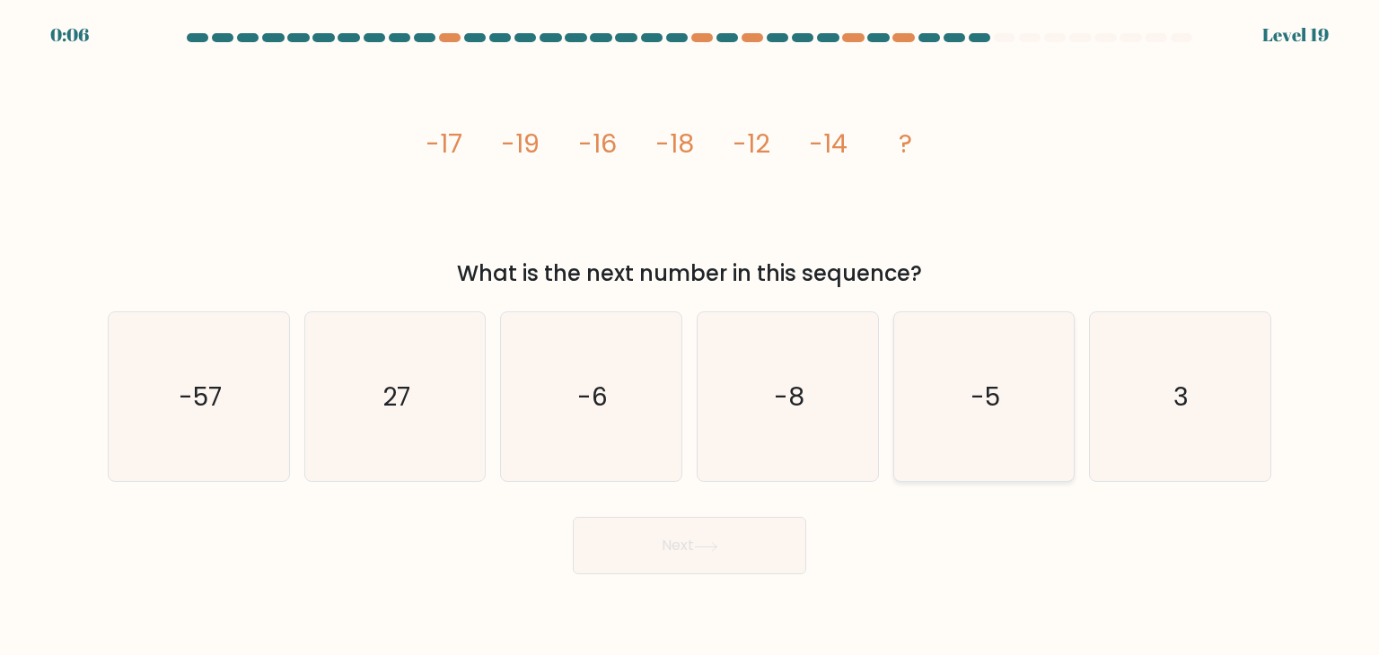
click at [941, 399] on icon "-5" at bounding box center [983, 396] width 169 height 169
click at [690, 337] on input "e. -5" at bounding box center [689, 332] width 1 height 9
radio input "true"
click at [769, 528] on button "Next" at bounding box center [689, 545] width 233 height 57
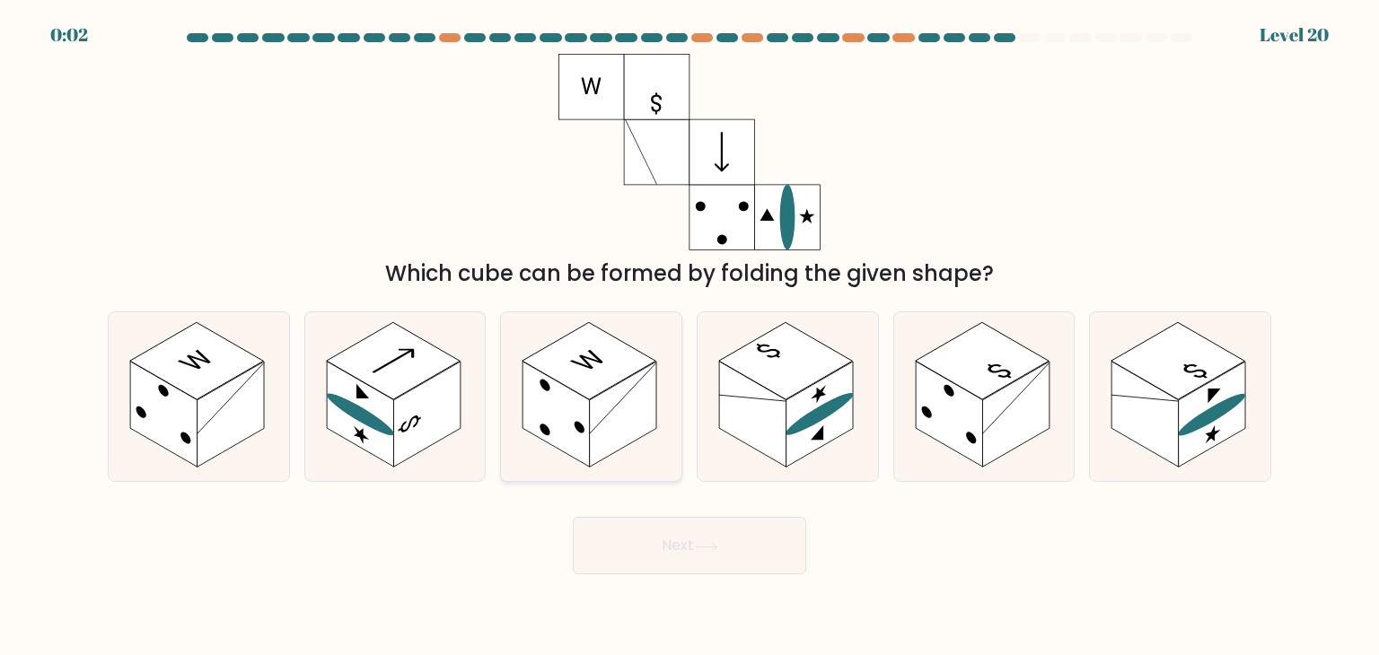
click at [560, 362] on rect at bounding box center [589, 360] width 134 height 77
click at [689, 337] on input "c." at bounding box center [689, 332] width 1 height 9
radio input "true"
click at [725, 551] on button "Next" at bounding box center [689, 545] width 233 height 57
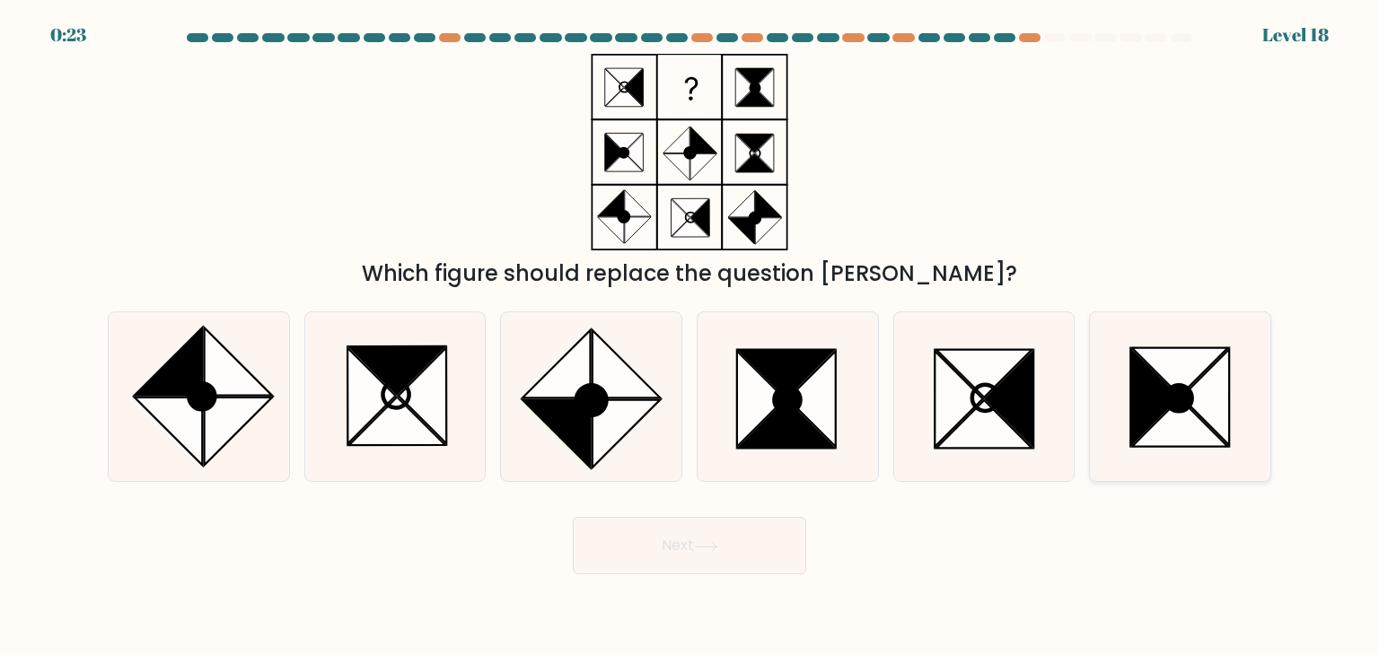
click at [1197, 395] on icon at bounding box center [1205, 397] width 48 height 96
click at [690, 337] on input "f." at bounding box center [689, 332] width 1 height 9
radio input "true"
click at [747, 550] on button "Next" at bounding box center [689, 545] width 233 height 57
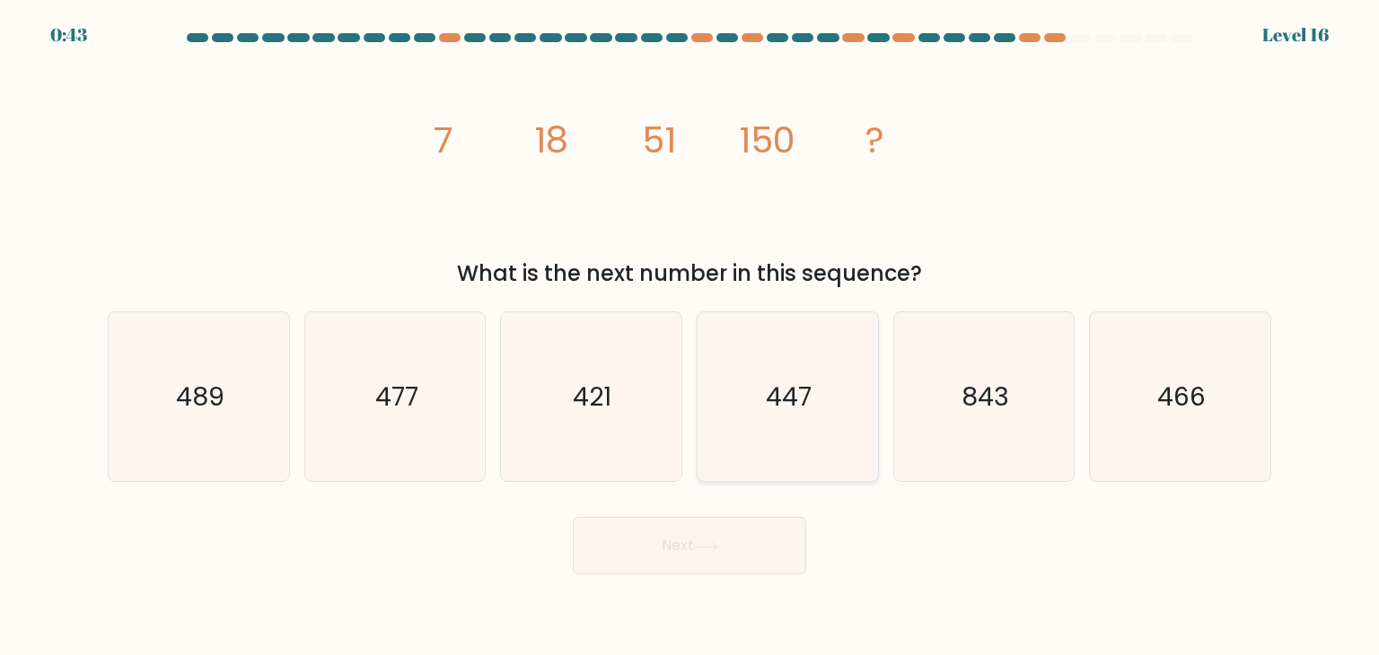
click at [815, 407] on icon "447" at bounding box center [787, 396] width 169 height 169
click at [690, 337] on input "d. 447" at bounding box center [689, 332] width 1 height 9
radio input "true"
click at [726, 542] on button "Next" at bounding box center [689, 545] width 233 height 57
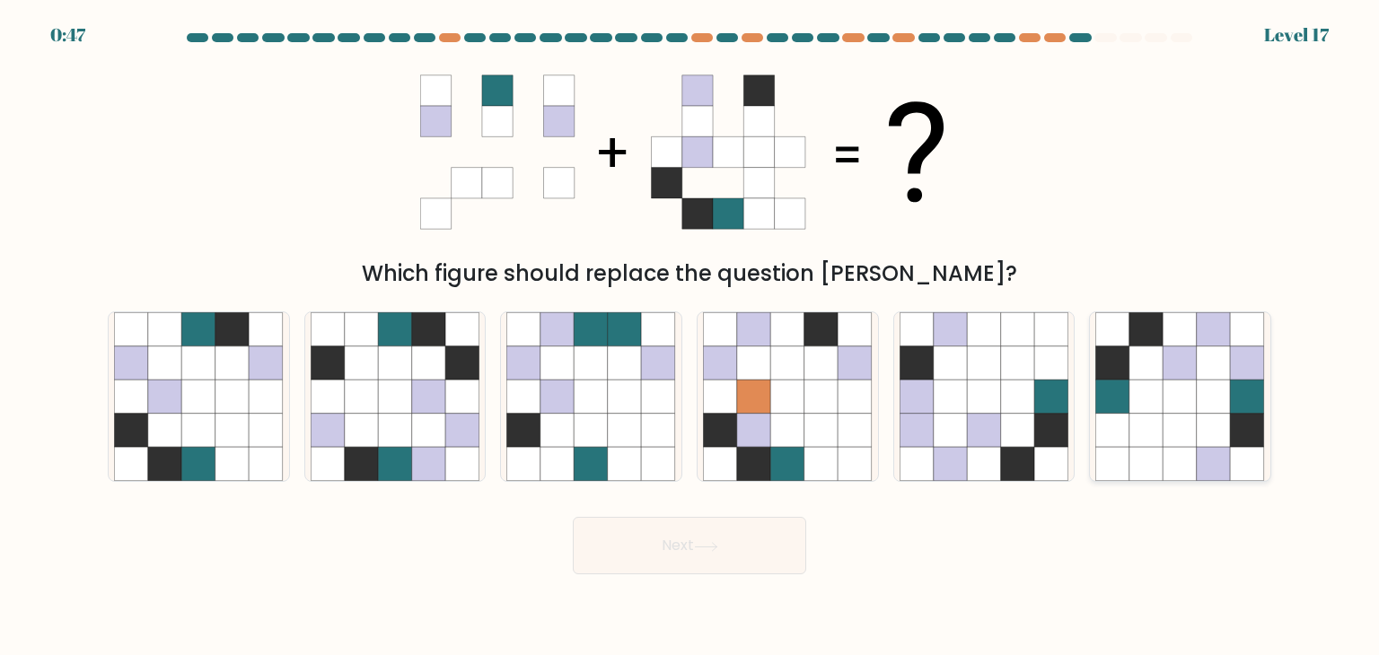
click at [1197, 363] on icon at bounding box center [1214, 363] width 34 height 34
click at [690, 337] on input "f." at bounding box center [689, 332] width 1 height 9
radio input "true"
click at [704, 538] on button "Next" at bounding box center [689, 545] width 233 height 57
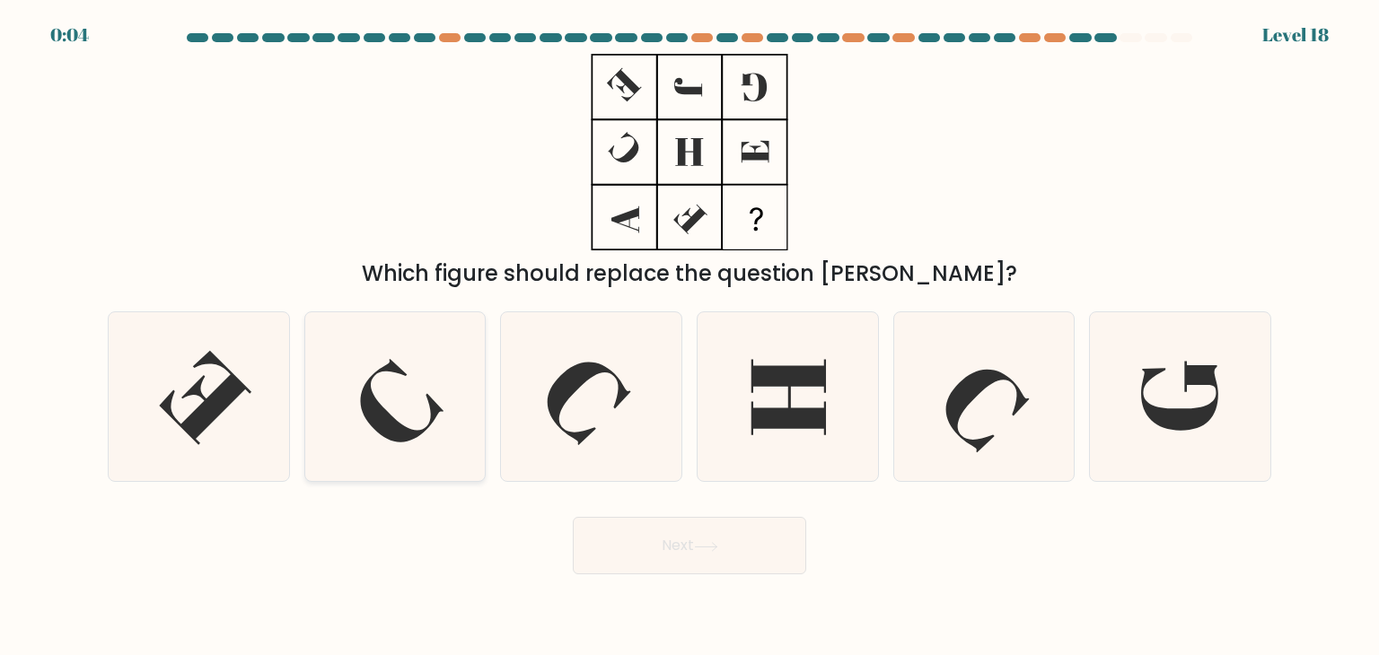
click at [456, 415] on icon at bounding box center [395, 396] width 169 height 169
click at [689, 337] on input "b." at bounding box center [689, 332] width 1 height 9
radio input "true"
click at [623, 555] on button "Next" at bounding box center [689, 545] width 233 height 57
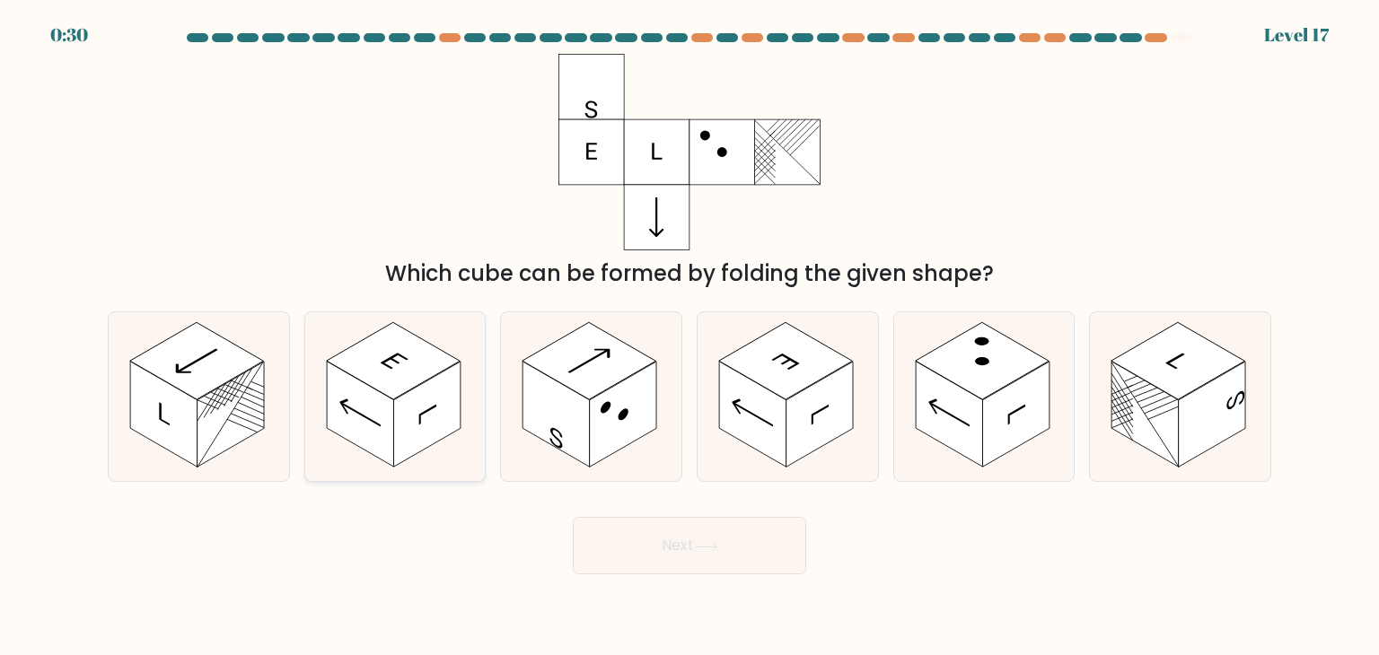
click at [351, 432] on rect at bounding box center [360, 415] width 67 height 106
click at [689, 337] on input "b." at bounding box center [689, 332] width 1 height 9
radio input "true"
click at [650, 538] on button "Next" at bounding box center [689, 545] width 233 height 57
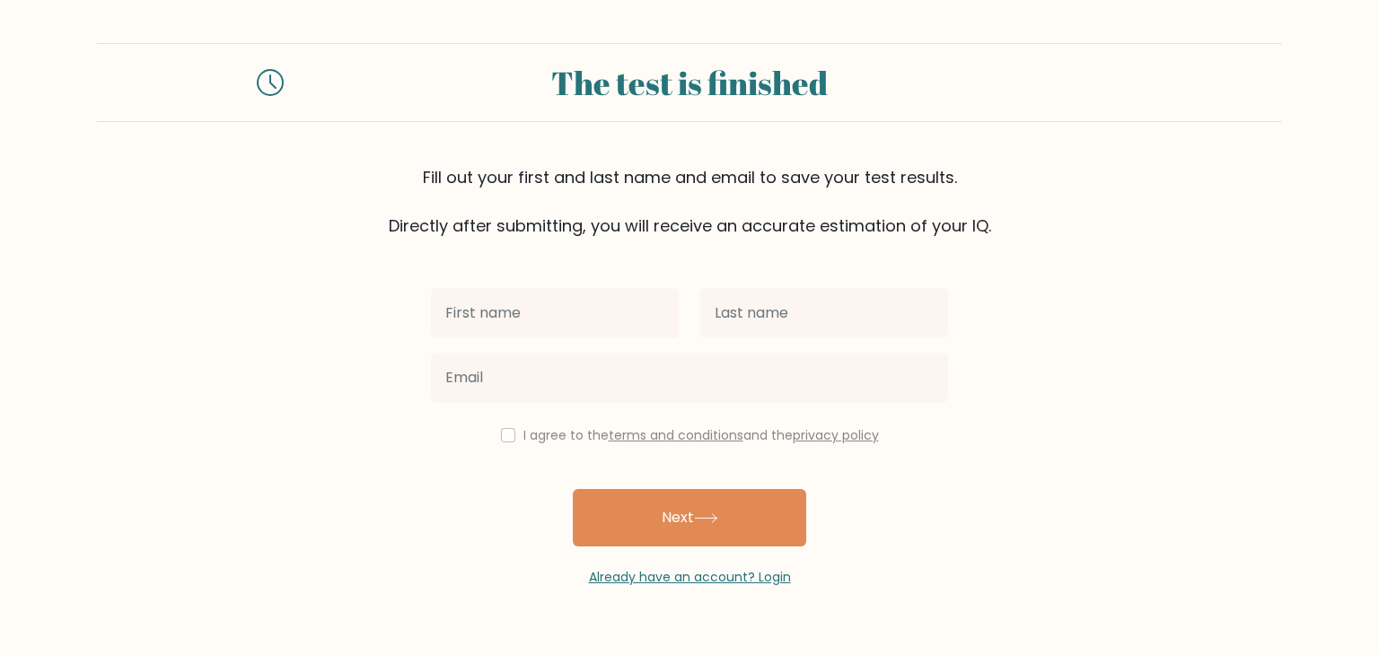
click at [557, 329] on input "text" at bounding box center [555, 313] width 248 height 50
type input "[PERSON_NAME]"
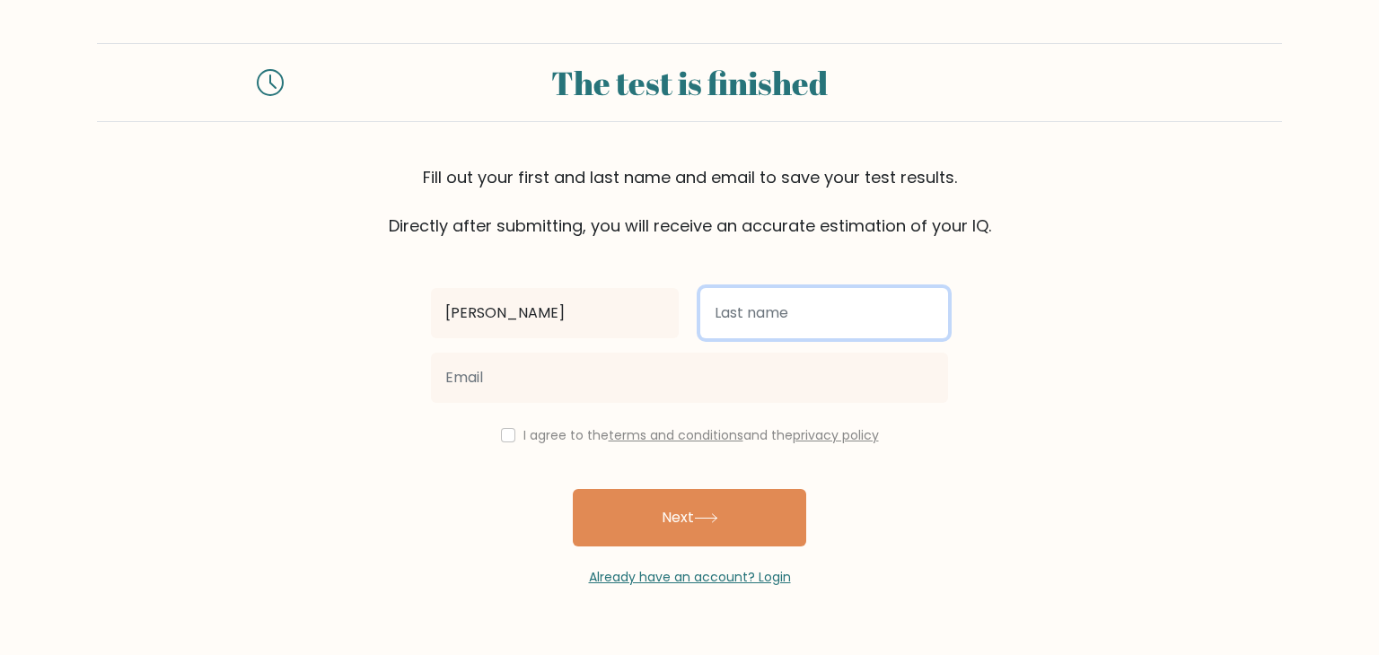
click at [797, 327] on input "text" at bounding box center [824, 313] width 248 height 50
type input "[PERSON_NAME]"
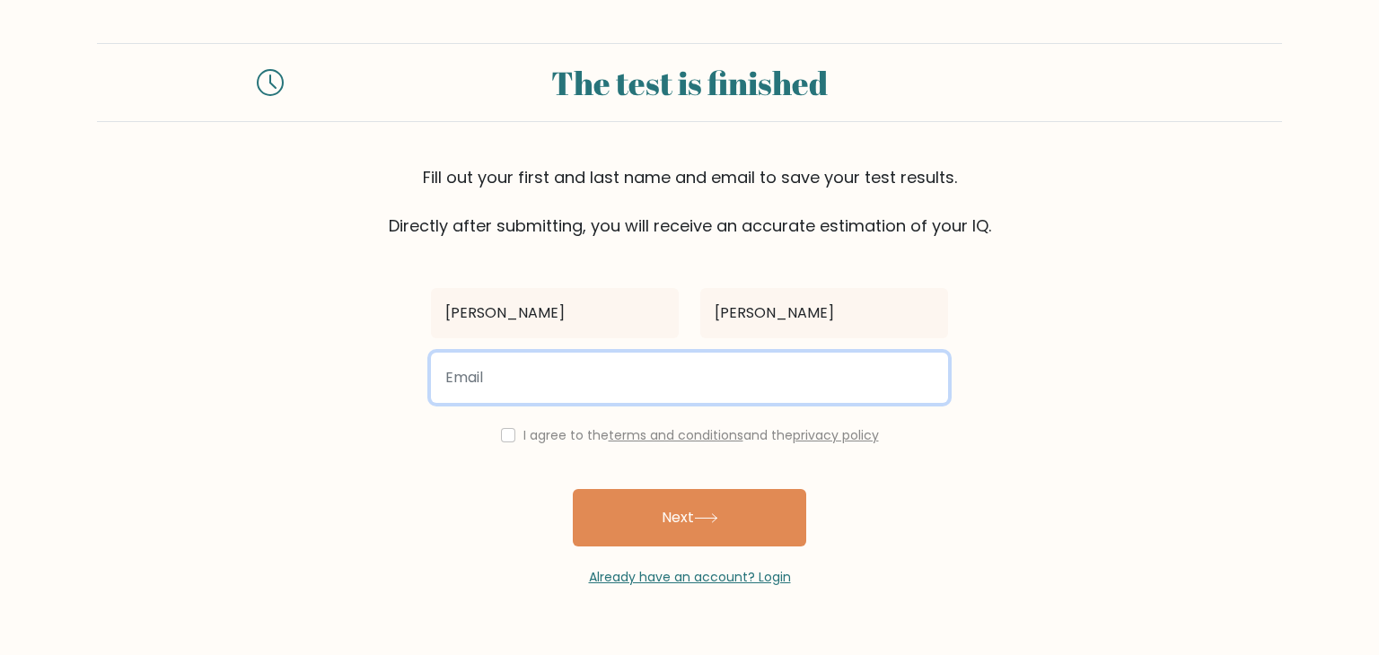
click at [774, 378] on input "email" at bounding box center [689, 378] width 517 height 50
type input "olarteadrianluis29@gmail.com"
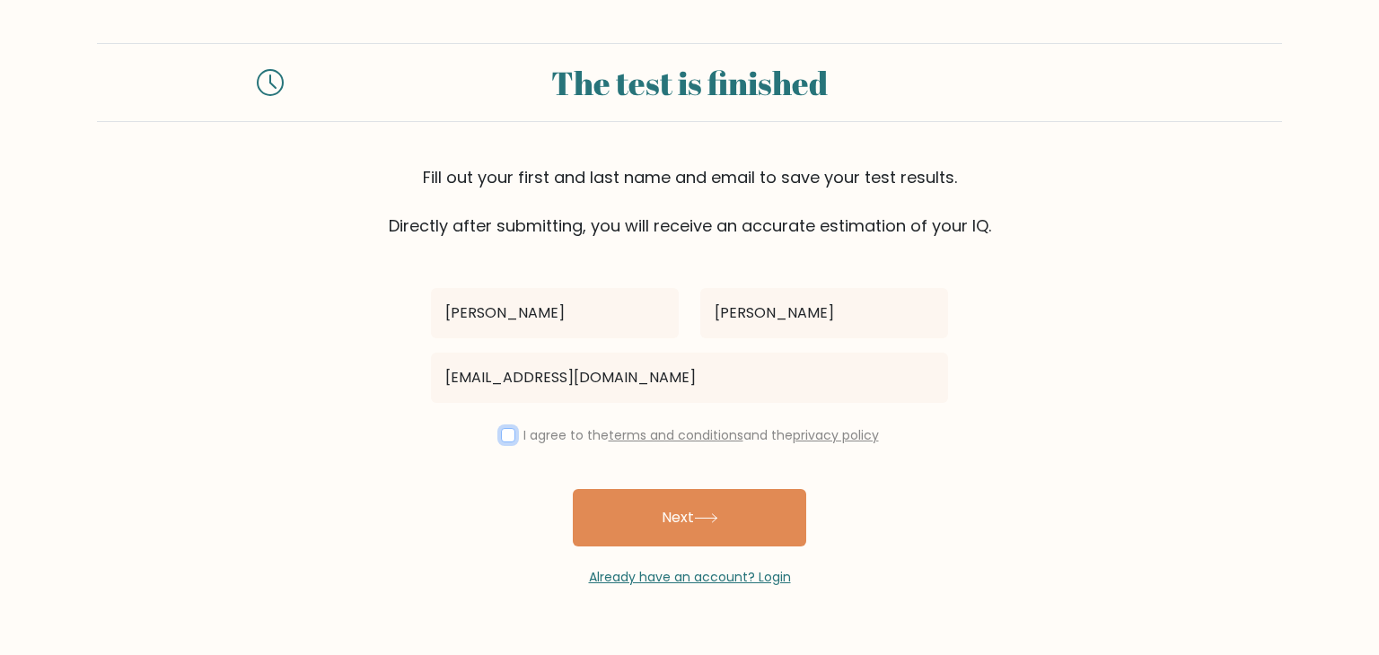
click at [501, 432] on input "checkbox" at bounding box center [508, 435] width 14 height 14
checkbox input "true"
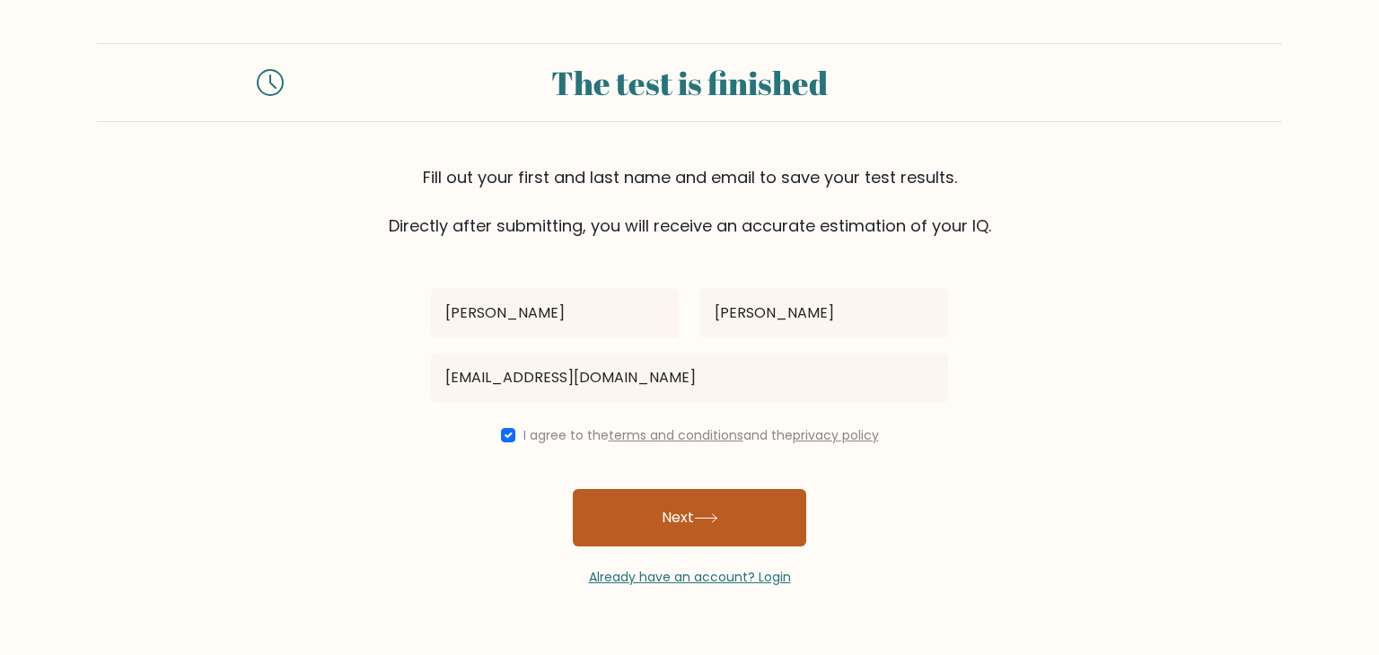
click at [625, 516] on button "Next" at bounding box center [689, 517] width 233 height 57
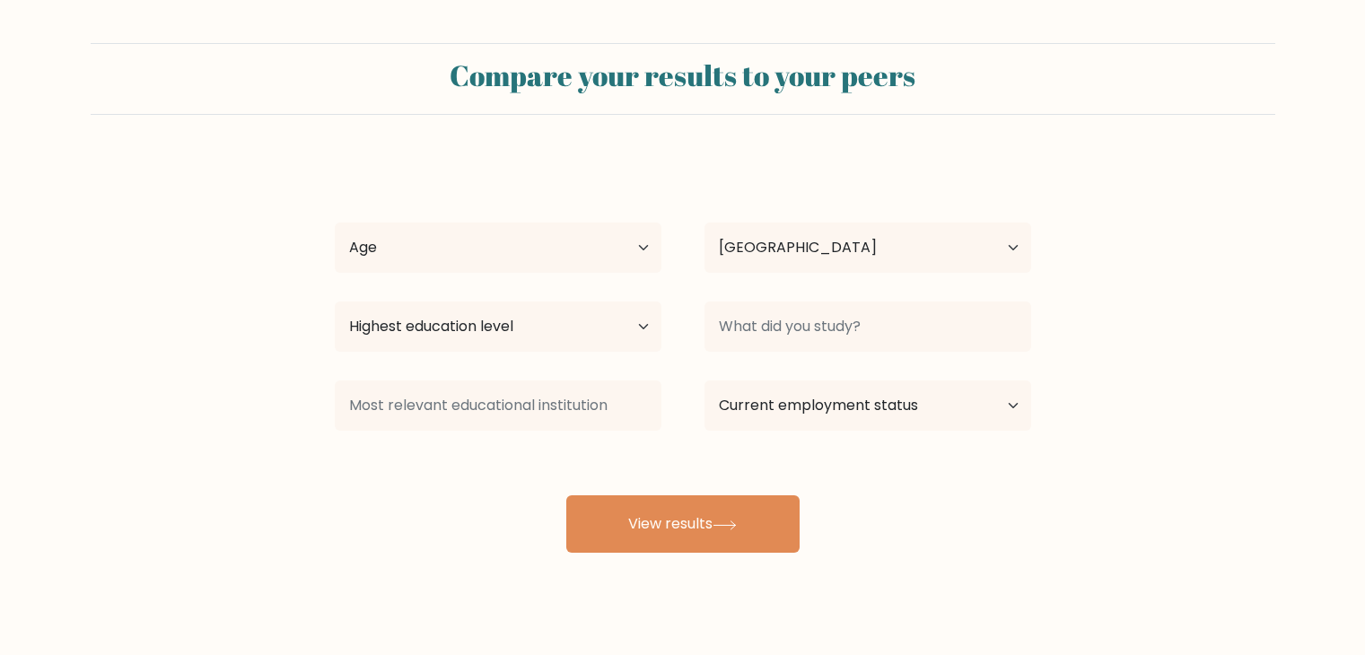
select select "PH"
click at [632, 251] on select "Age Under [DEMOGRAPHIC_DATA] [DEMOGRAPHIC_DATA] [DEMOGRAPHIC_DATA] [DEMOGRAPHIC…" at bounding box center [498, 248] width 327 height 50
select select "18_24"
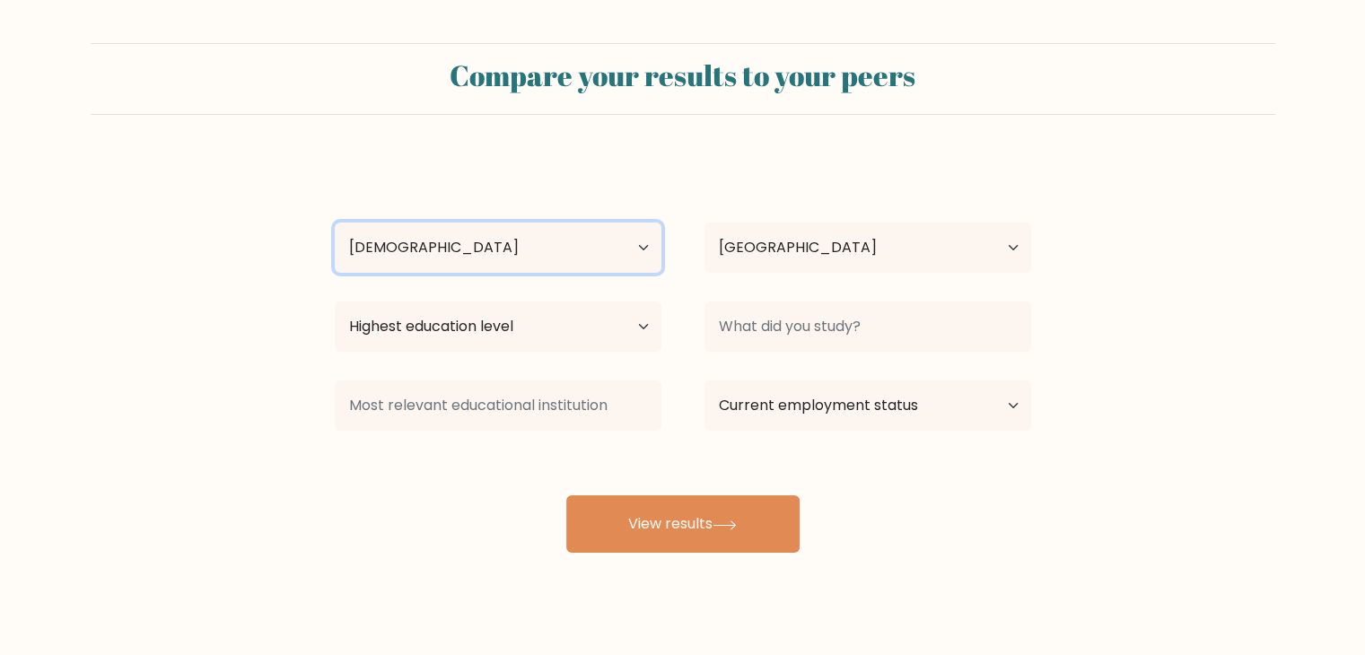
click at [335, 223] on select "Age Under [DEMOGRAPHIC_DATA] [DEMOGRAPHIC_DATA] [DEMOGRAPHIC_DATA] [DEMOGRAPHIC…" at bounding box center [498, 248] width 327 height 50
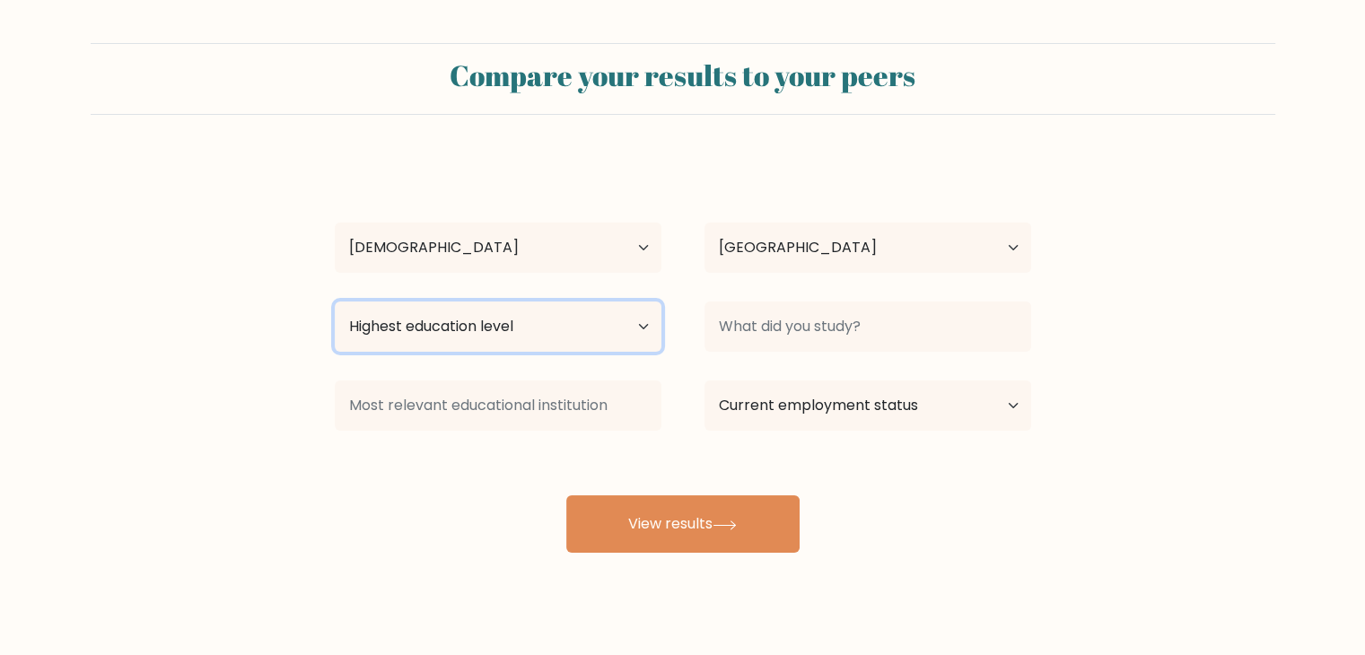
click at [585, 320] on select "Highest education level No schooling Primary Lower Secondary Upper Secondary Oc…" at bounding box center [498, 327] width 327 height 50
select select "upper_secondary"
click at [335, 302] on select "Highest education level No schooling Primary Lower Secondary Upper Secondary Oc…" at bounding box center [498, 327] width 327 height 50
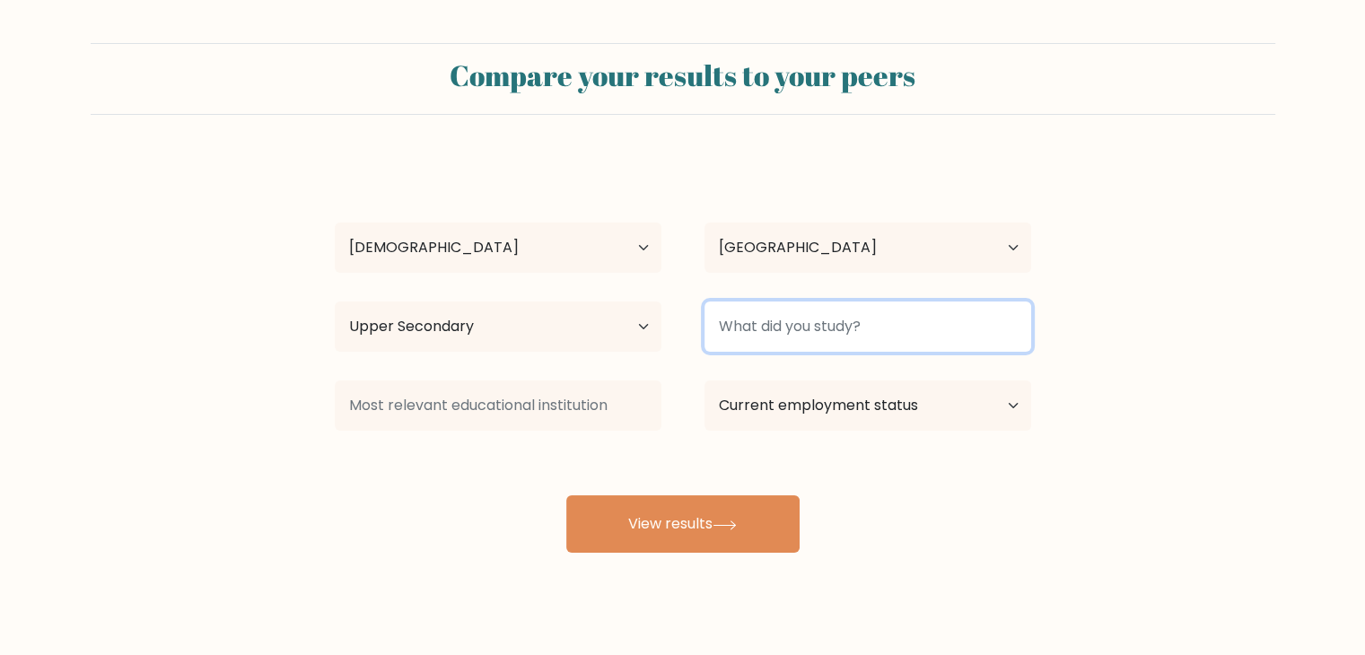
click at [791, 320] on input at bounding box center [868, 327] width 327 height 50
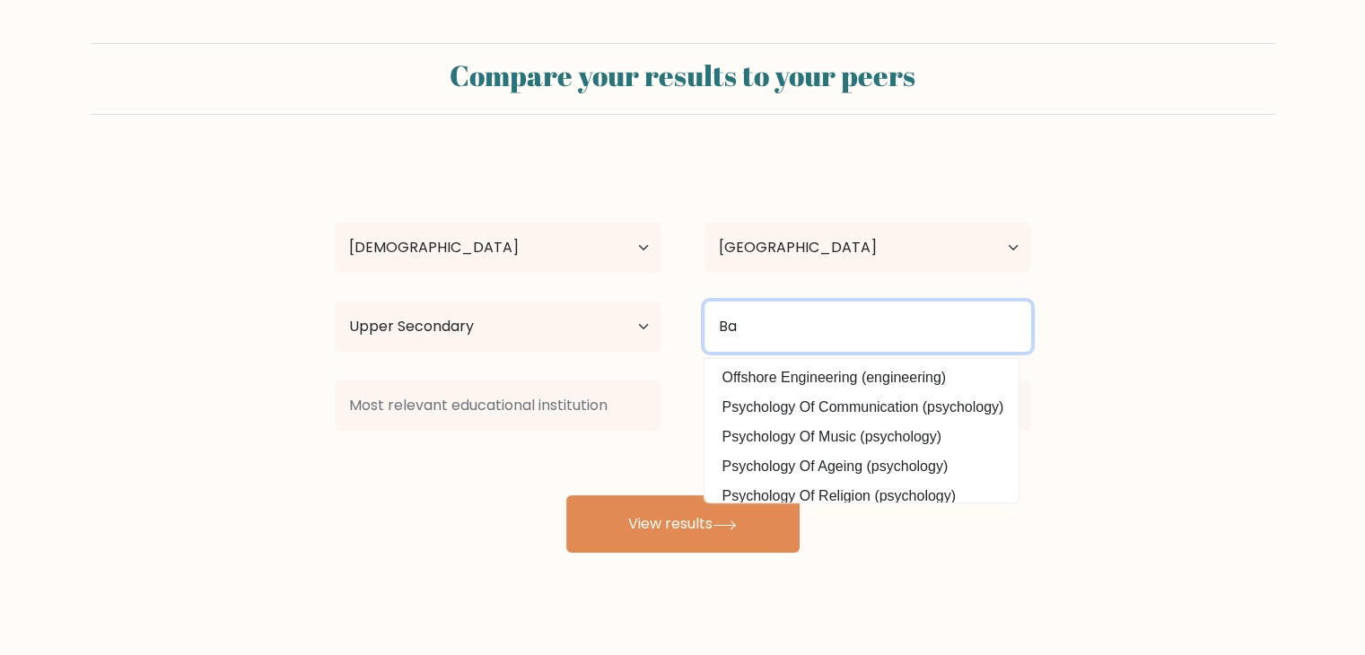
type input "B"
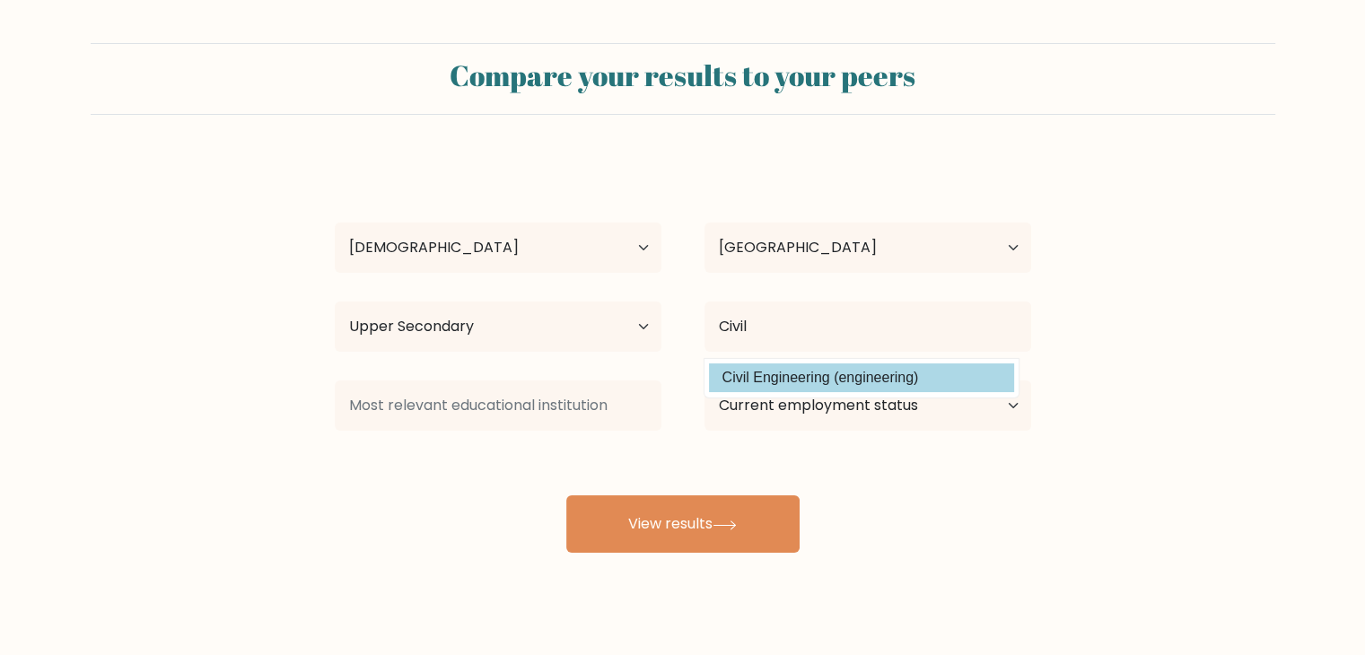
click at [889, 386] on option "Civil Engineering (engineering)" at bounding box center [861, 378] width 305 height 29
type input "Civil Engineering"
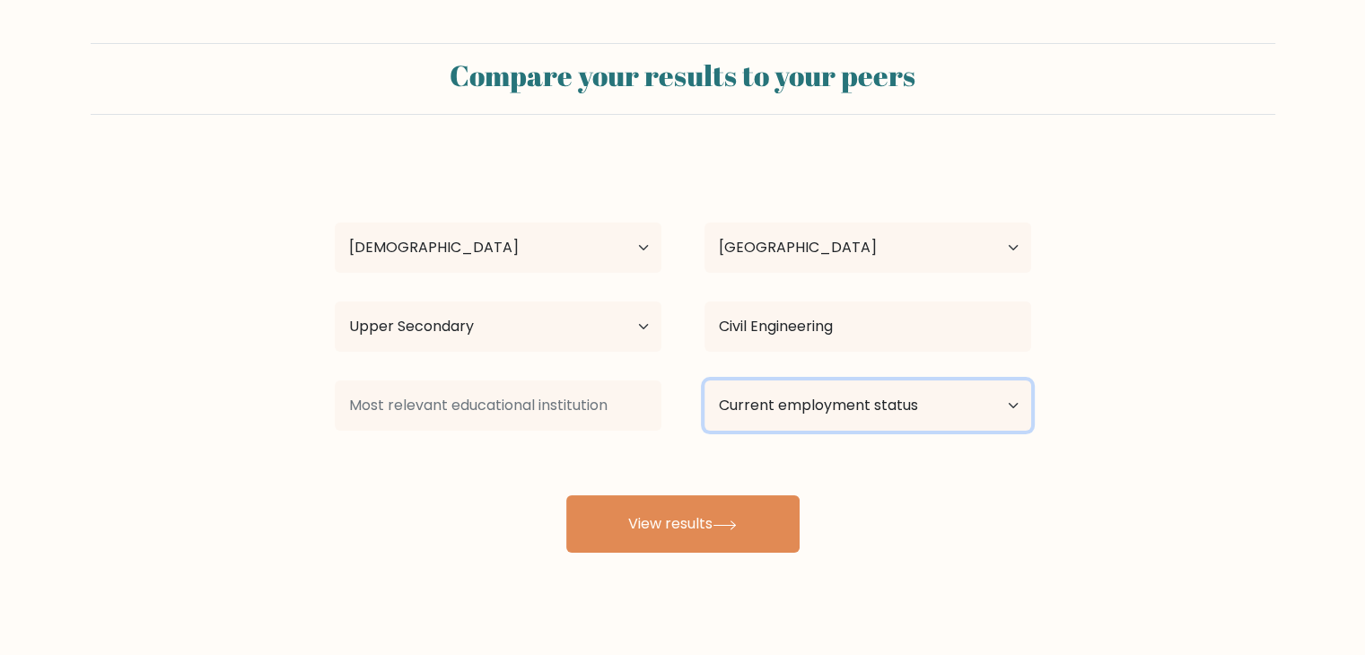
click at [890, 425] on select "Current employment status Employed Student Retired Other / prefer not to answer" at bounding box center [868, 406] width 327 height 50
select select "other"
click at [705, 381] on select "Current employment status Employed Student Retired Other / prefer not to answer" at bounding box center [868, 406] width 327 height 50
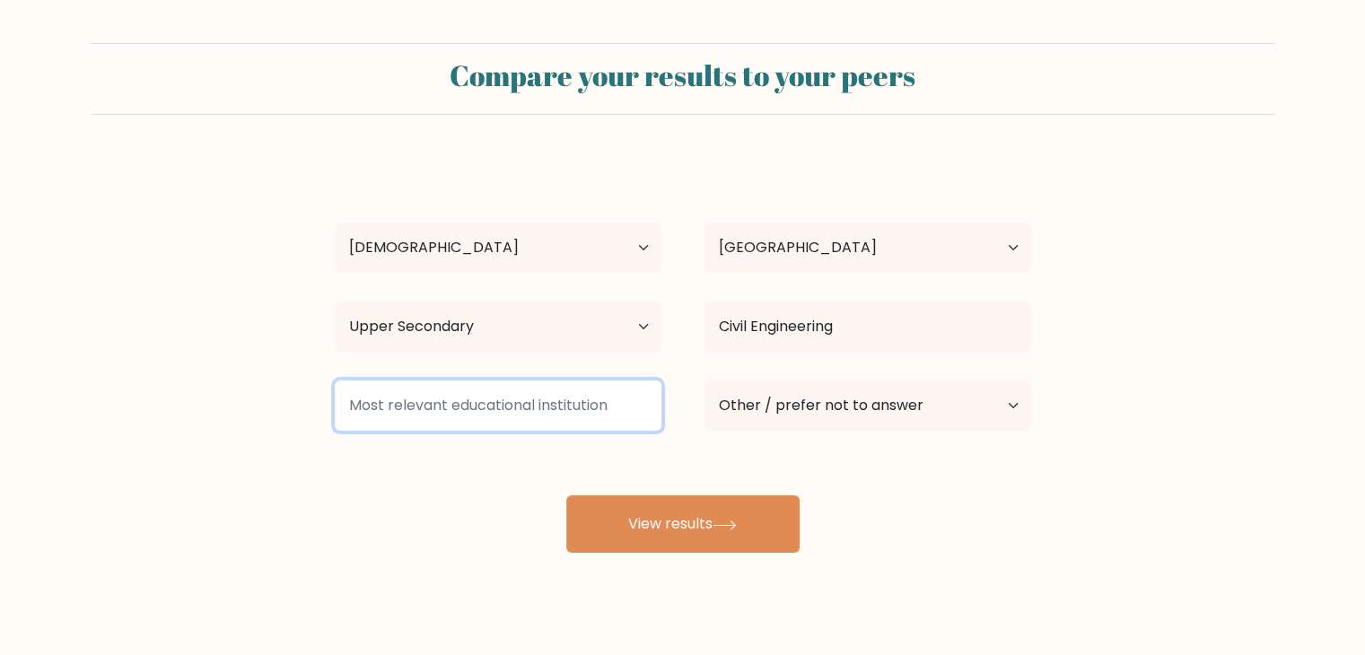
click at [609, 411] on input at bounding box center [498, 406] width 327 height 50
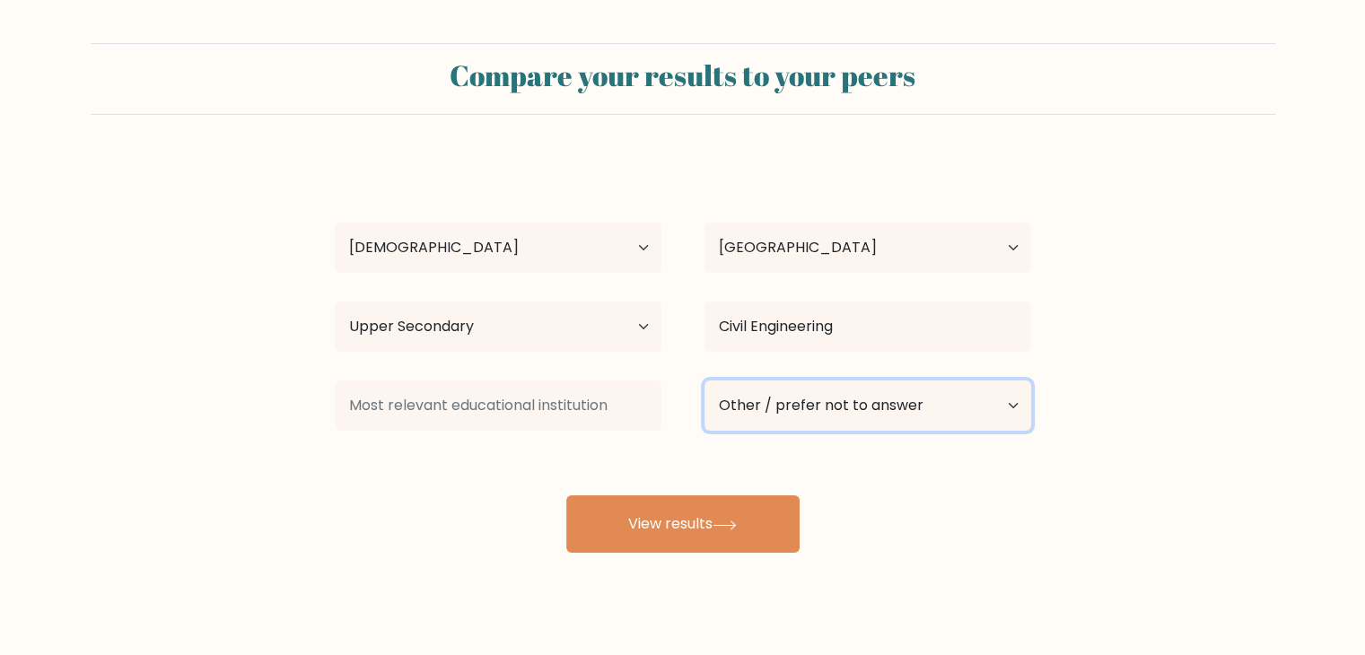
click at [839, 407] on select "Current employment status Employed Student Retired Other / prefer not to answer" at bounding box center [868, 406] width 327 height 50
click at [705, 381] on select "Current employment status Employed Student Retired Other / prefer not to answer" at bounding box center [868, 406] width 327 height 50
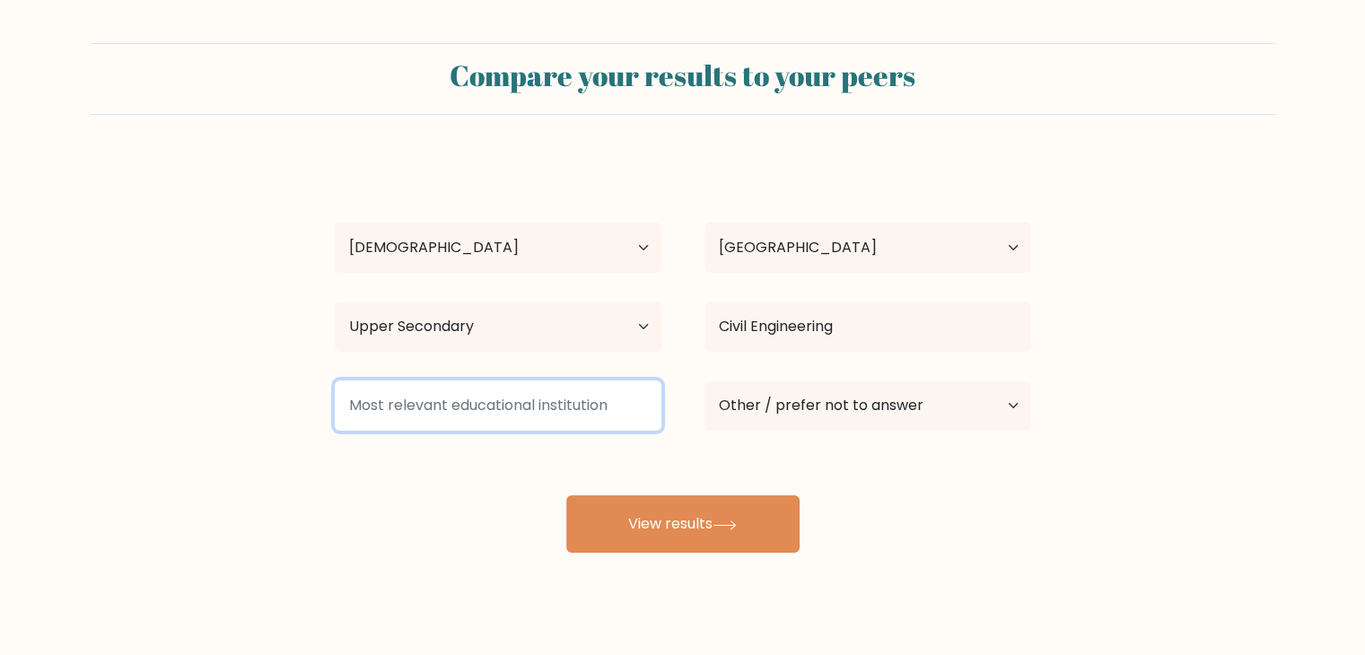
click at [622, 414] on input at bounding box center [498, 406] width 327 height 50
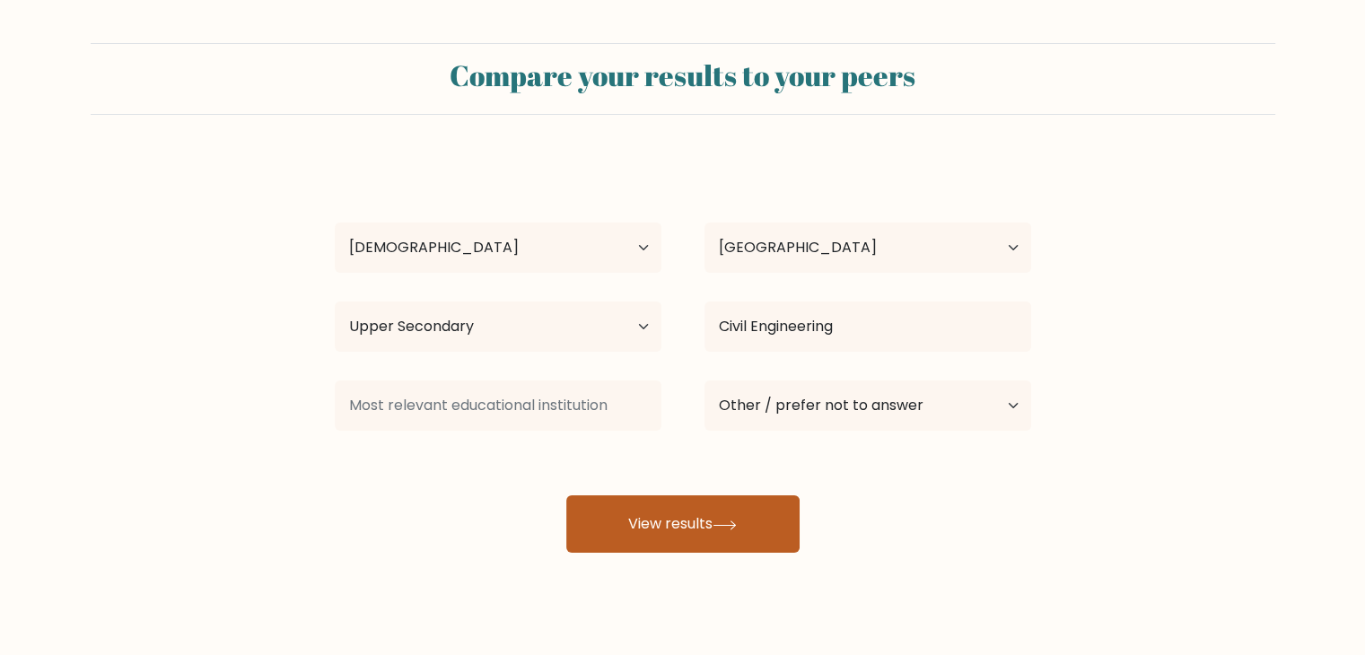
click at [686, 500] on button "View results" at bounding box center [682, 523] width 233 height 57
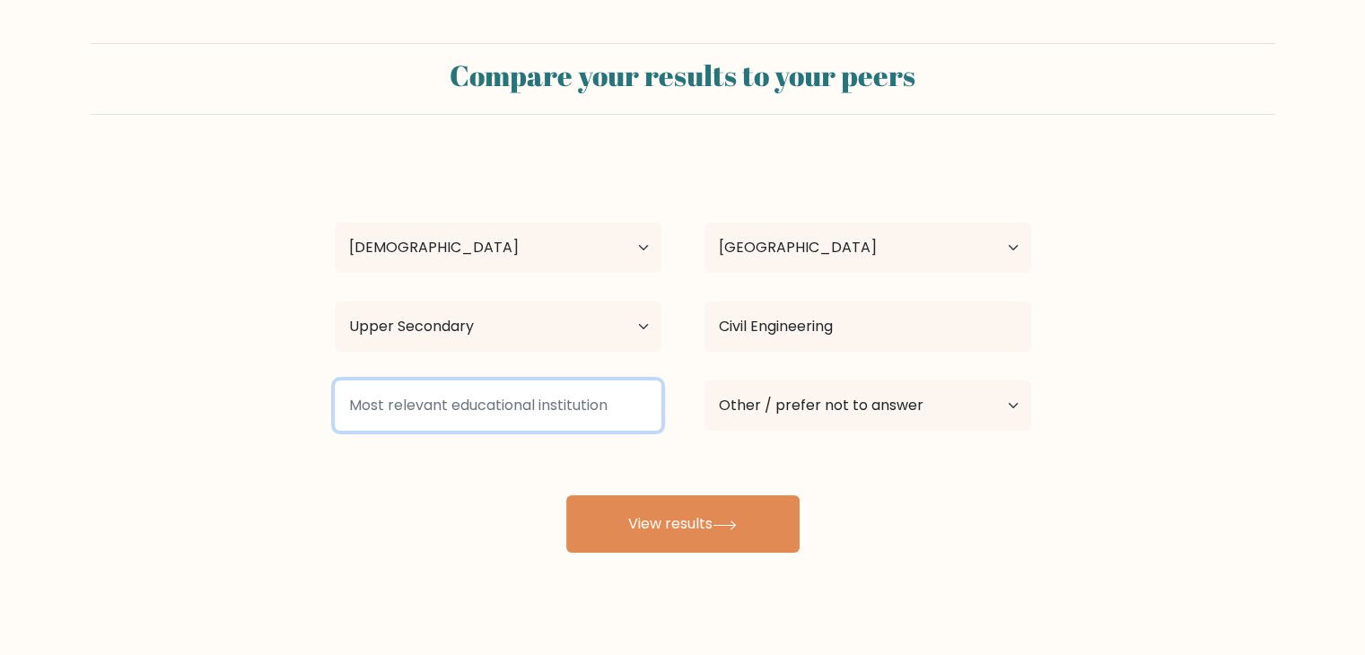
click at [594, 412] on input at bounding box center [498, 406] width 327 height 50
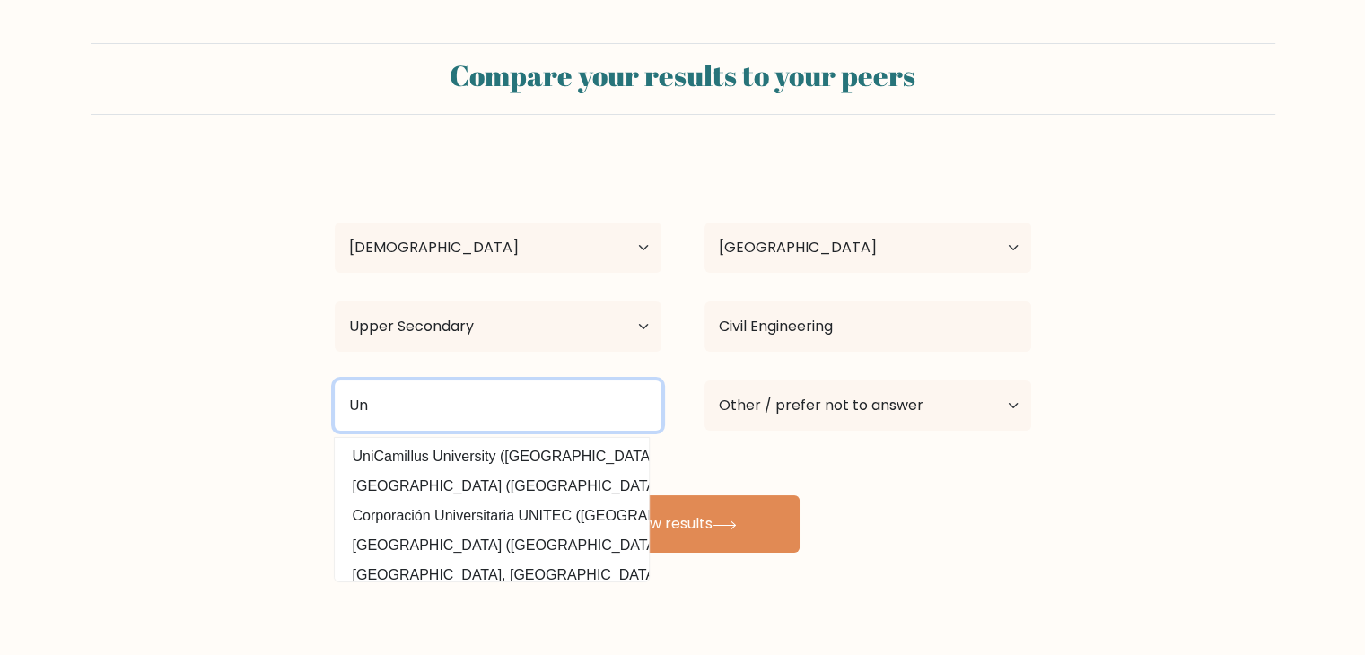
type input "U"
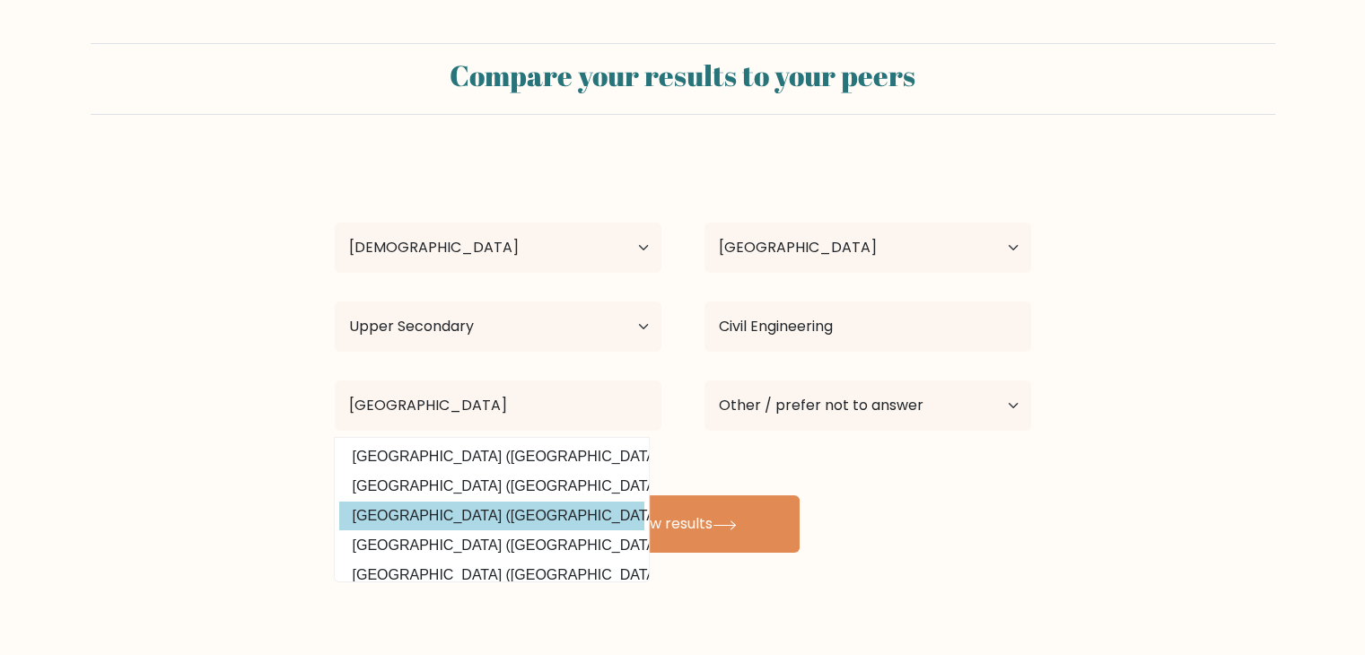
click at [531, 516] on option "[GEOGRAPHIC_DATA] ([GEOGRAPHIC_DATA])" at bounding box center [491, 516] width 305 height 29
type input "[GEOGRAPHIC_DATA]"
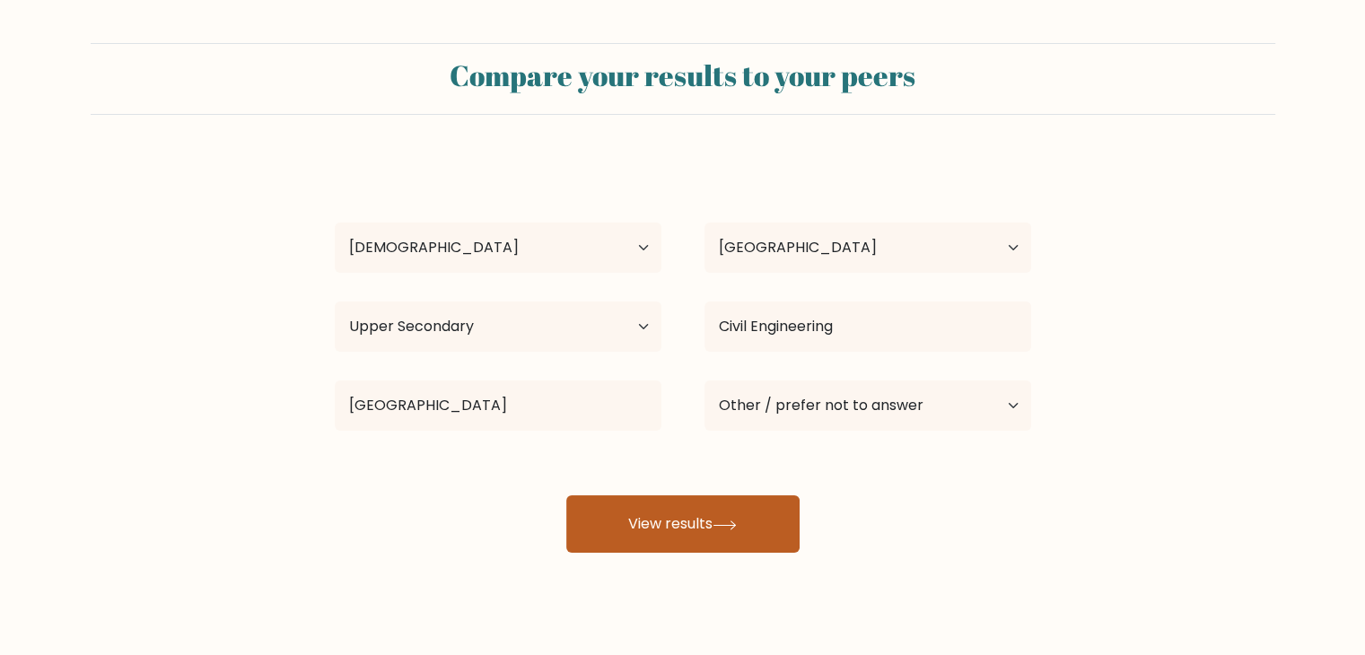
click at [673, 522] on button "View results" at bounding box center [682, 523] width 233 height 57
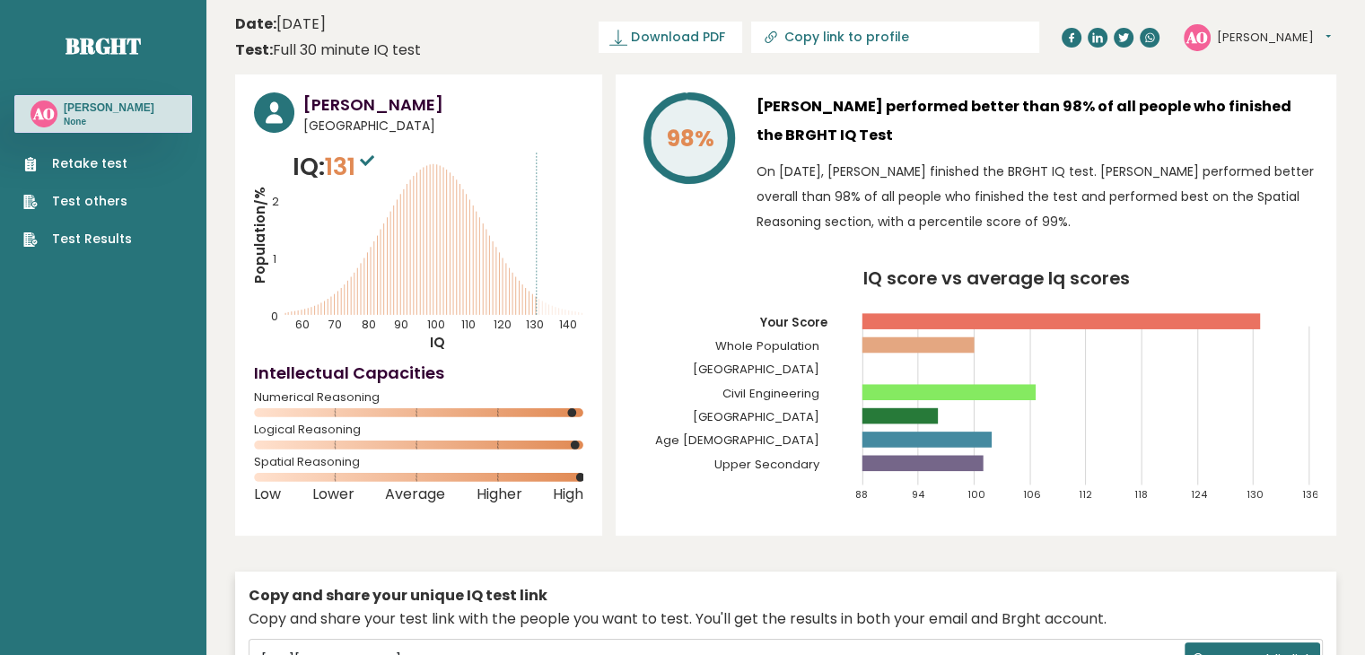
click at [376, 99] on h3 "Adrian Luis Olarte" at bounding box center [443, 104] width 280 height 24
click at [1239, 31] on button "[PERSON_NAME]" at bounding box center [1274, 38] width 114 height 18
click at [1087, 127] on h3 "[PERSON_NAME] performed better than 98% of all people who finished the BRGHT IQ…" at bounding box center [1037, 120] width 561 height 57
click at [395, 112] on h3 "[PERSON_NAME]" at bounding box center [443, 104] width 280 height 24
click at [442, 97] on h3 "Adrian Luis Olarte" at bounding box center [443, 104] width 280 height 24
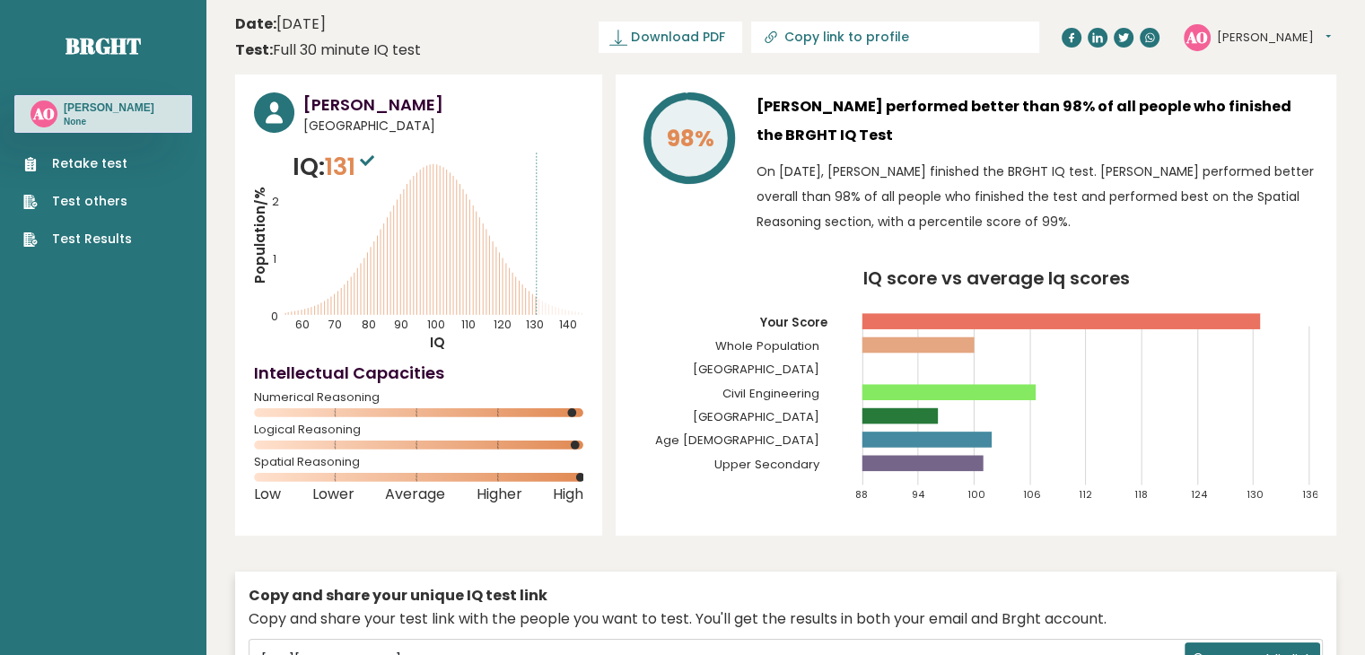
click at [1203, 31] on text "AO" at bounding box center [1197, 36] width 22 height 21
click at [1225, 36] on button "[PERSON_NAME]" at bounding box center [1274, 38] width 114 height 18
click at [1186, 35] on text "AO" at bounding box center [1197, 36] width 22 height 21
click at [724, 30] on span "Download PDF" at bounding box center [677, 37] width 93 height 19
click at [397, 101] on h3 "Adrian Luis Olarte" at bounding box center [443, 104] width 280 height 24
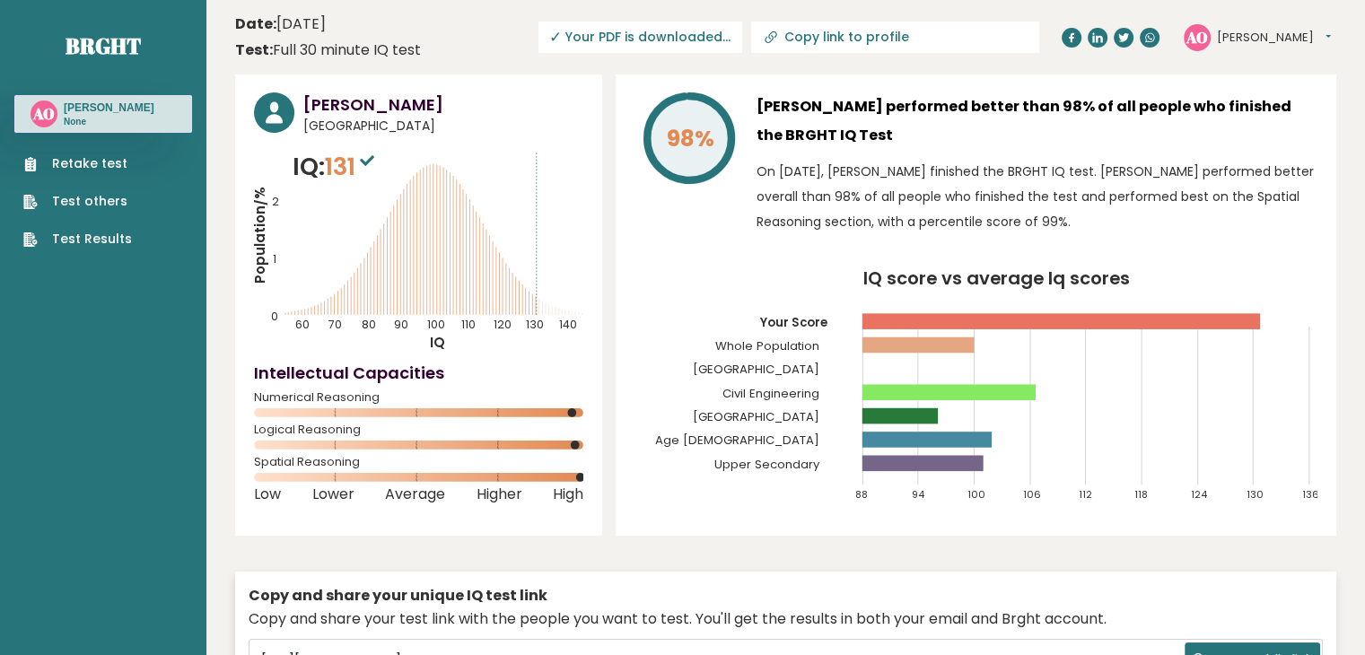
click at [381, 110] on h3 "Adrian Luis Olarte" at bounding box center [443, 104] width 280 height 24
click at [81, 112] on h3 "Adrian Luis Olarte" at bounding box center [109, 108] width 91 height 14
click at [68, 123] on p "None" at bounding box center [109, 122] width 91 height 13
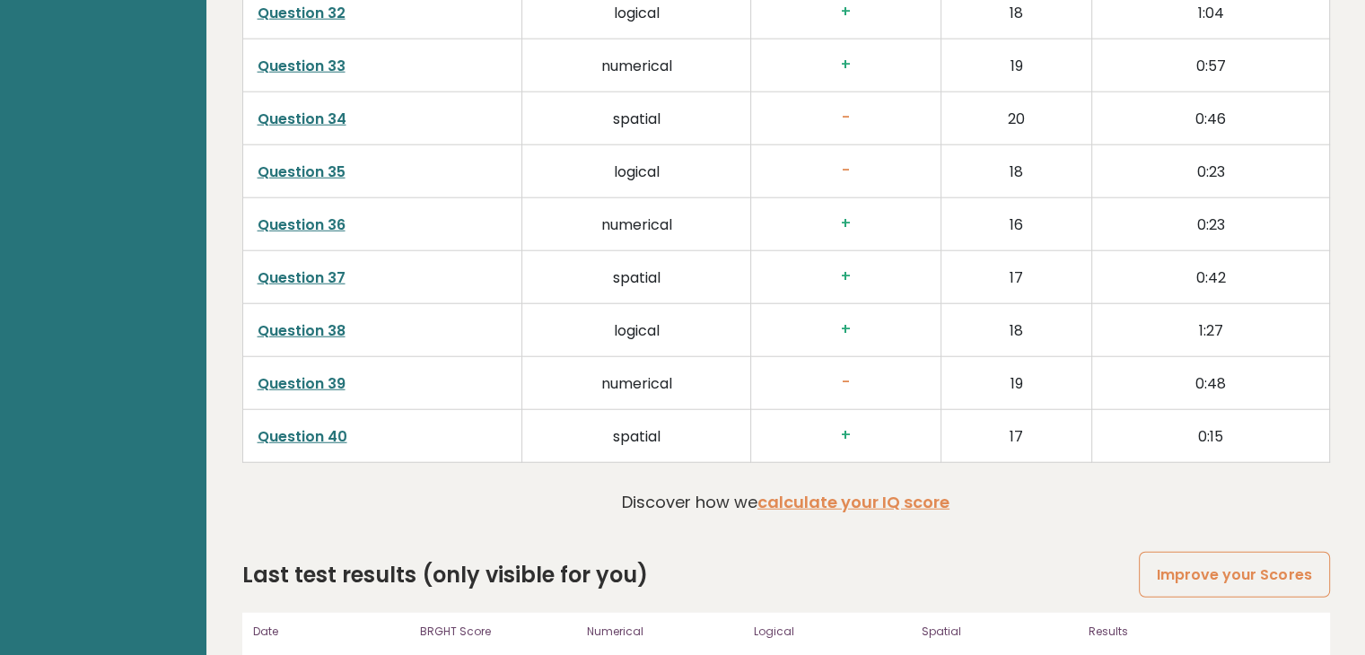
scroll to position [4757, 0]
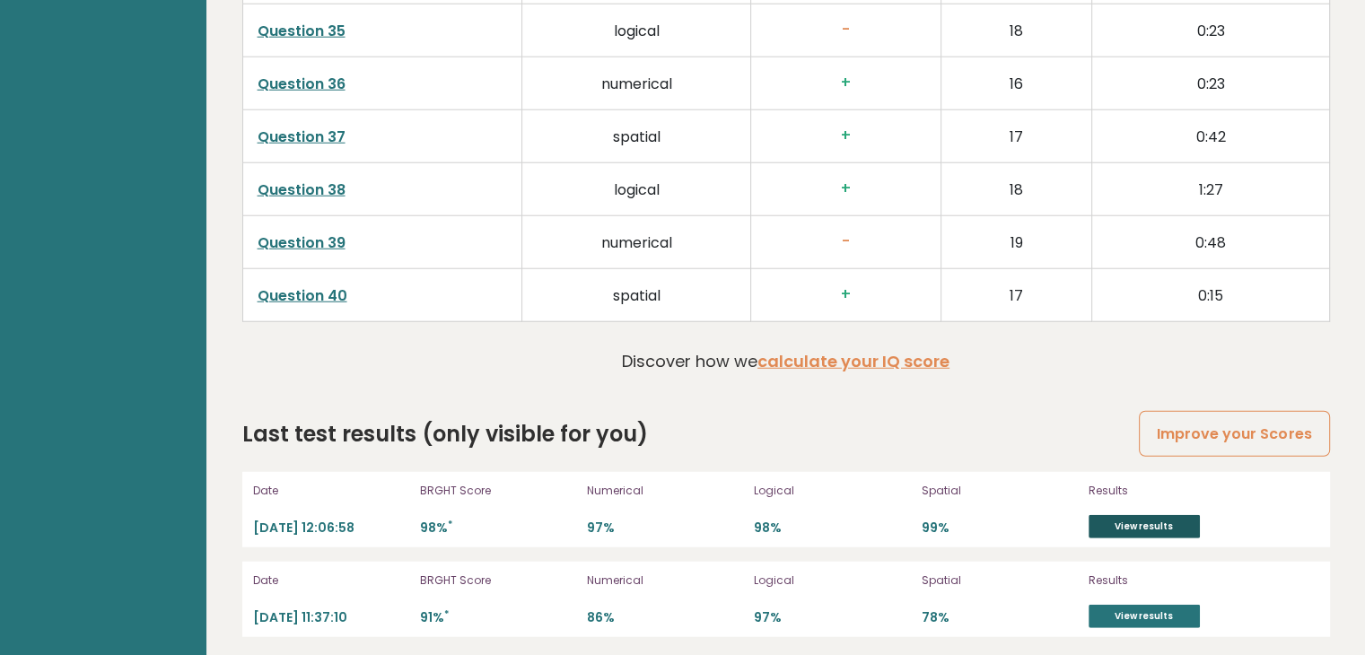
click at [1149, 516] on link "View results" at bounding box center [1144, 526] width 111 height 23
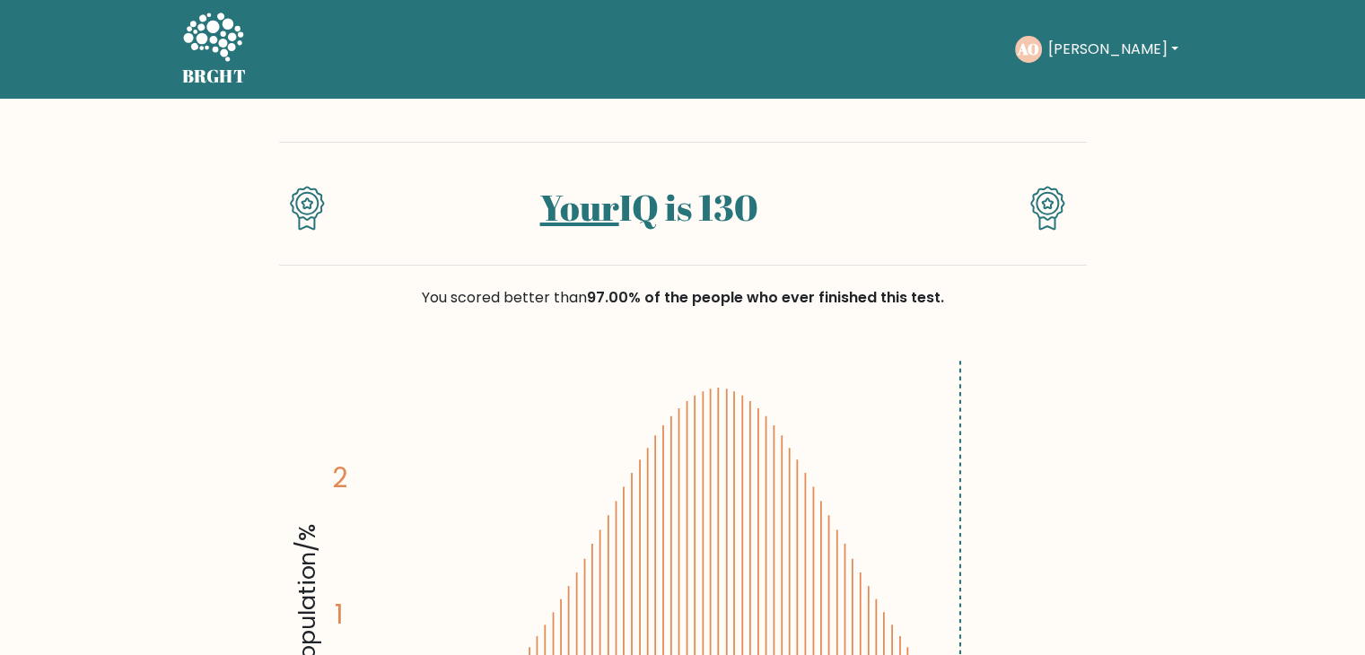
click at [1088, 42] on button "[PERSON_NAME]" at bounding box center [1112, 49] width 141 height 23
click at [1091, 88] on link "Dashboard" at bounding box center [1087, 87] width 142 height 29
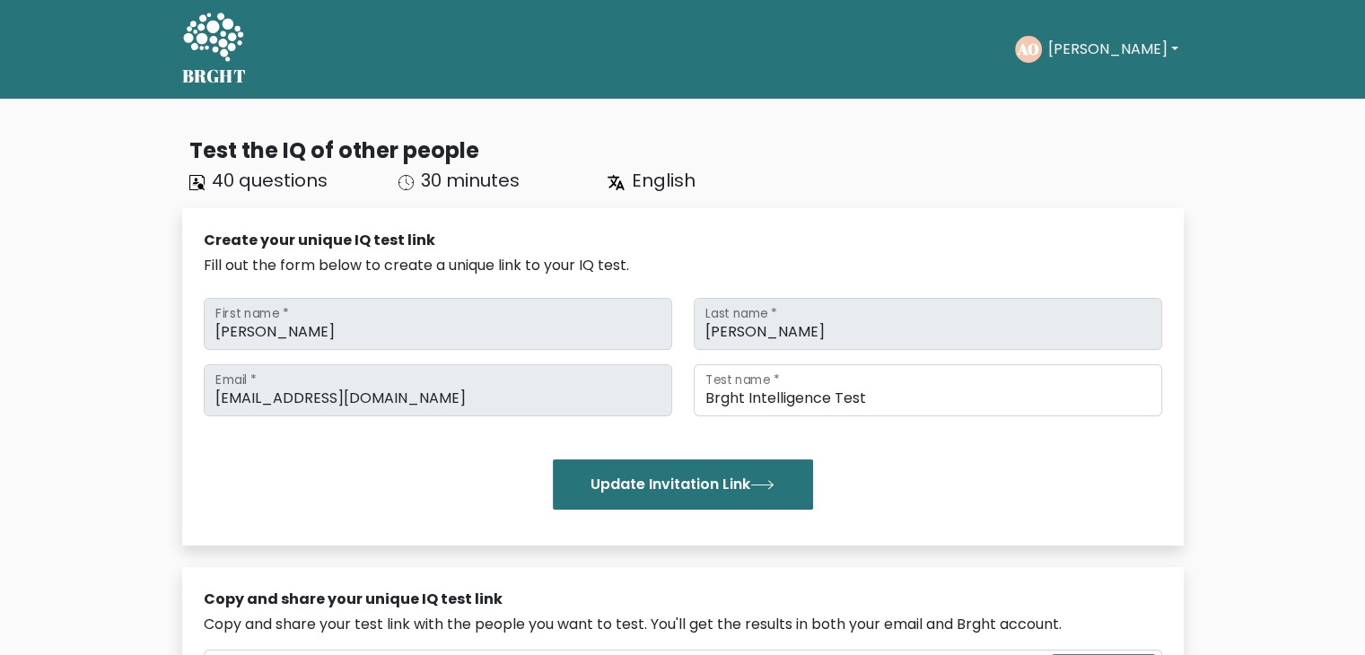
click at [1138, 41] on button "[PERSON_NAME]" at bounding box center [1112, 49] width 141 height 23
click at [1103, 107] on link "Profile" at bounding box center [1087, 115] width 142 height 29
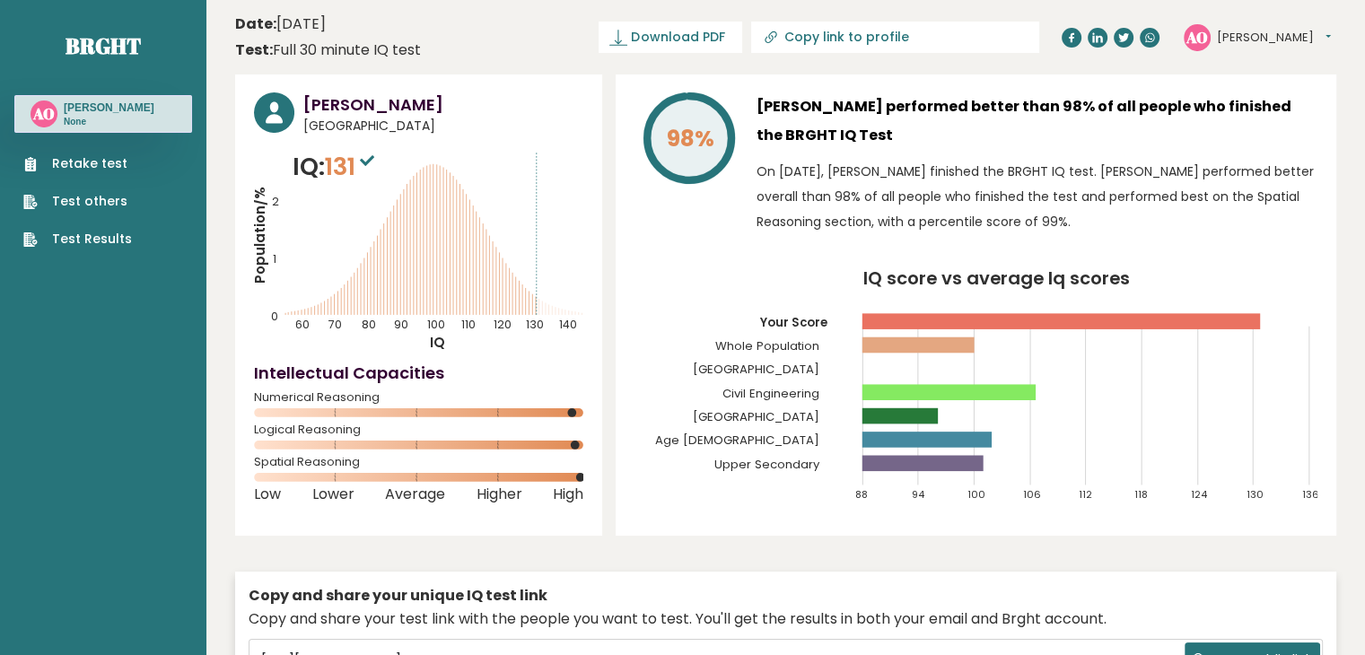
click at [1247, 39] on button "[PERSON_NAME]" at bounding box center [1274, 38] width 114 height 18
click at [1251, 83] on link "Profile" at bounding box center [1264, 90] width 92 height 25
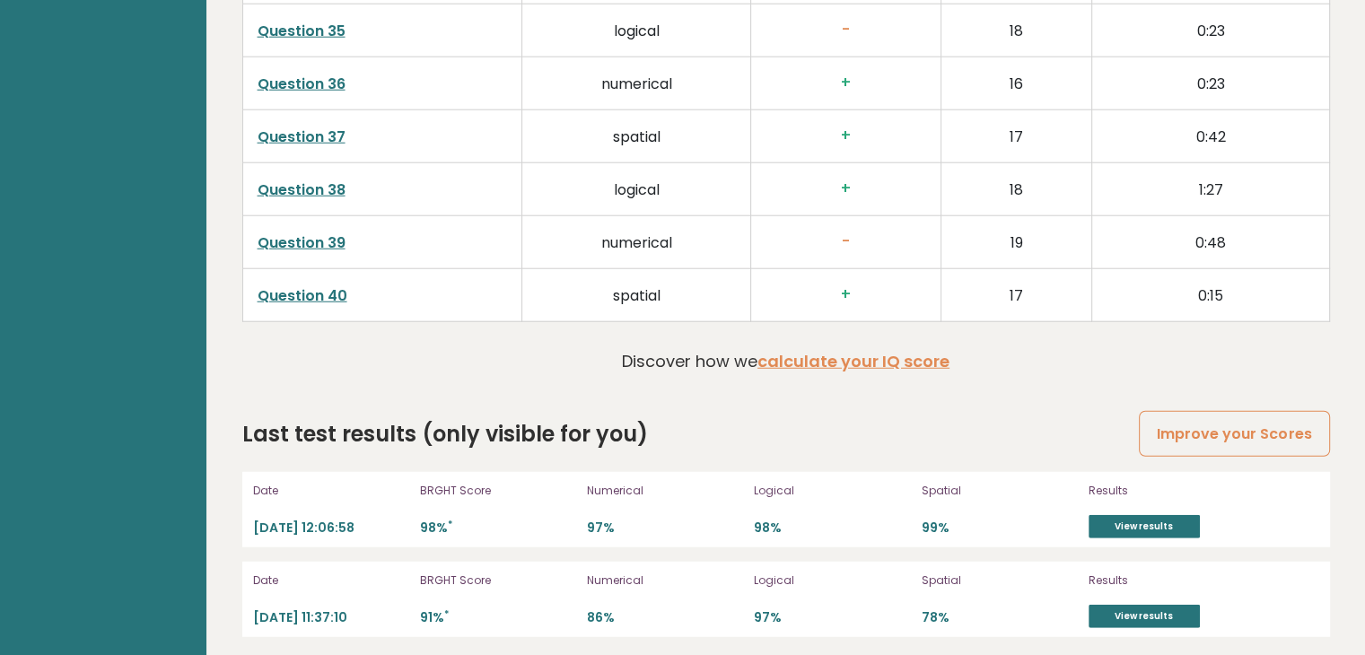
scroll to position [4757, 0]
click at [471, 589] on div "BRGHT Score 91% *" at bounding box center [498, 599] width 156 height 57
click at [1156, 609] on link "View results" at bounding box center [1144, 616] width 111 height 23
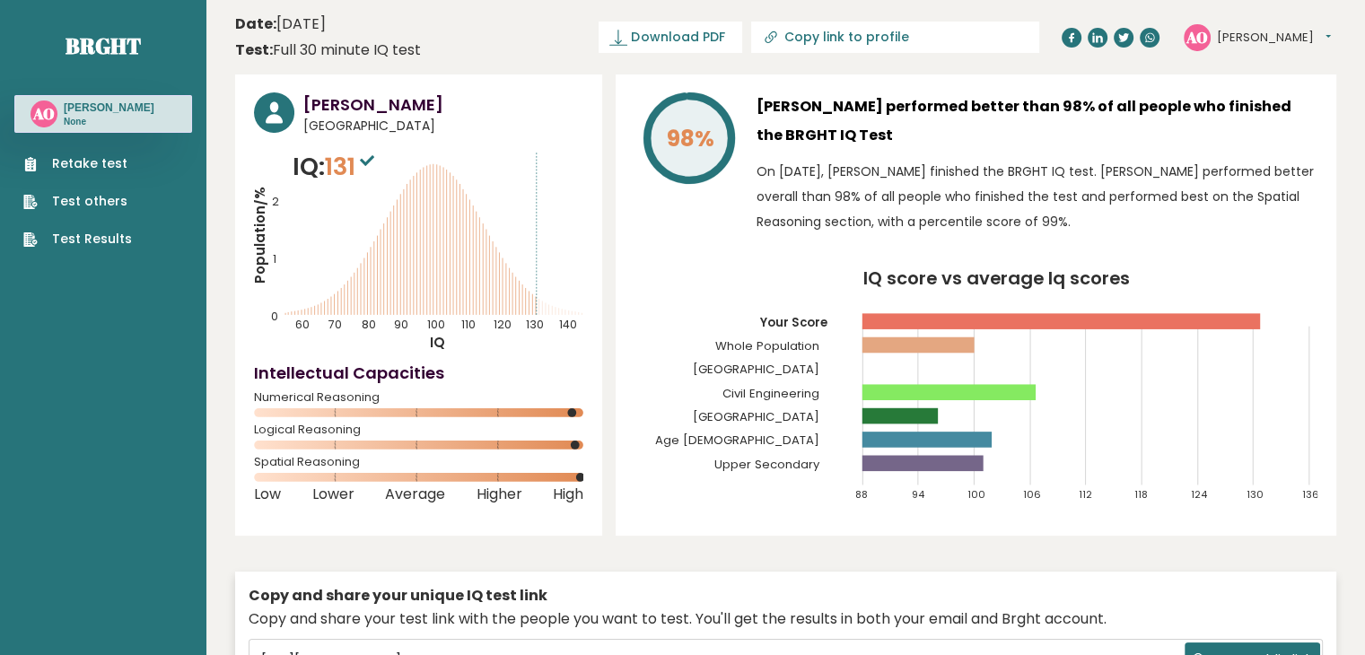
scroll to position [0, 0]
click at [1300, 33] on button "[PERSON_NAME]" at bounding box center [1274, 38] width 114 height 18
click at [1295, 33] on button "[PERSON_NAME]" at bounding box center [1274, 38] width 114 height 18
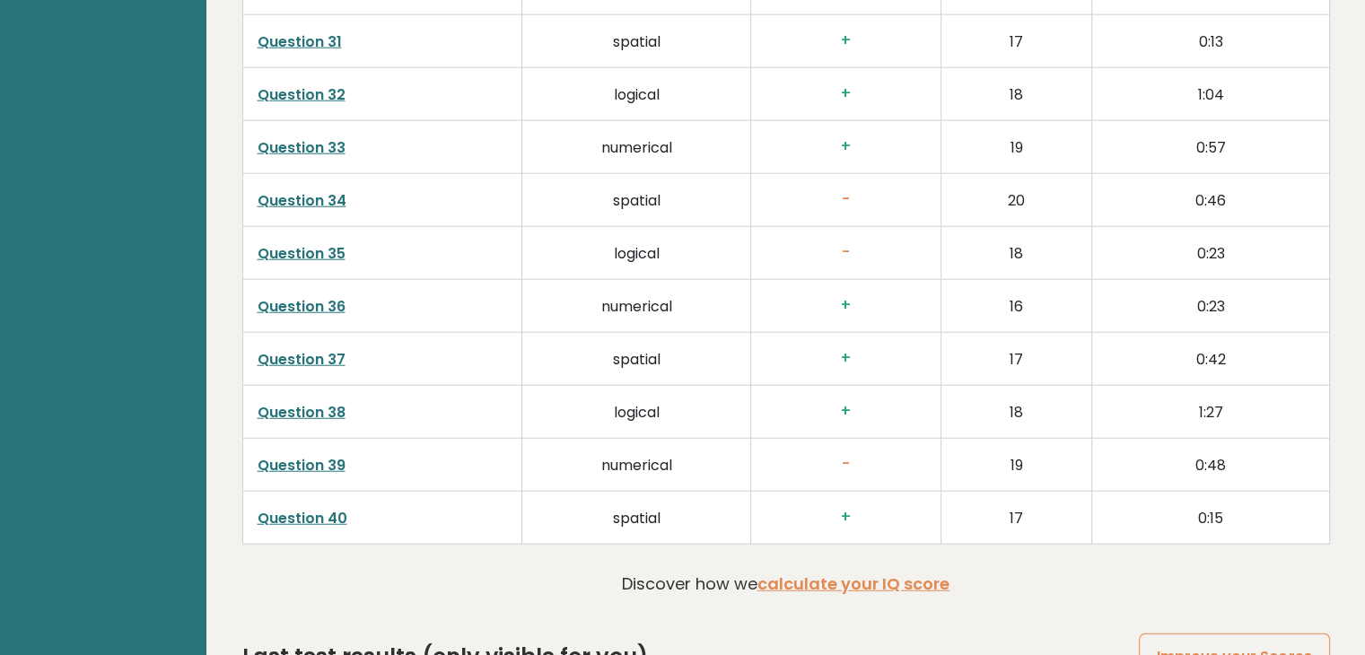
scroll to position [4578, 0]
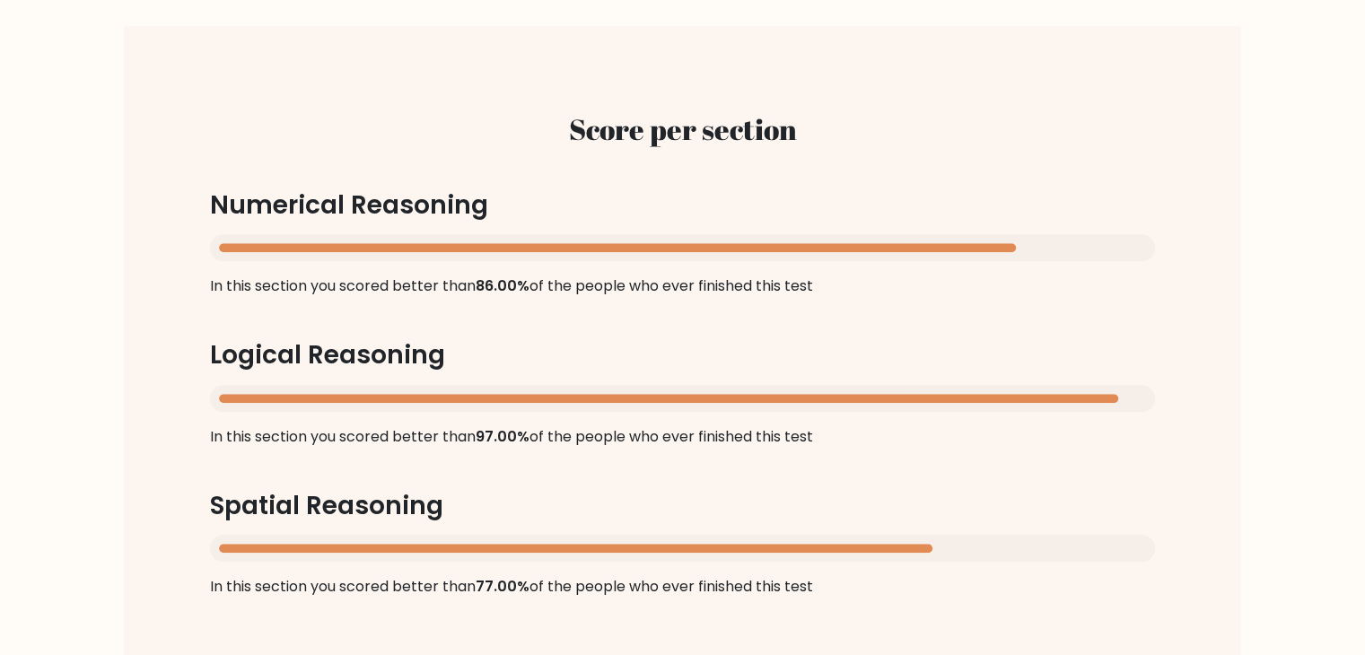
scroll to position [1795, 0]
